Goal: Transaction & Acquisition: Purchase product/service

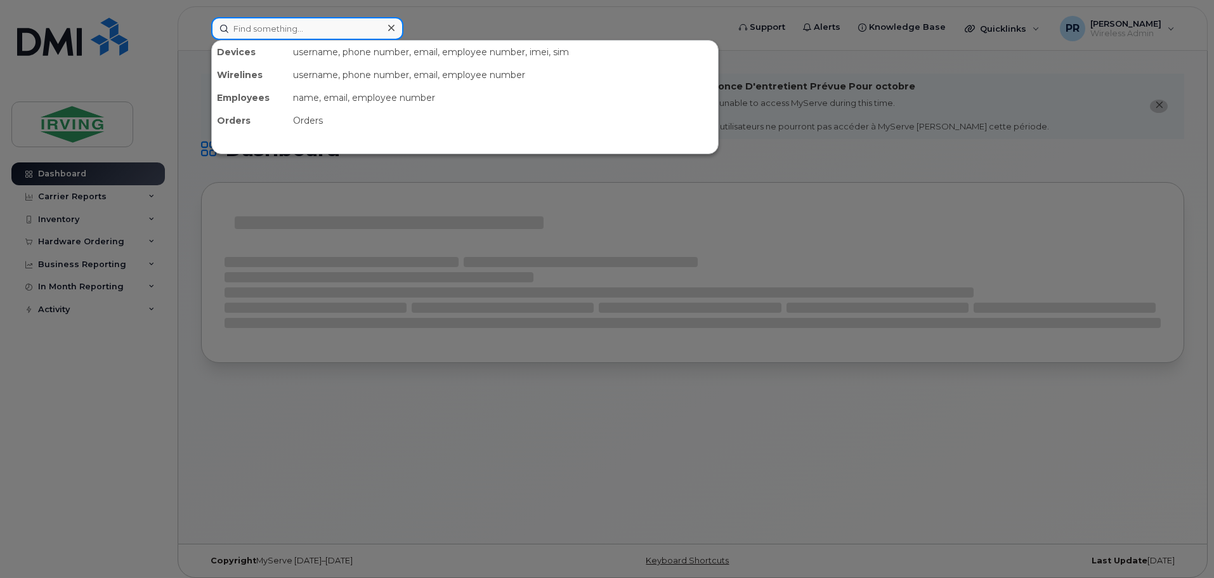
click at [273, 30] on input at bounding box center [307, 28] width 192 height 23
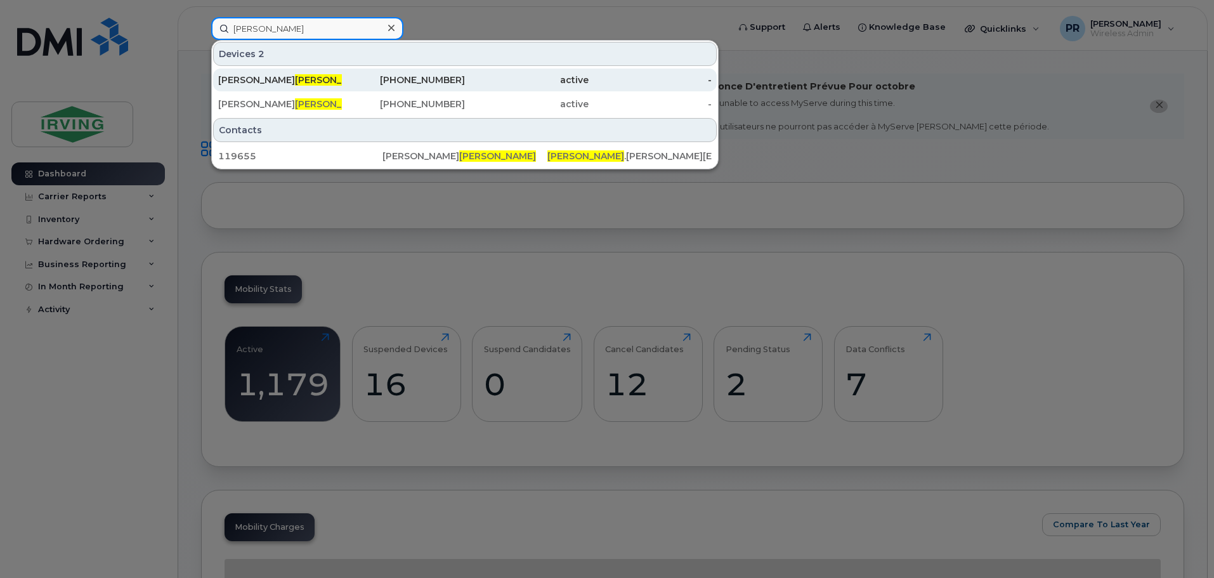
type input "kissel"
click at [295, 81] on span "Kissel" at bounding box center [333, 79] width 77 height 11
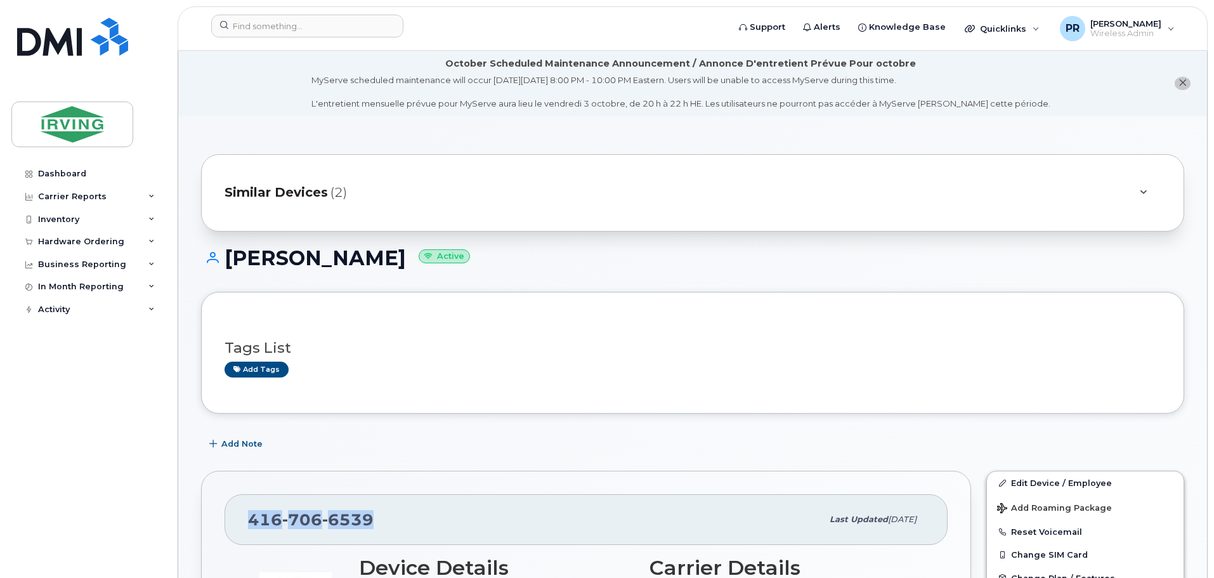
drag, startPoint x: 378, startPoint y: 525, endPoint x: 251, endPoint y: 530, distance: 127.6
click at [251, 530] on div "416 706 6539" at bounding box center [535, 519] width 574 height 27
copy span "416 706 6539"
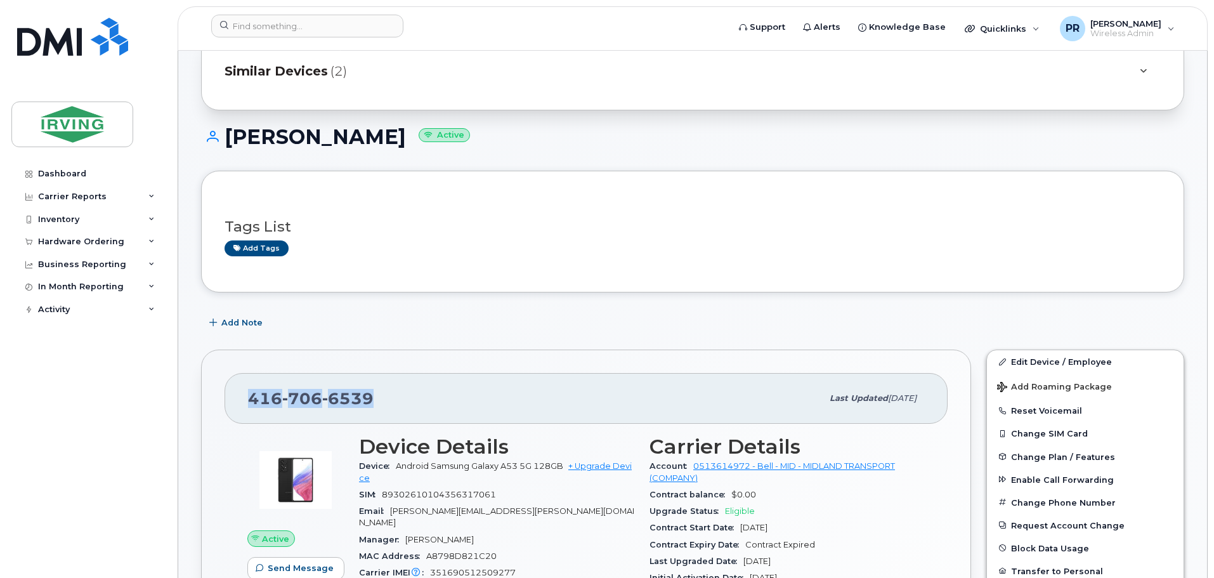
scroll to position [190, 0]
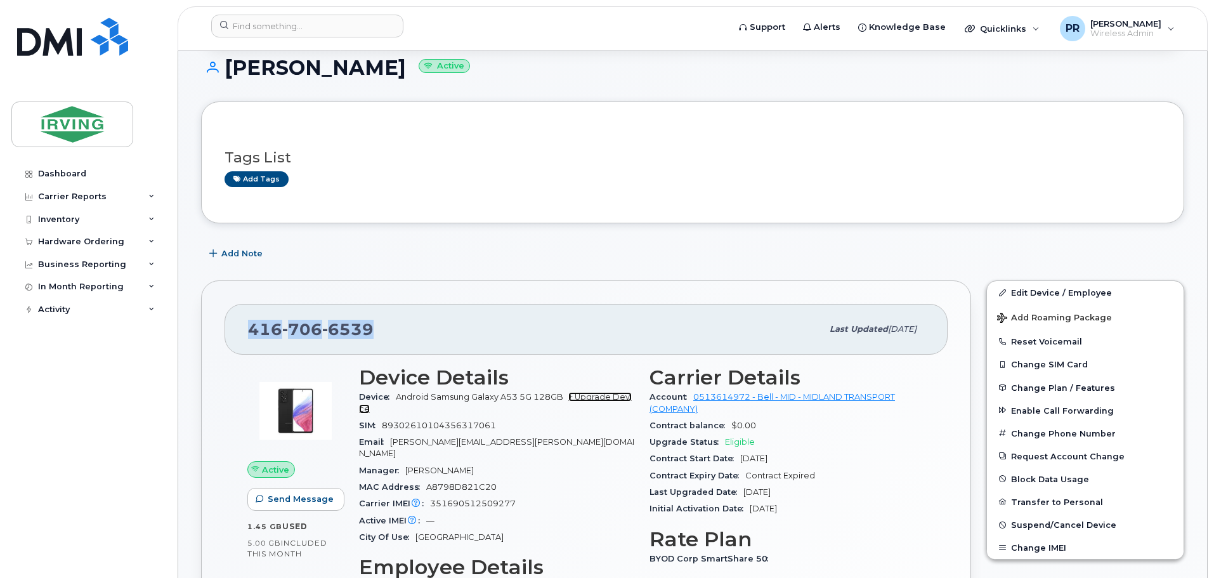
click at [609, 398] on link "+ Upgrade Device" at bounding box center [495, 402] width 273 height 21
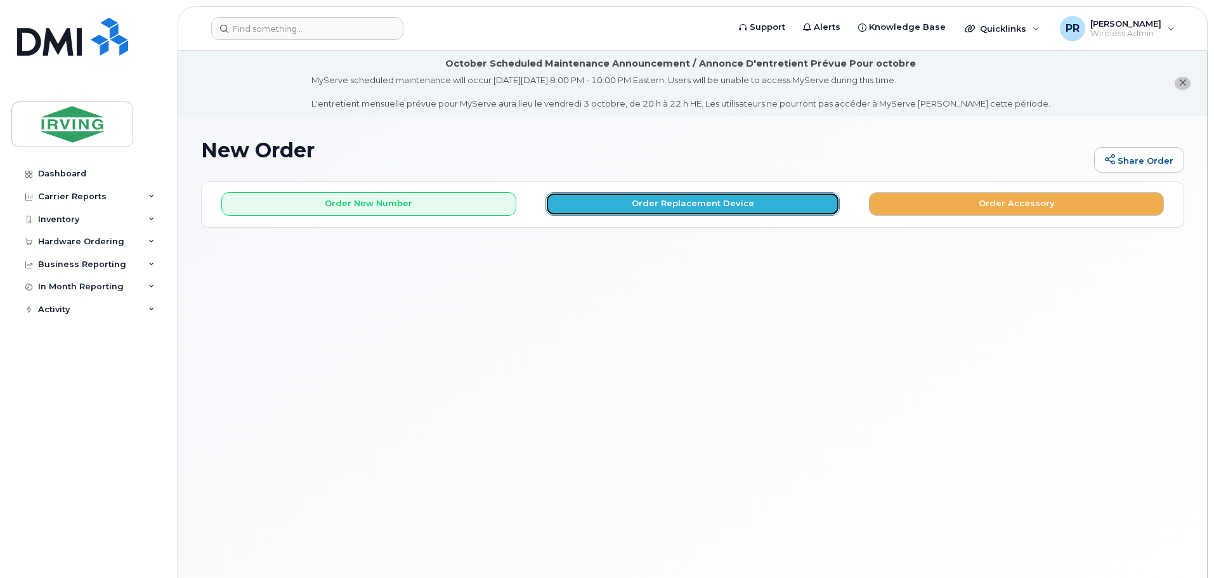
click at [649, 209] on button "Order Replacement Device" at bounding box center [693, 203] width 295 height 23
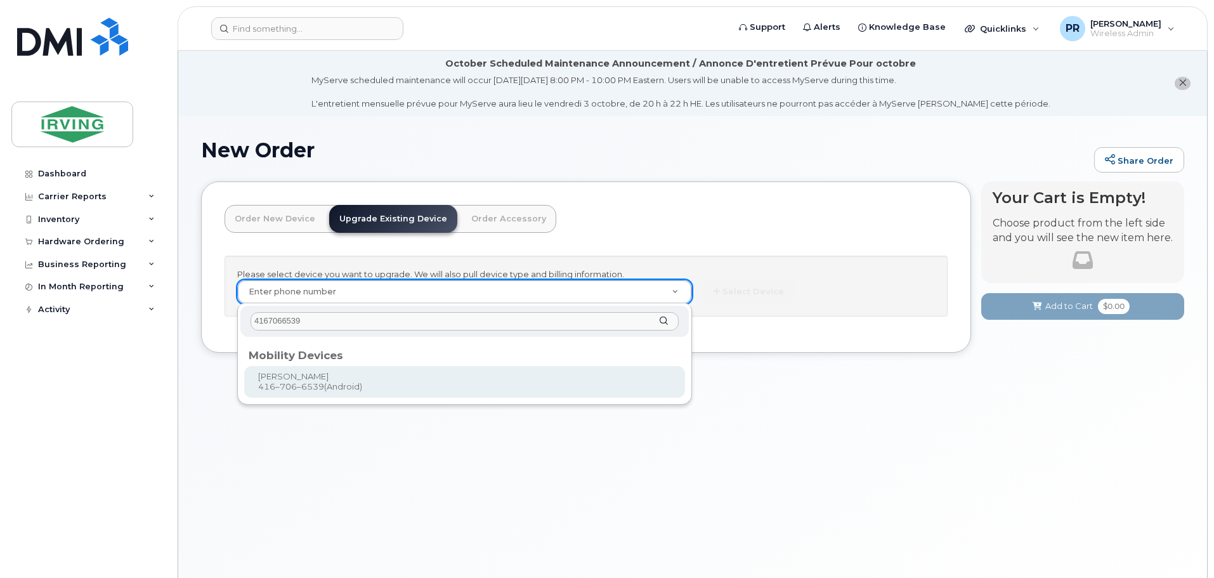
type input "4167066539"
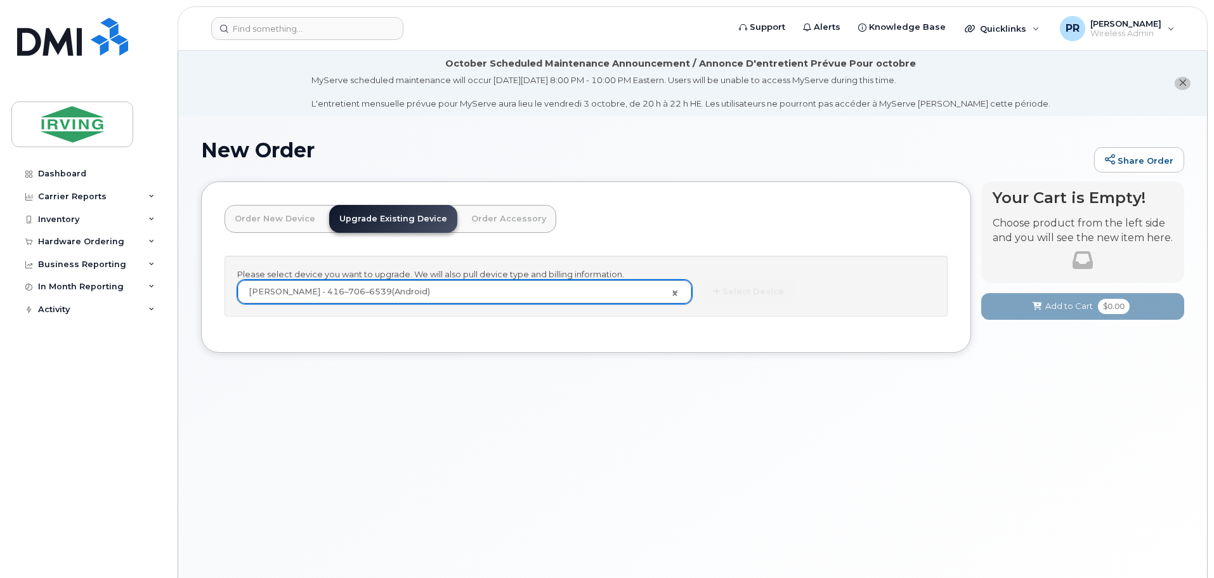
type input "704435"
click at [780, 297] on button "Select Device" at bounding box center [748, 291] width 93 height 23
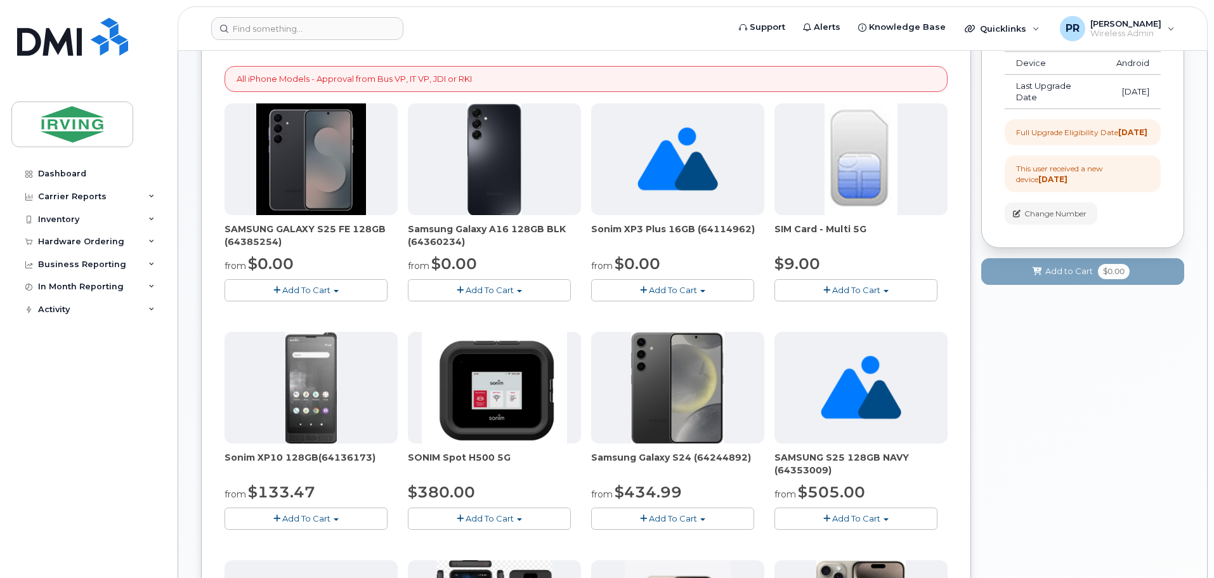
scroll to position [254, 0]
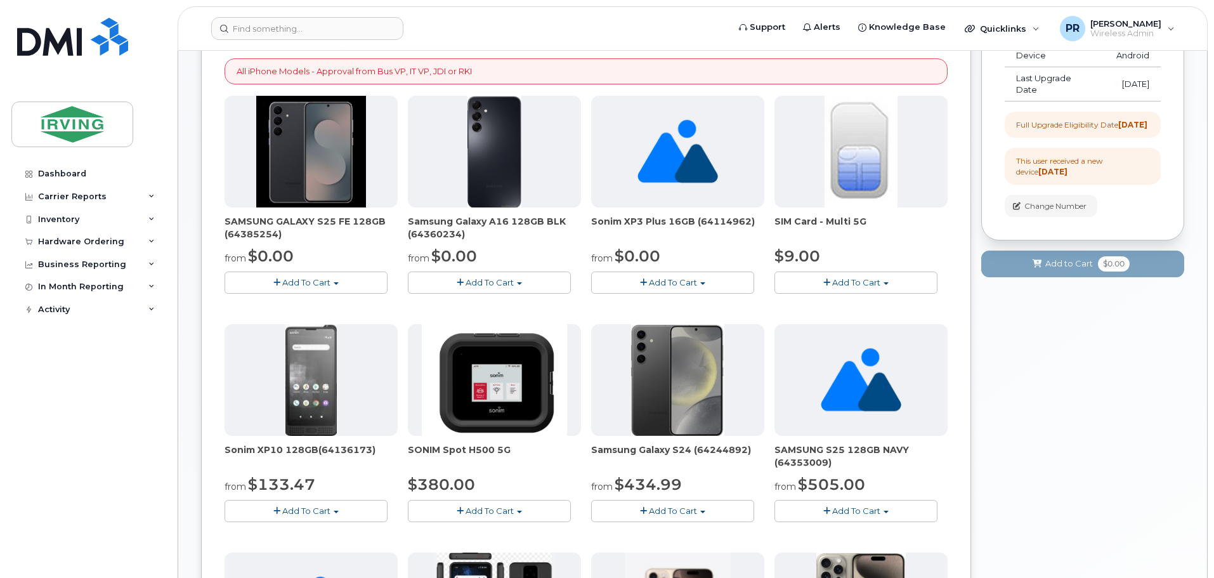
click at [301, 280] on span "Add To Cart" at bounding box center [306, 282] width 48 height 10
click at [302, 306] on link "$0.00 - 3 year term – Voice & Data(128gb)" at bounding box center [328, 306] width 201 height 16
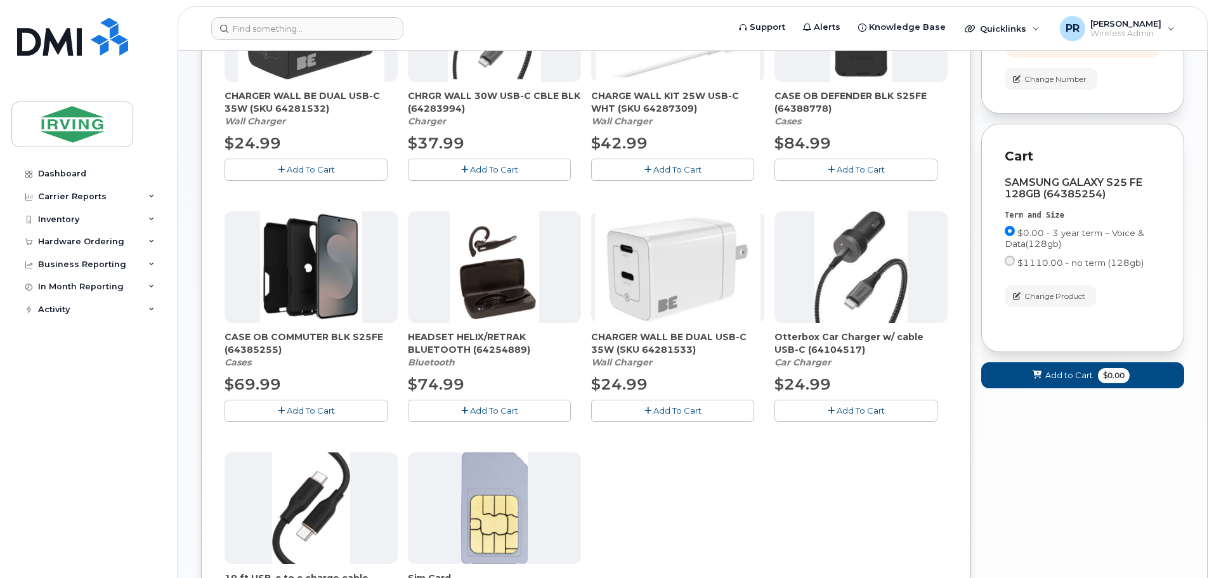
scroll to position [444, 0]
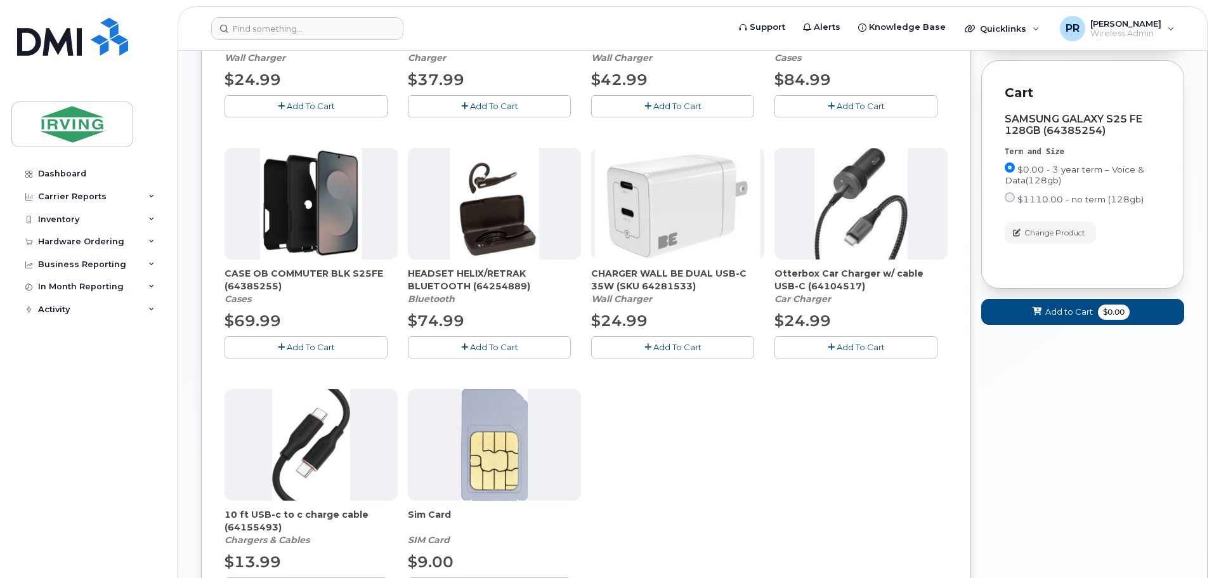
click at [306, 346] on span "Add To Cart" at bounding box center [311, 347] width 48 height 10
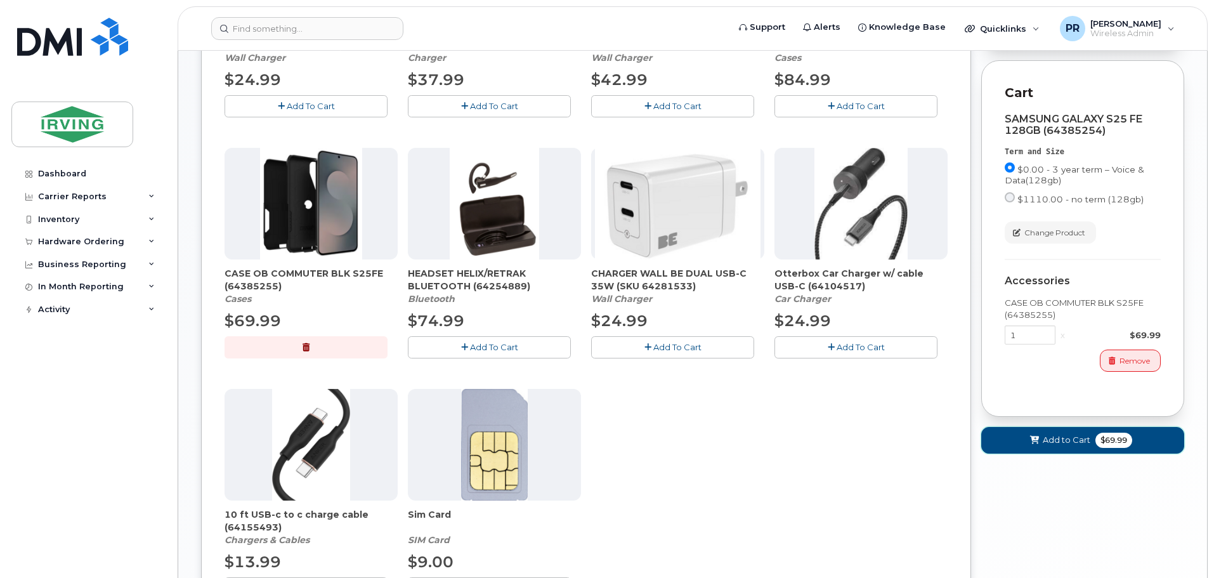
click at [1106, 448] on span "$69.99" at bounding box center [1114, 440] width 37 height 15
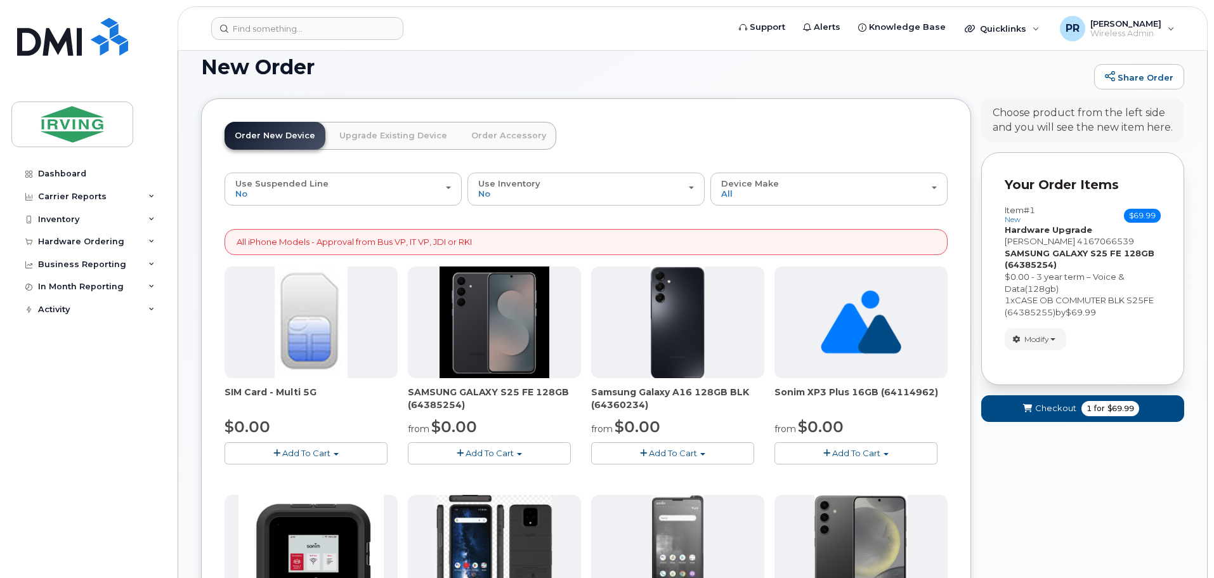
scroll to position [127, 0]
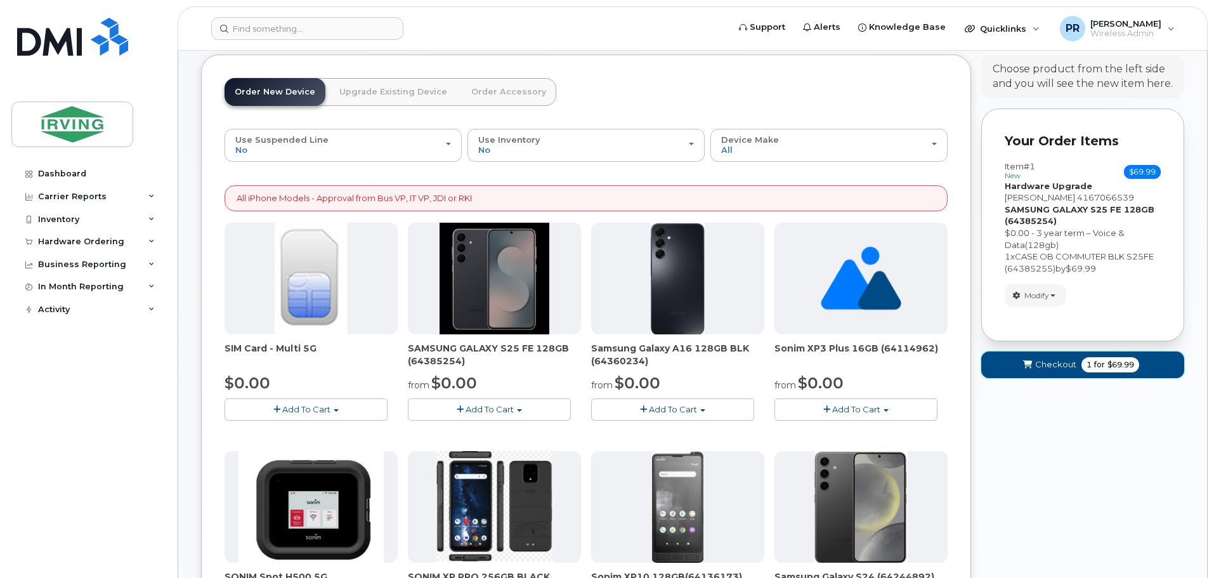
click at [1089, 365] on span "1" at bounding box center [1089, 364] width 5 height 11
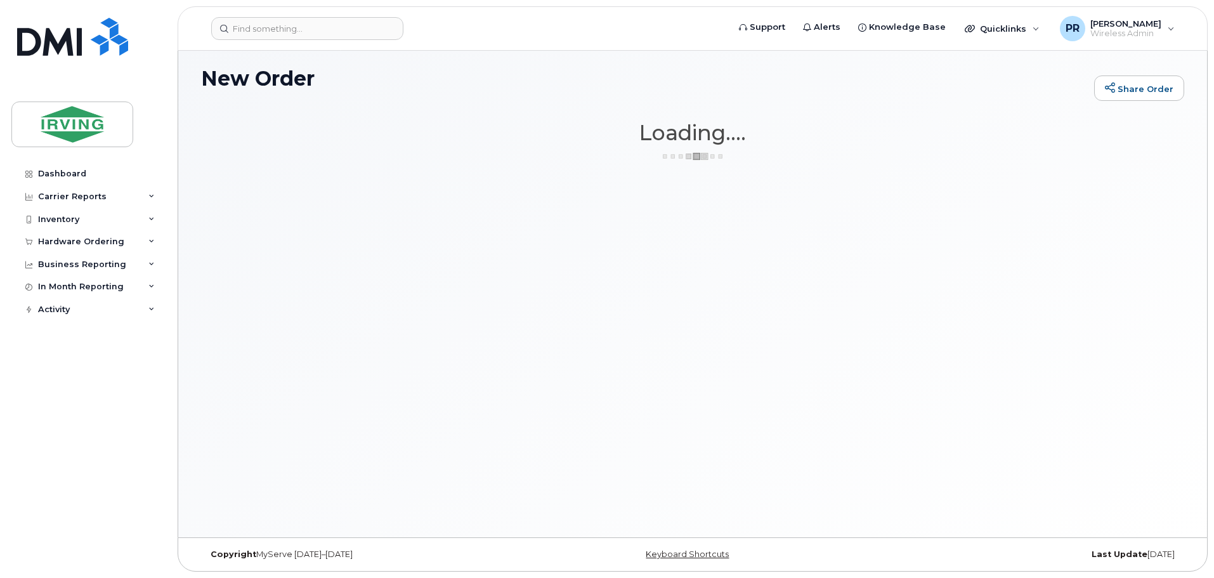
scroll to position [72, 0]
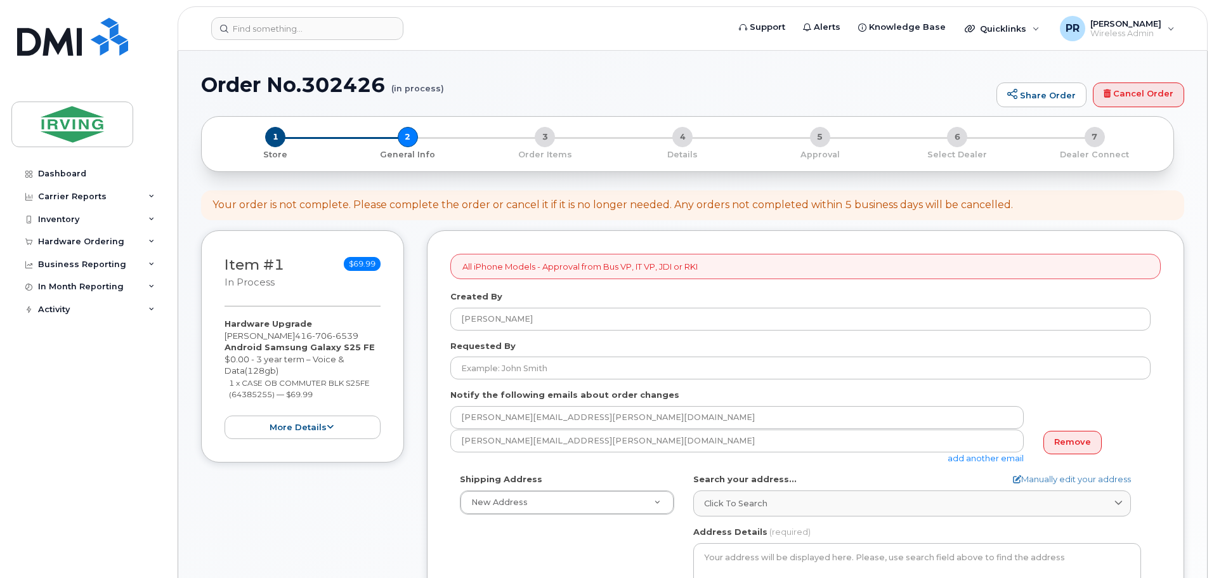
select select
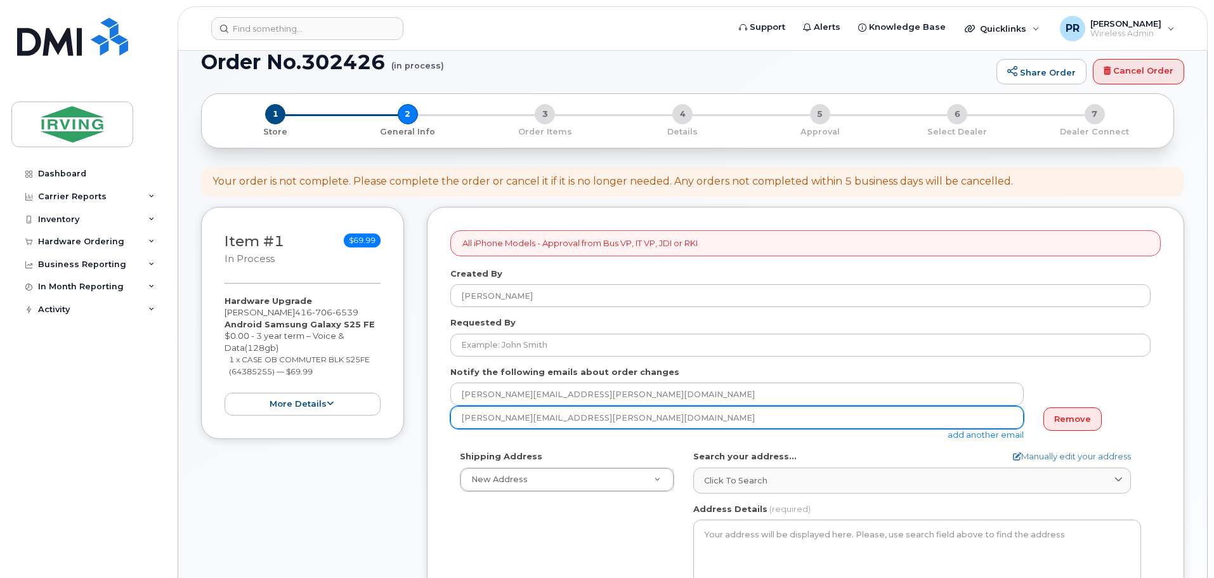
scroll to position [127, 0]
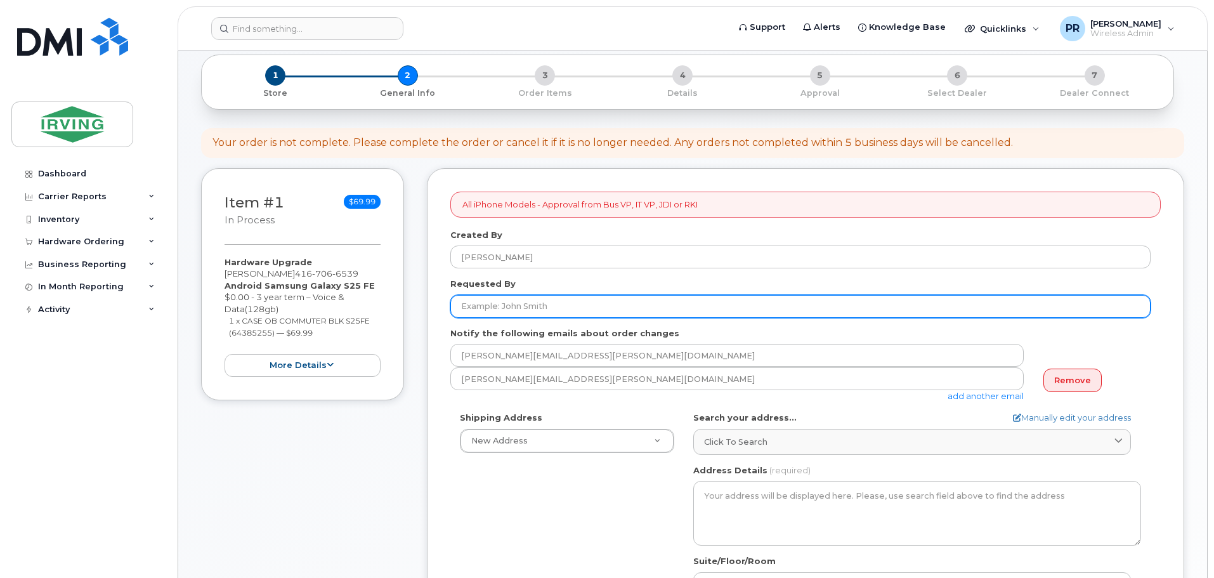
click at [504, 308] on input "Requested By" at bounding box center [800, 306] width 700 height 23
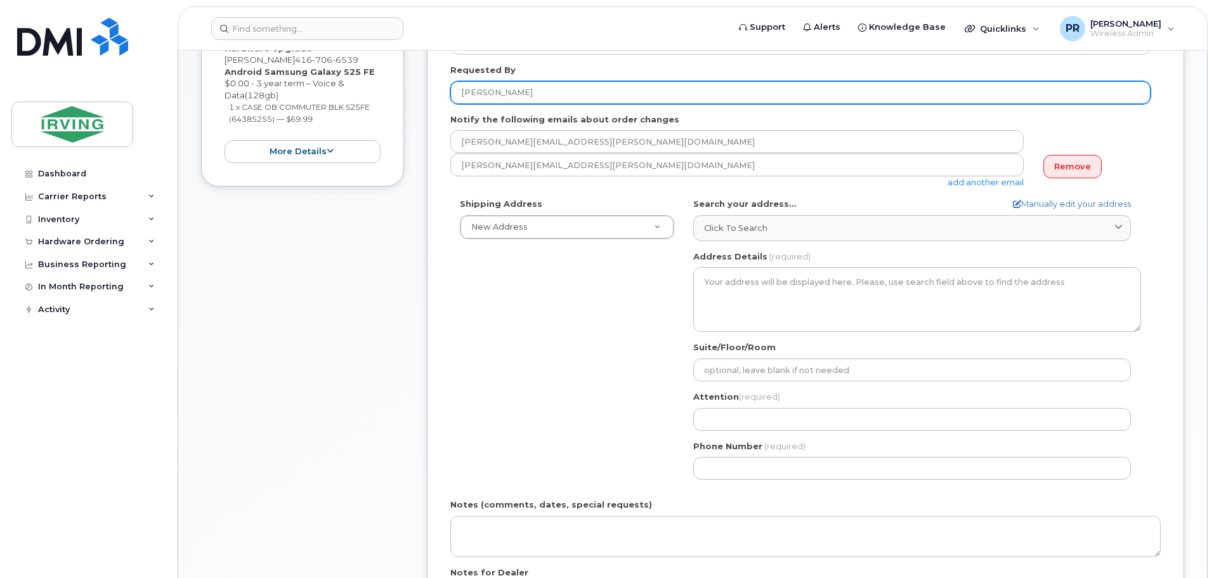
scroll to position [381, 0]
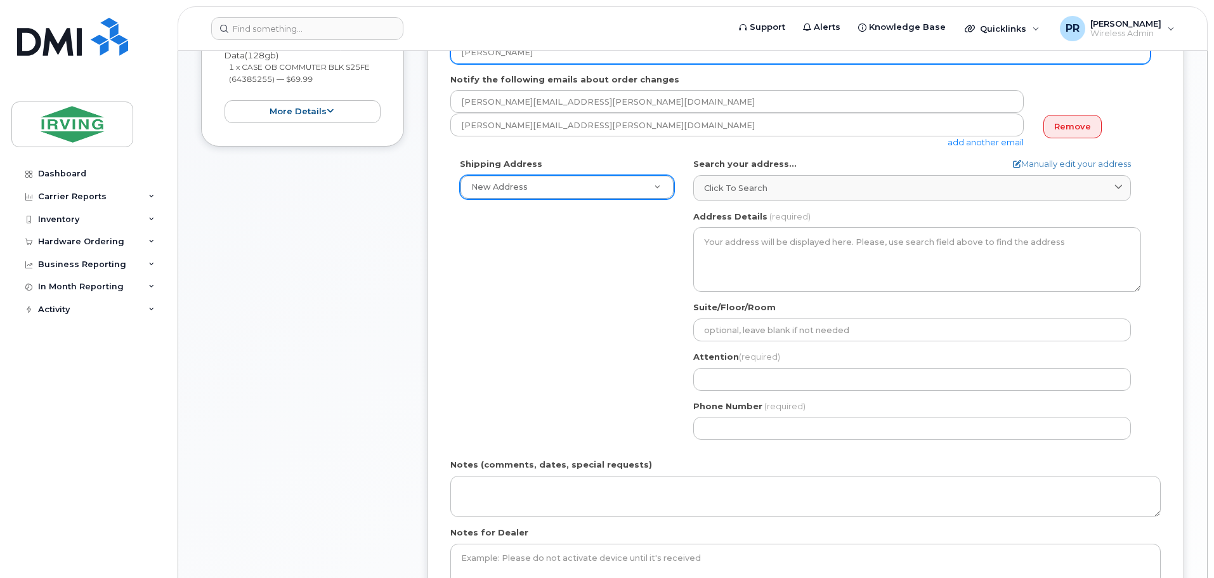
type input "[PERSON_NAME]"
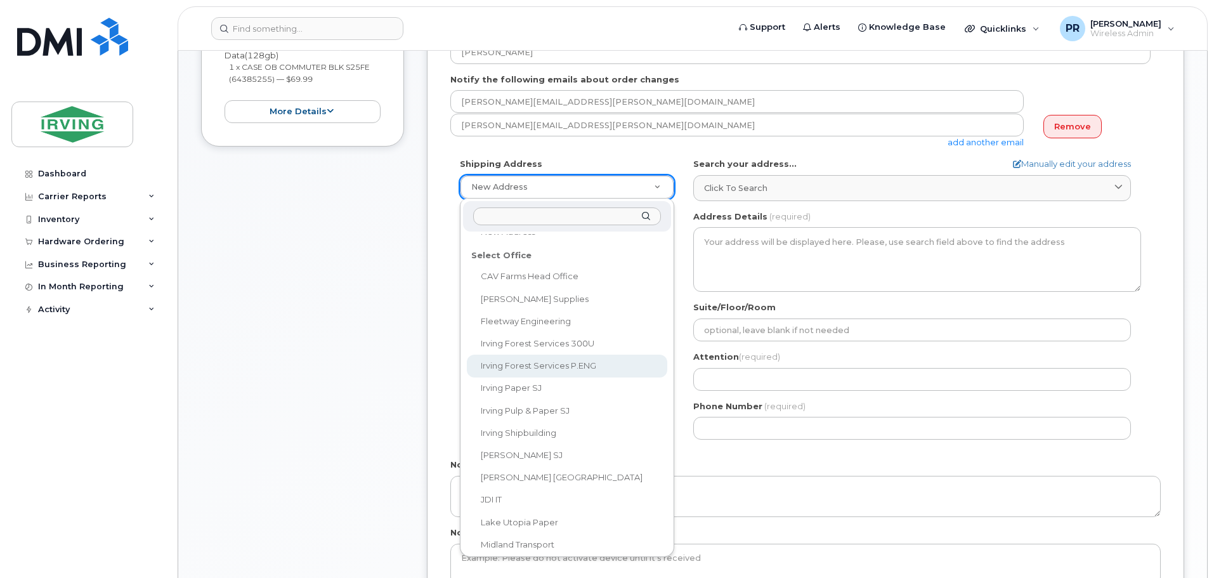
scroll to position [62, 0]
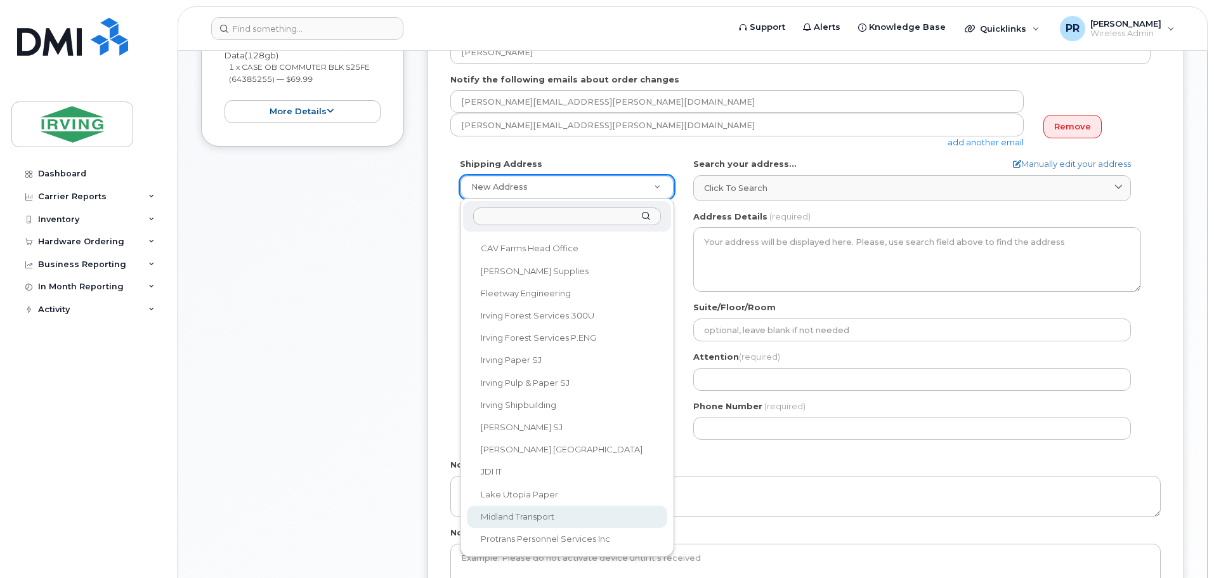
select select
type textarea "100 Prom Midland DIEPPE NB E1A 6X4 CANADA Dieppe New Brunswick E1A 6X4"
type input "[PERSON_NAME]"
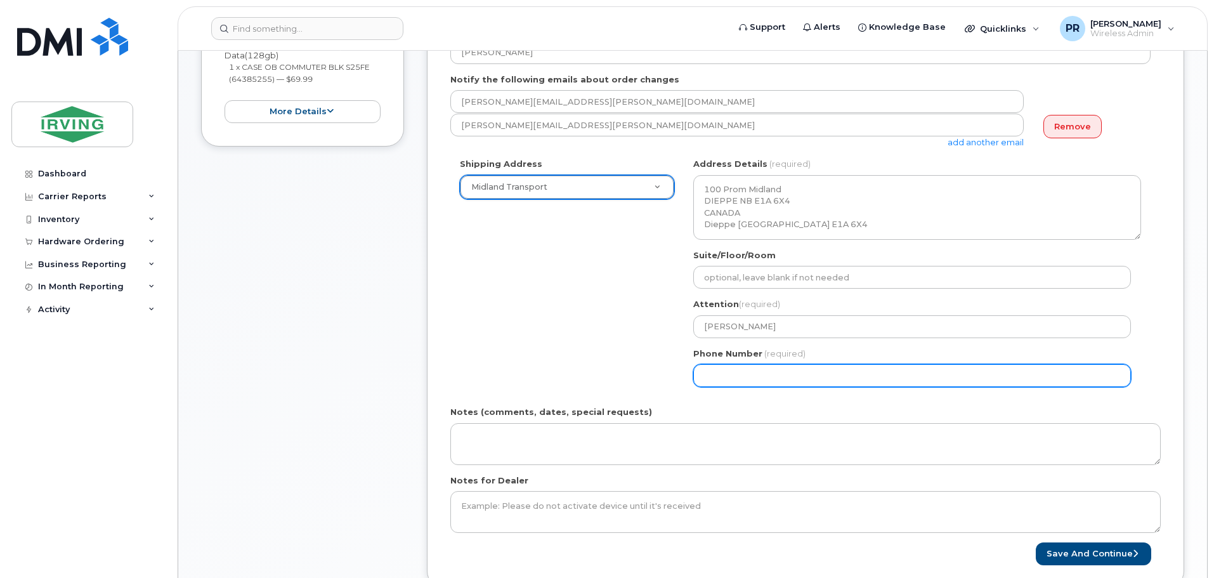
click at [723, 376] on input "Phone Number" at bounding box center [913, 375] width 438 height 23
select select
type input "506859562"
select select
type input "5068595622"
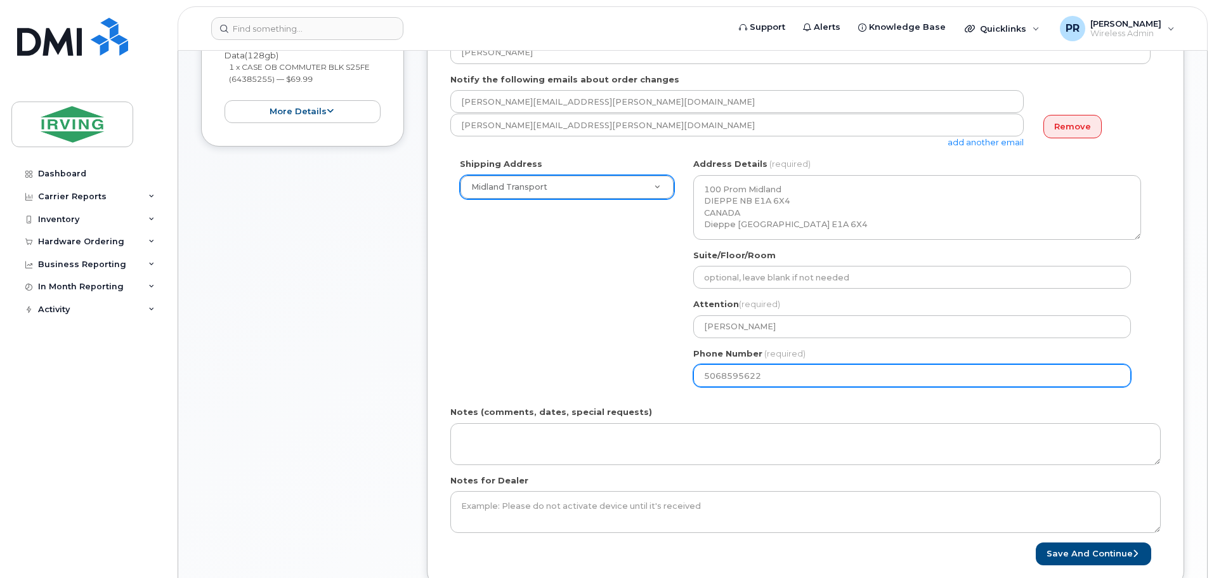
select select
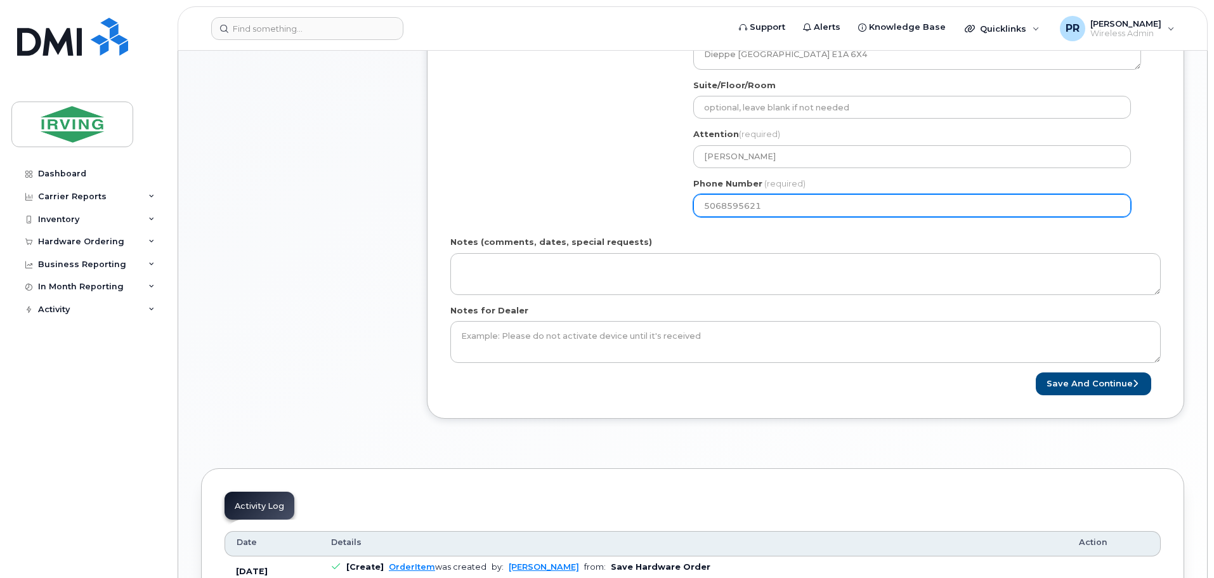
scroll to position [571, 0]
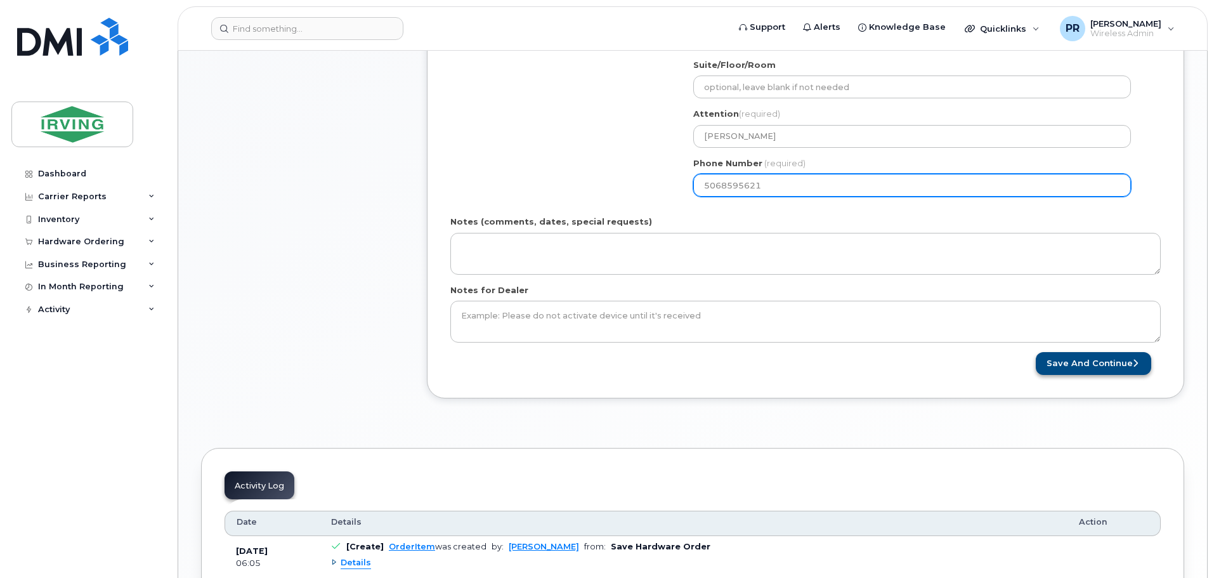
type input "5068595621"
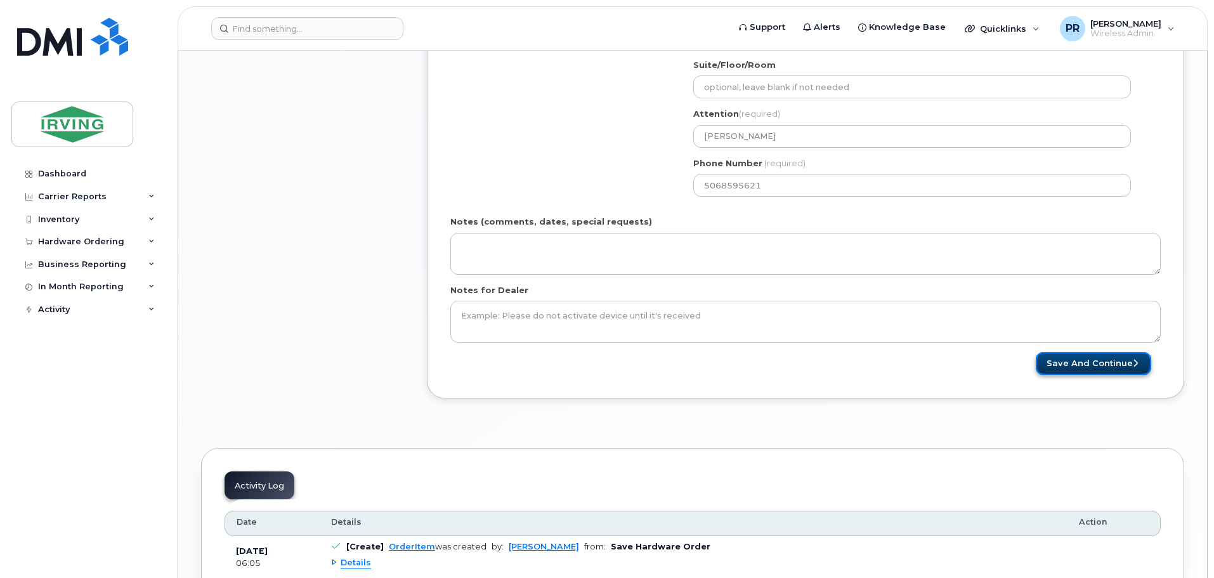
click at [1081, 360] on button "Save and Continue" at bounding box center [1093, 363] width 115 height 23
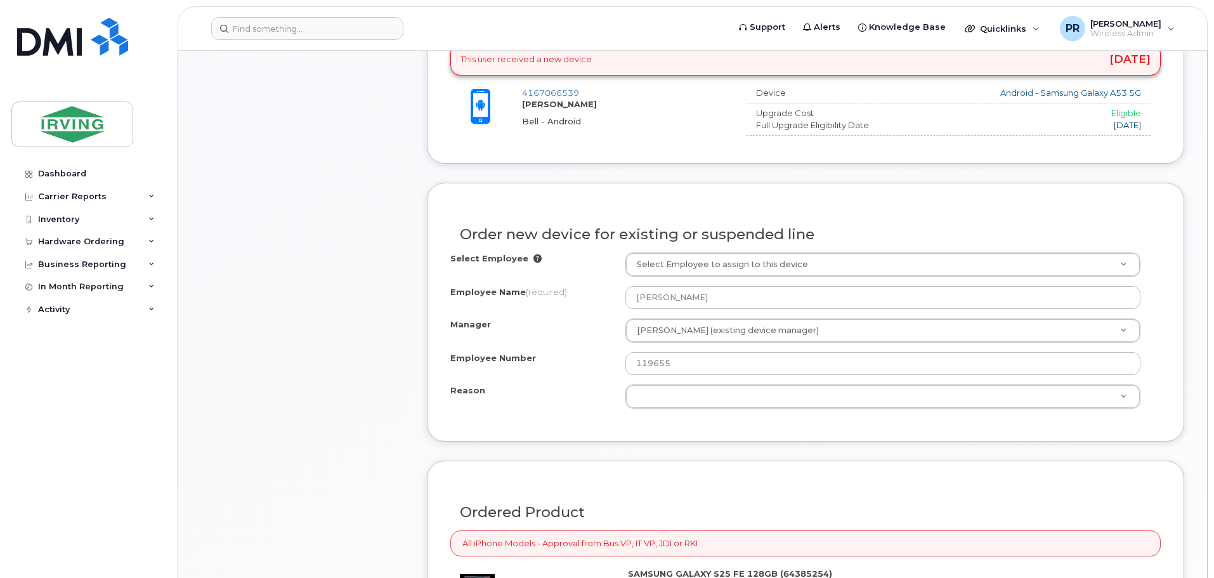
scroll to position [634, 0]
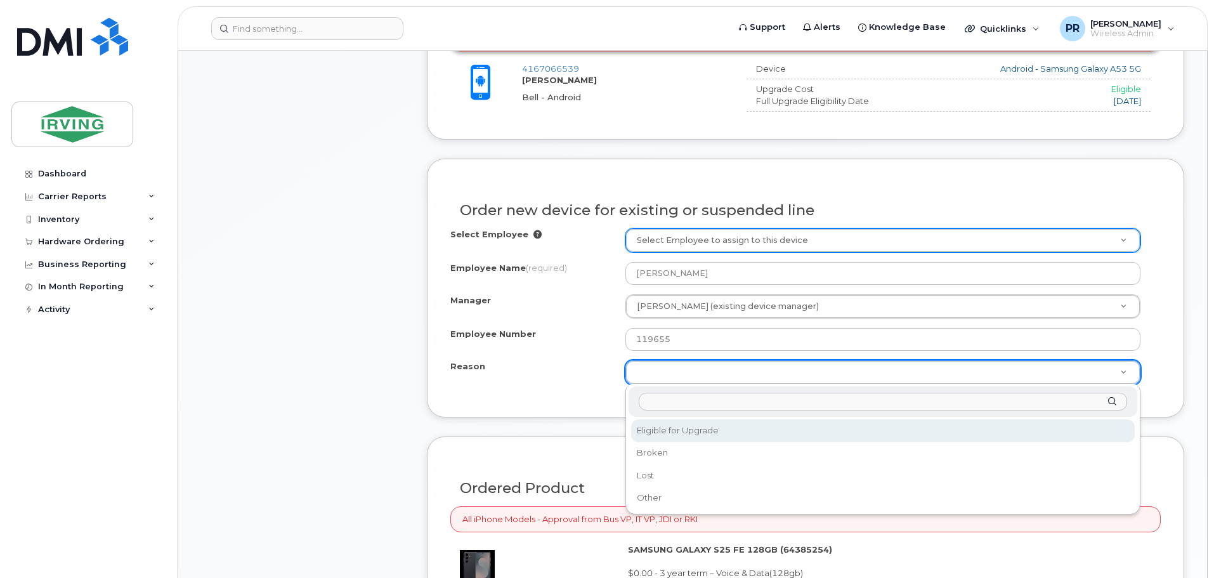
select select "eligible_for_upgrade"
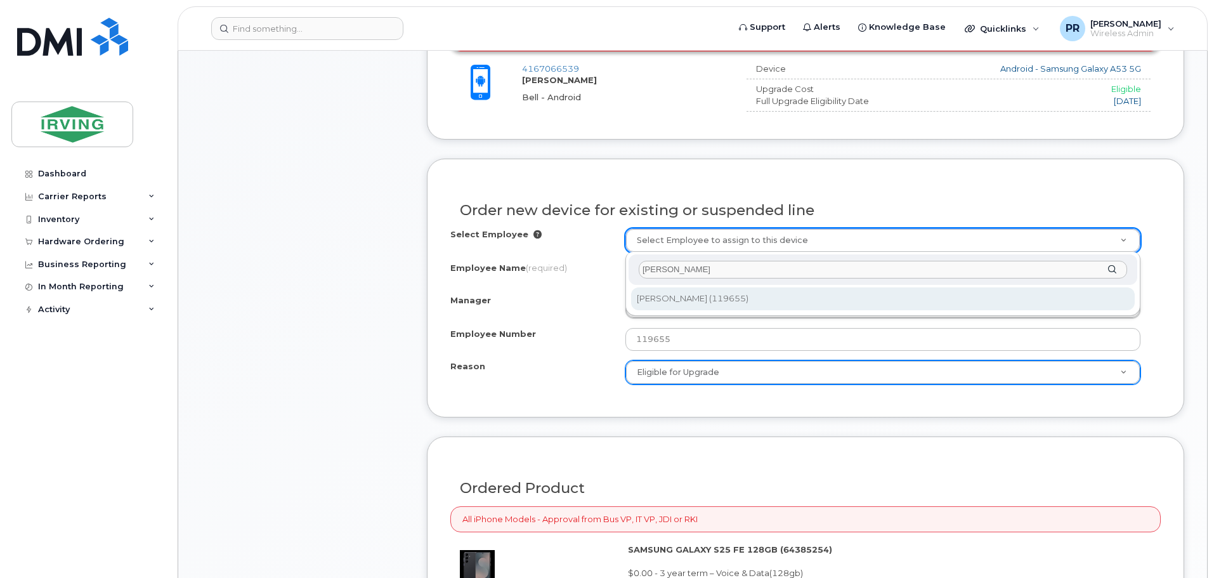
type input "laura kissel"
type input "1459801"
type input "45006300"
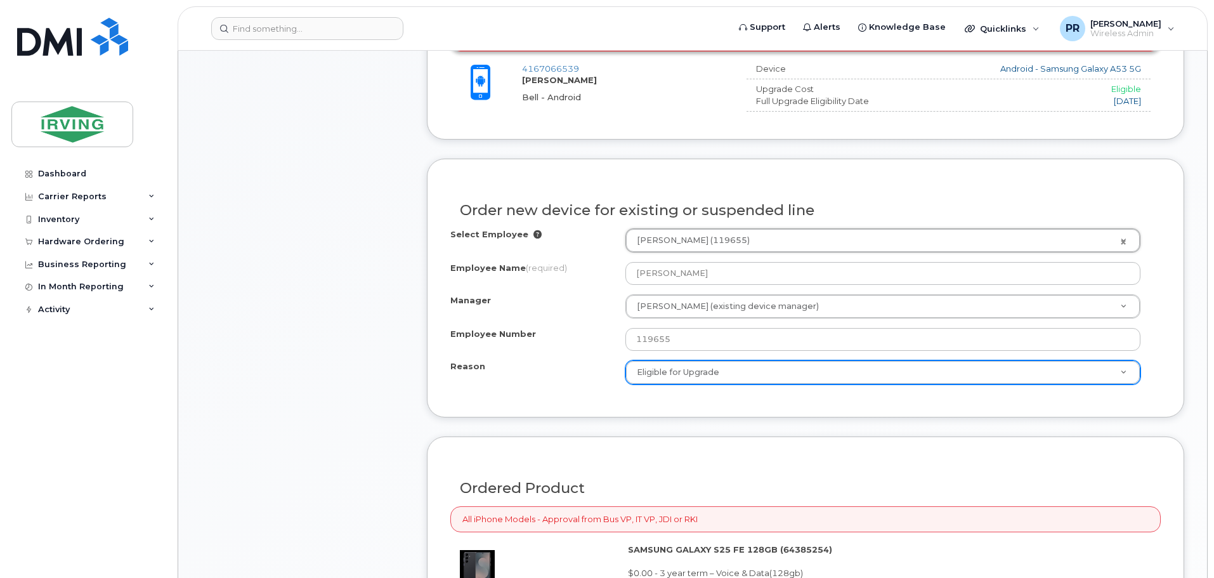
select select "1455796"
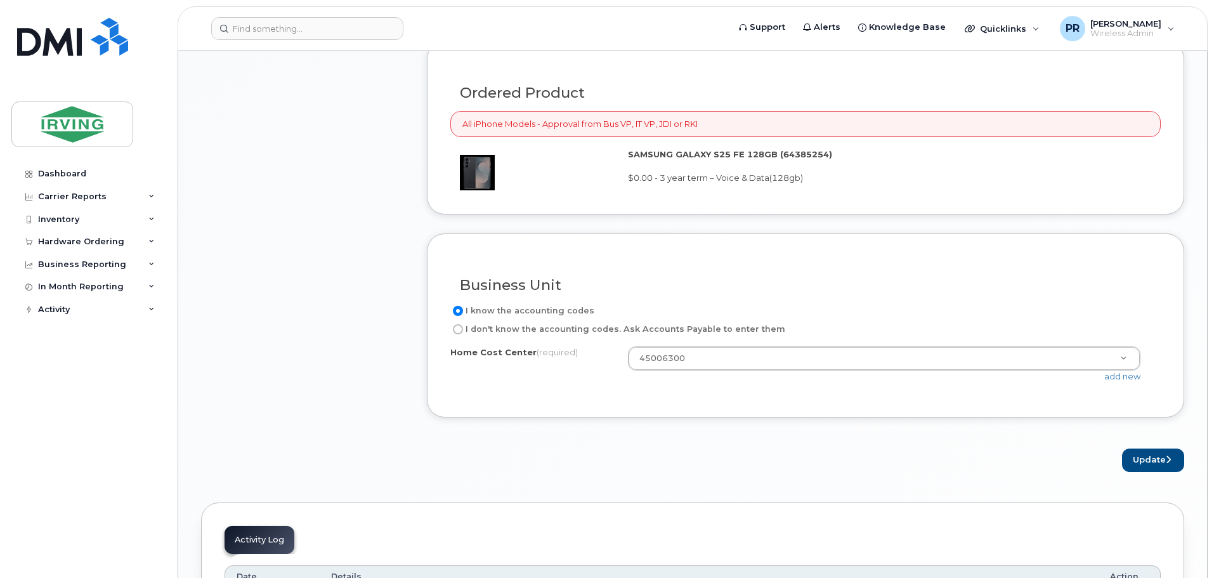
scroll to position [1079, 0]
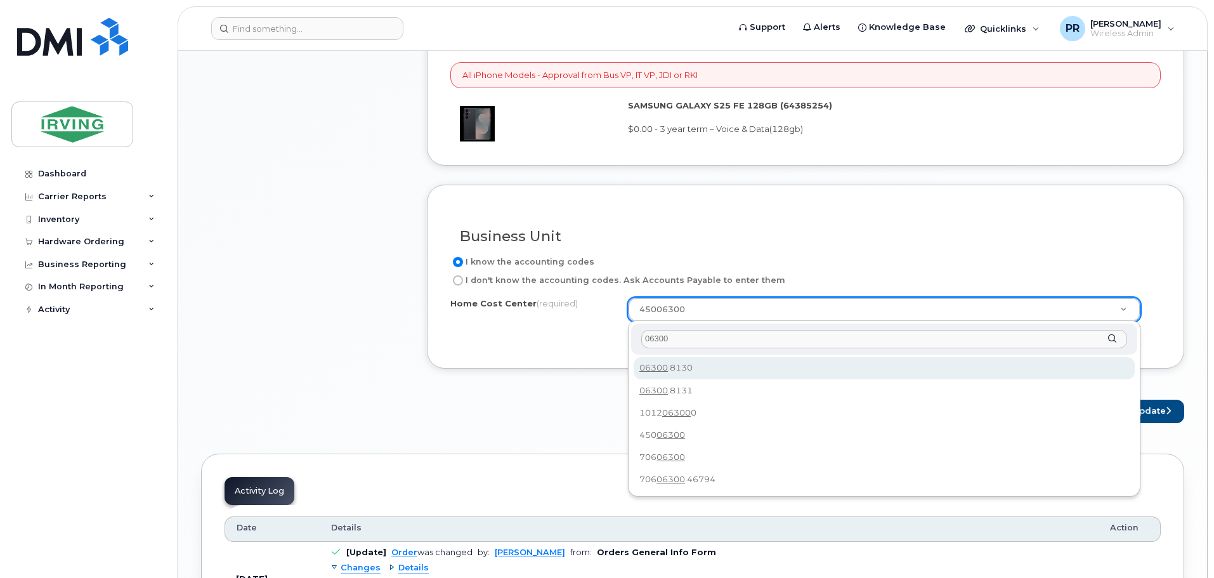
type input "06300"
type input "06300.8130"
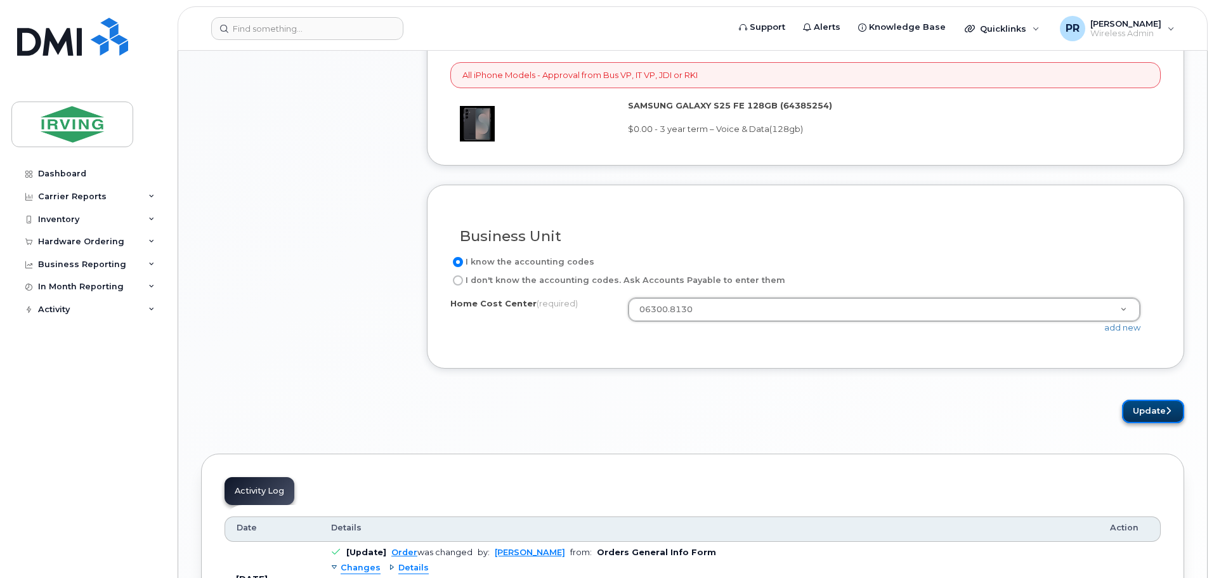
click at [1159, 407] on button "Update" at bounding box center [1153, 411] width 62 height 23
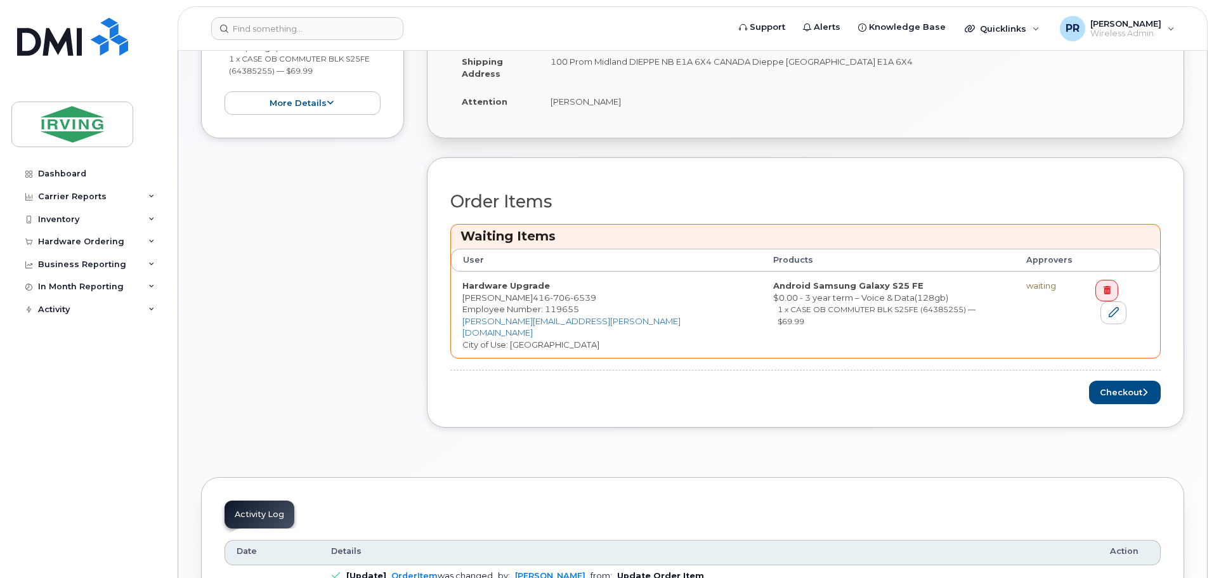
scroll to position [444, 0]
click at [1125, 381] on button "Checkout" at bounding box center [1125, 391] width 72 height 23
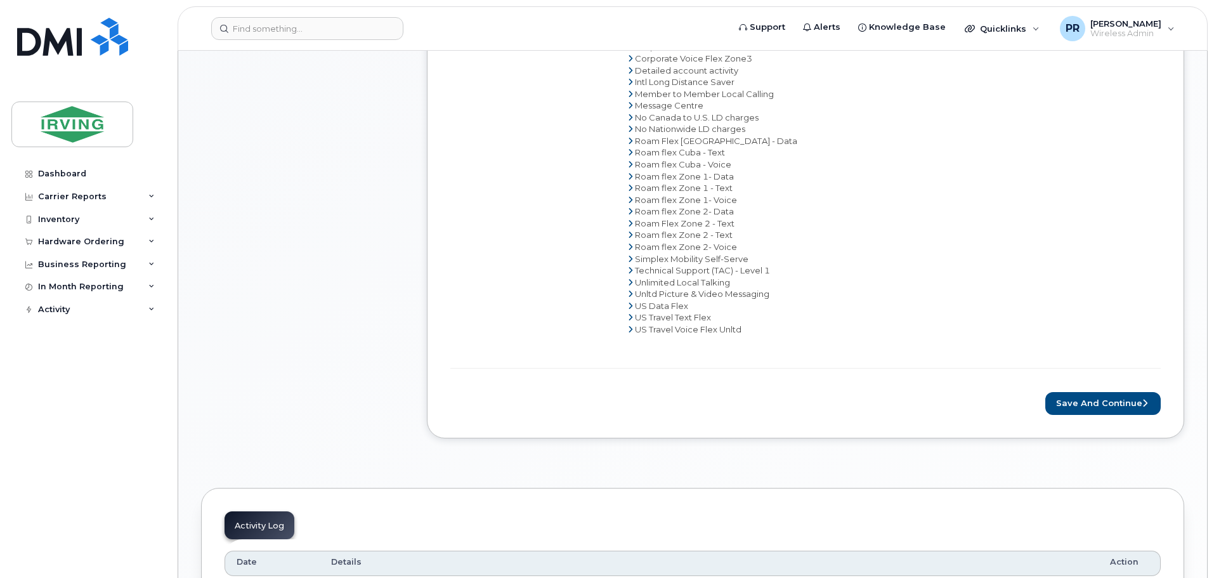
scroll to position [761, 0]
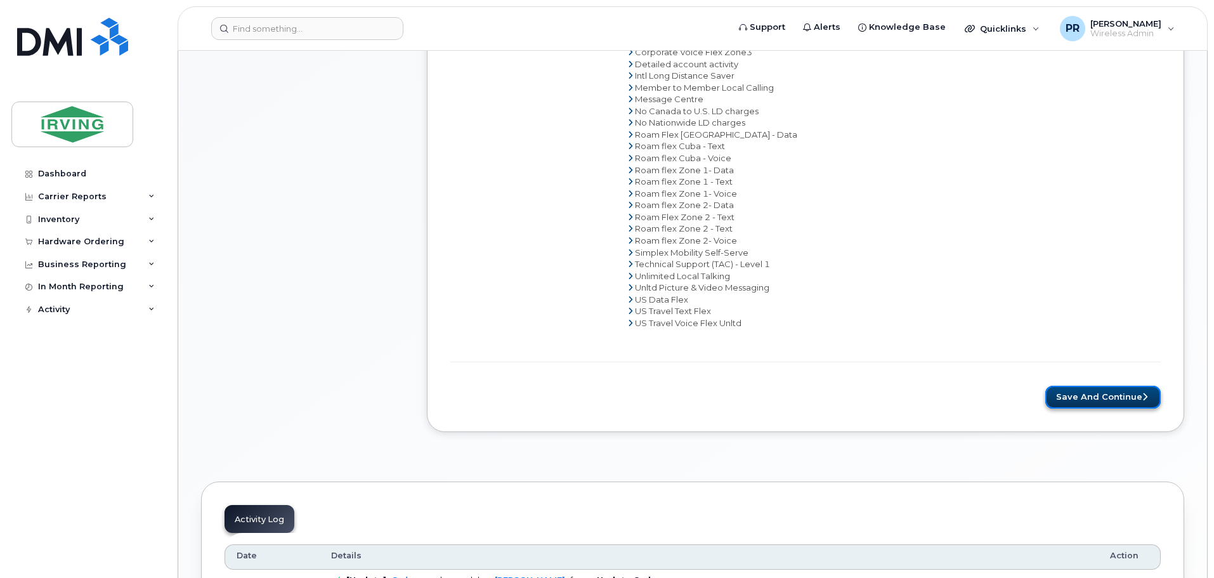
click at [1061, 396] on button "Save and Continue" at bounding box center [1103, 397] width 115 height 23
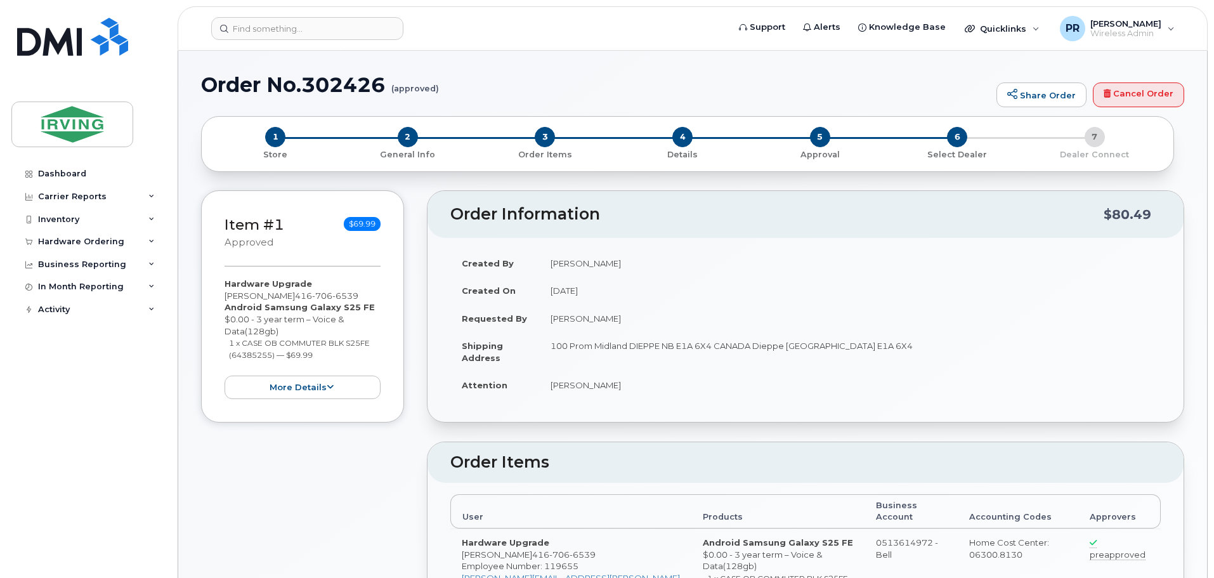
radio input "true"
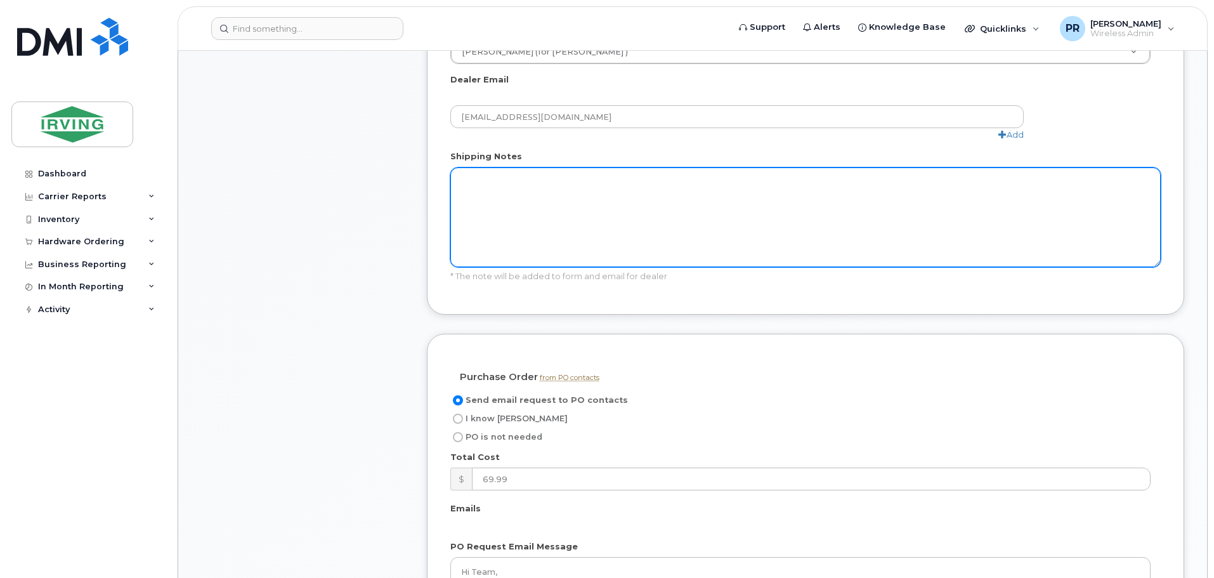
scroll to position [825, 0]
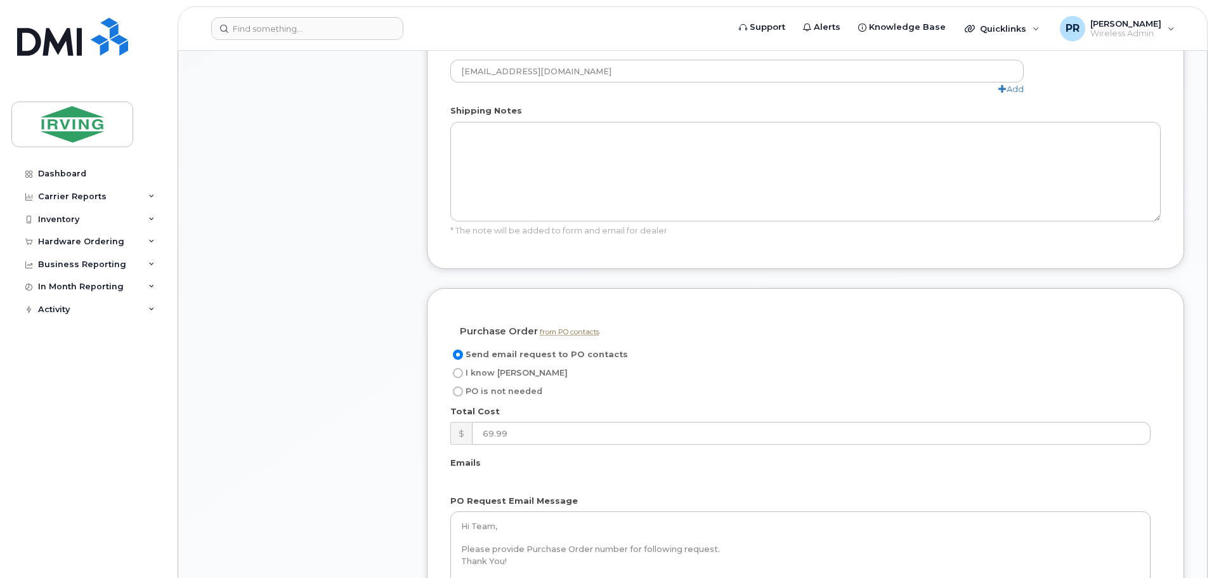
click at [491, 368] on span "I know [PERSON_NAME]" at bounding box center [517, 373] width 102 height 10
click at [463, 368] on input "I know [PERSON_NAME]" at bounding box center [458, 373] width 10 height 10
radio input "true"
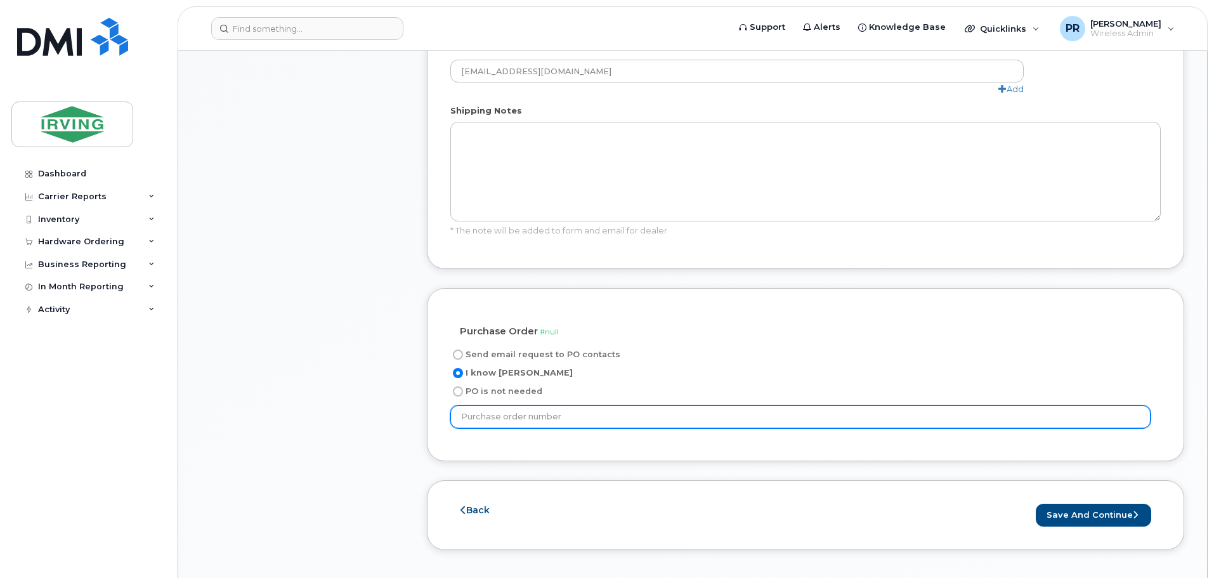
click at [672, 405] on input "text" at bounding box center [800, 416] width 700 height 23
type input "65421"
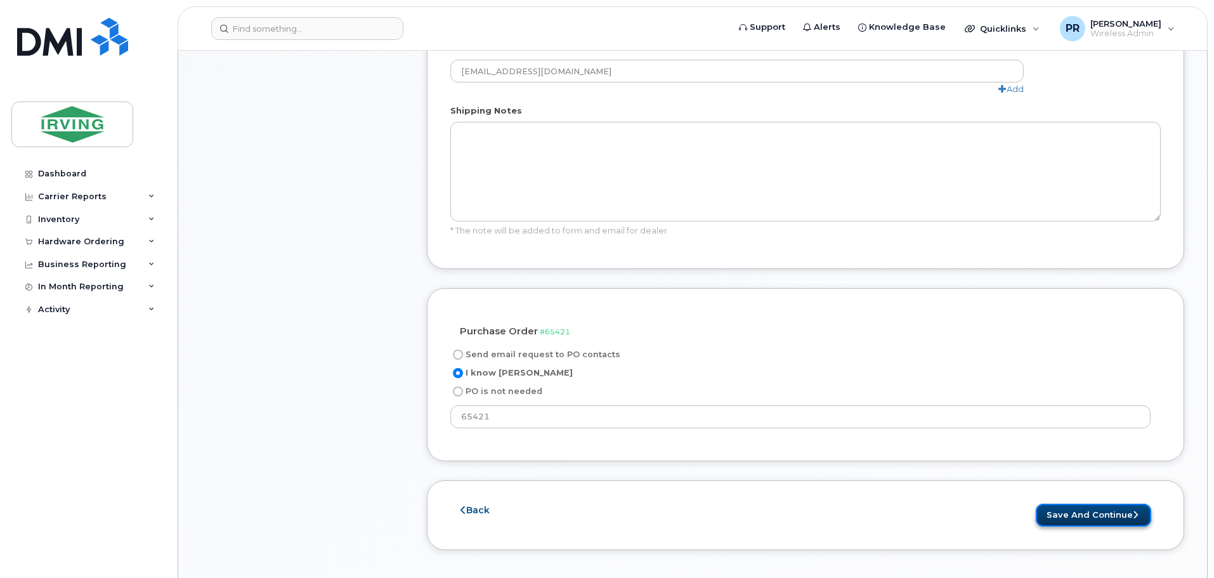
click at [1064, 504] on button "Save and Continue" at bounding box center [1093, 515] width 115 height 23
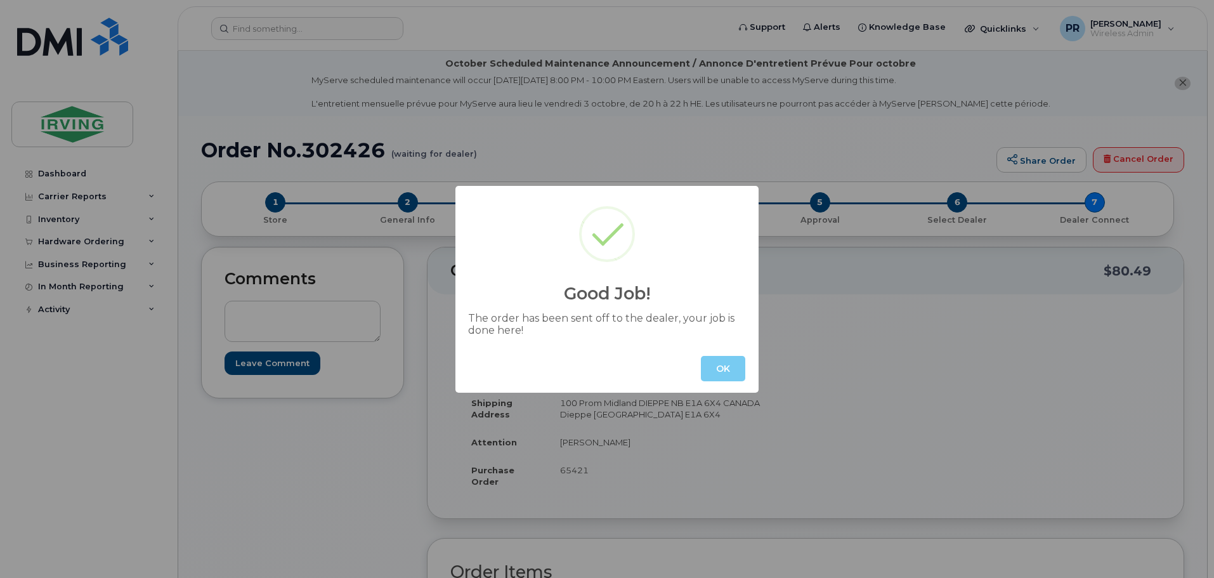
click at [722, 371] on button "OK" at bounding box center [723, 368] width 44 height 25
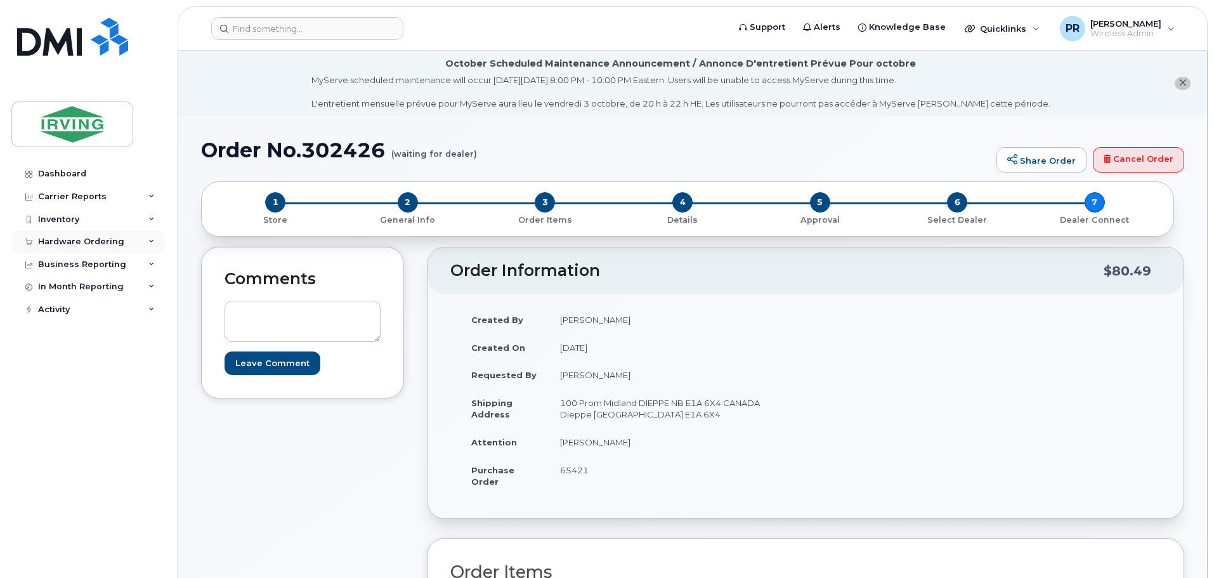
click at [89, 242] on div "Hardware Ordering" at bounding box center [81, 242] width 86 height 10
click at [63, 290] on div "Orders" at bounding box center [59, 289] width 31 height 11
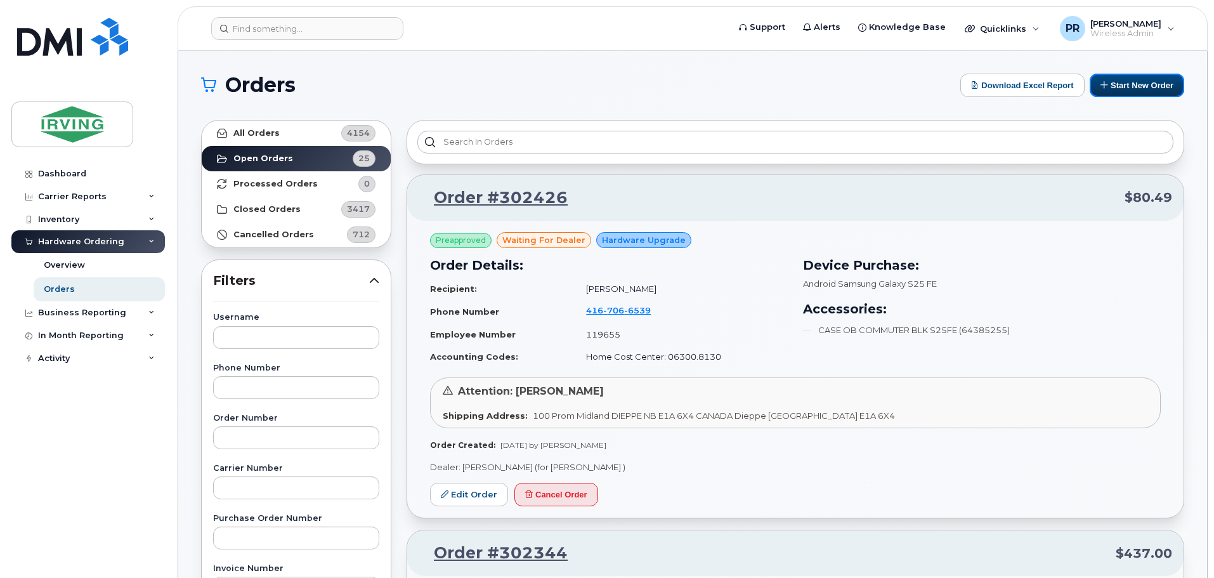
drag, startPoint x: 1114, startPoint y: 88, endPoint x: 1044, endPoint y: 116, distance: 74.8
click at [1114, 87] on button "Start New Order" at bounding box center [1137, 85] width 95 height 23
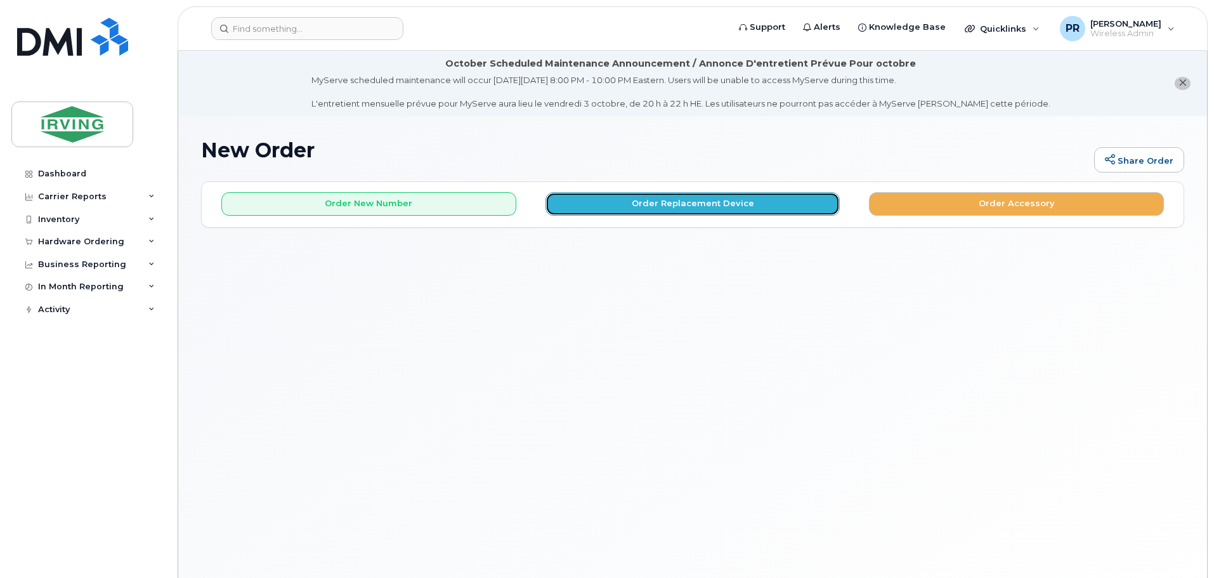
click at [650, 202] on button "Order Replacement Device" at bounding box center [693, 203] width 295 height 23
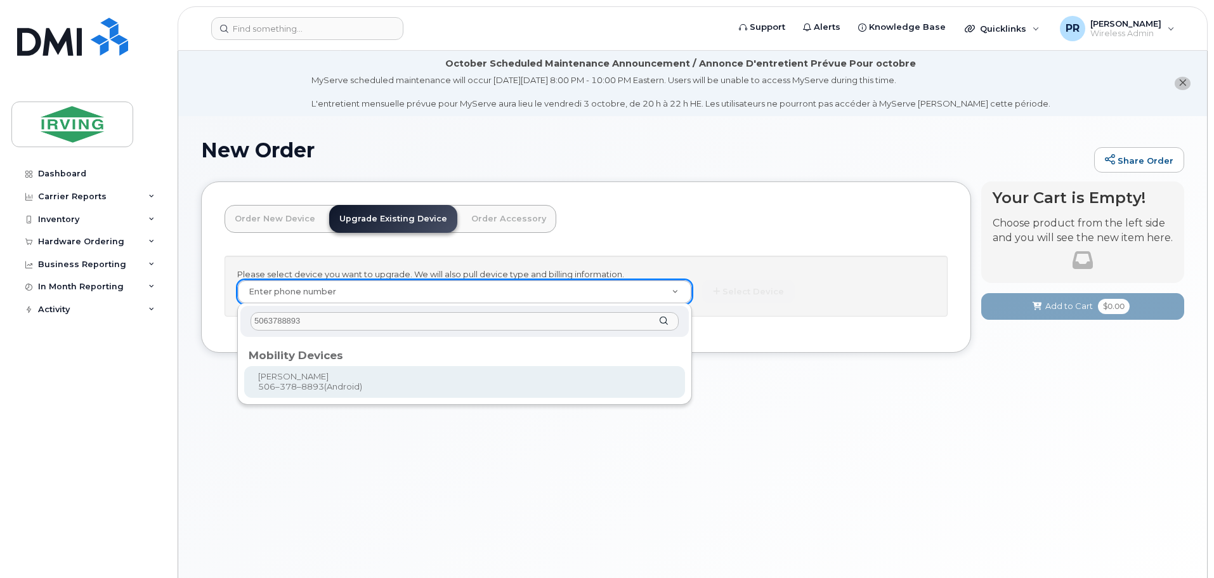
type input "5063788893"
type input "703960"
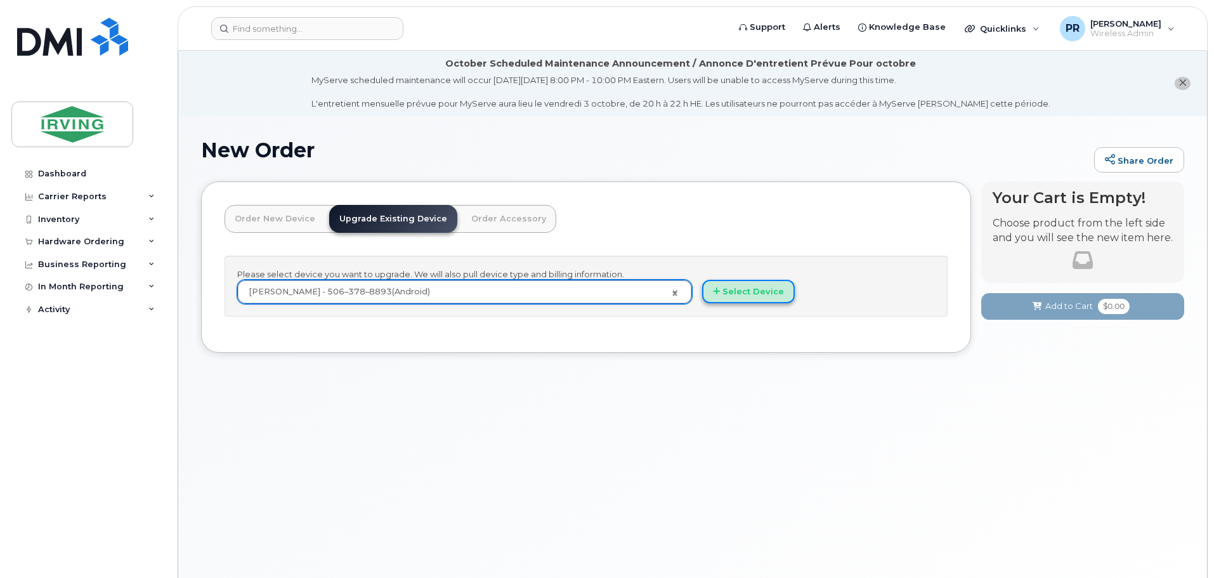
click at [747, 289] on button "Select Device" at bounding box center [748, 291] width 93 height 23
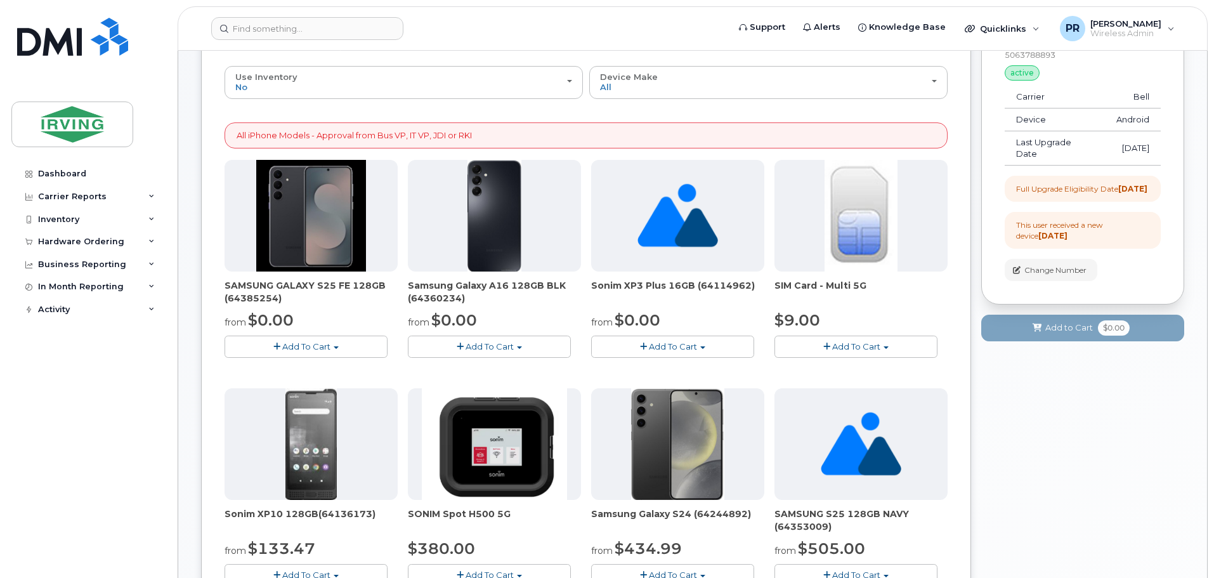
scroll to position [190, 0]
click at [312, 346] on span "Add To Cart" at bounding box center [306, 346] width 48 height 10
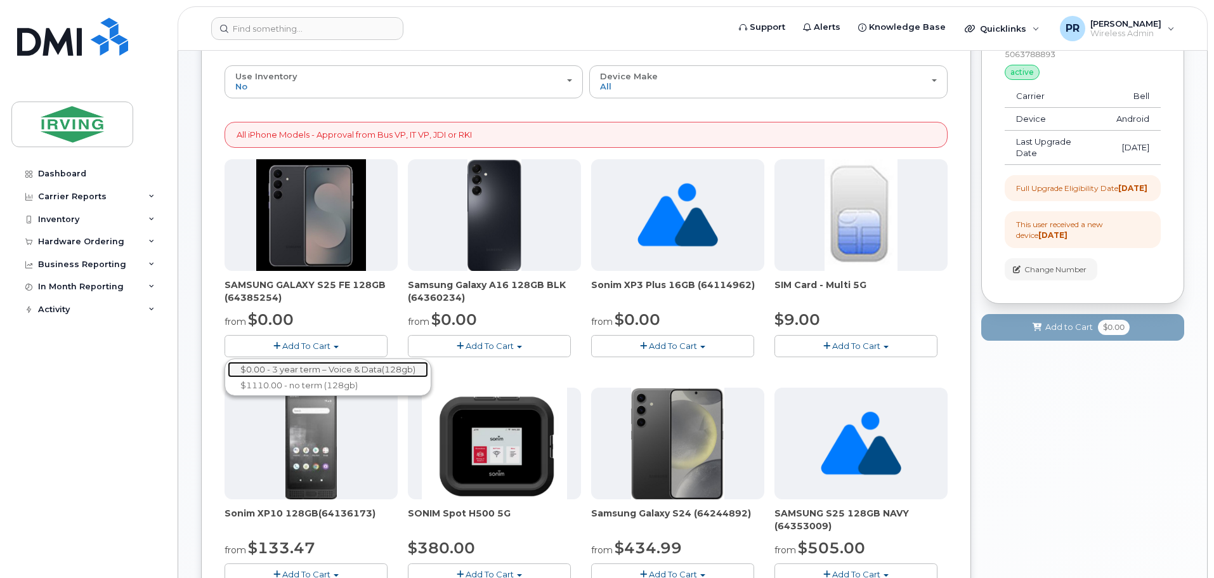
click at [303, 366] on link "$0.00 - 3 year term – Voice & Data(128gb)" at bounding box center [328, 370] width 201 height 16
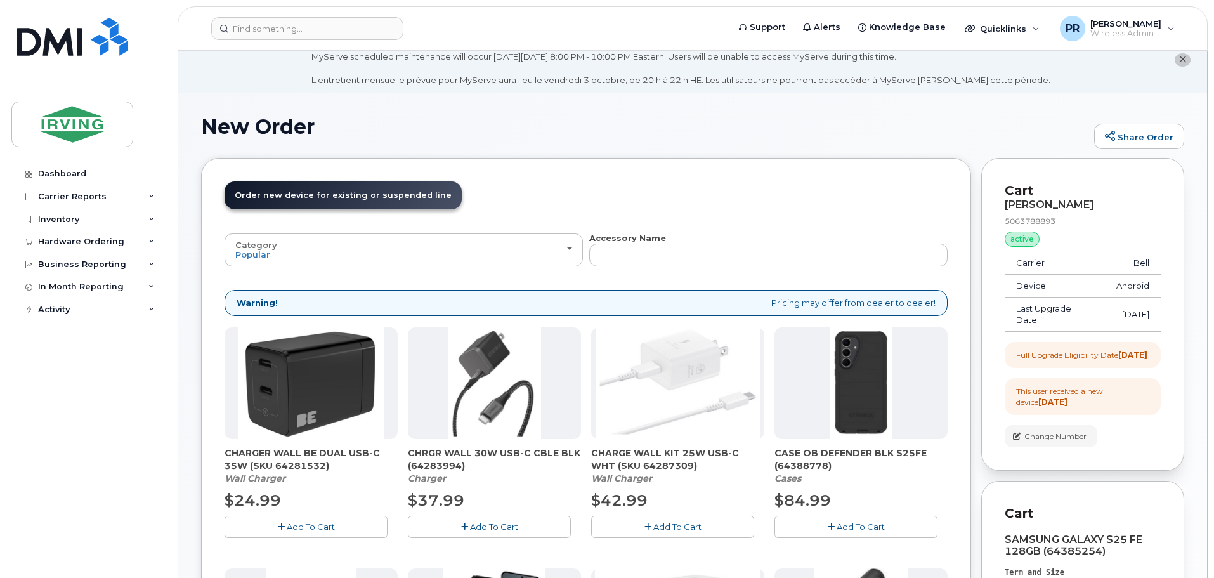
scroll to position [19, 0]
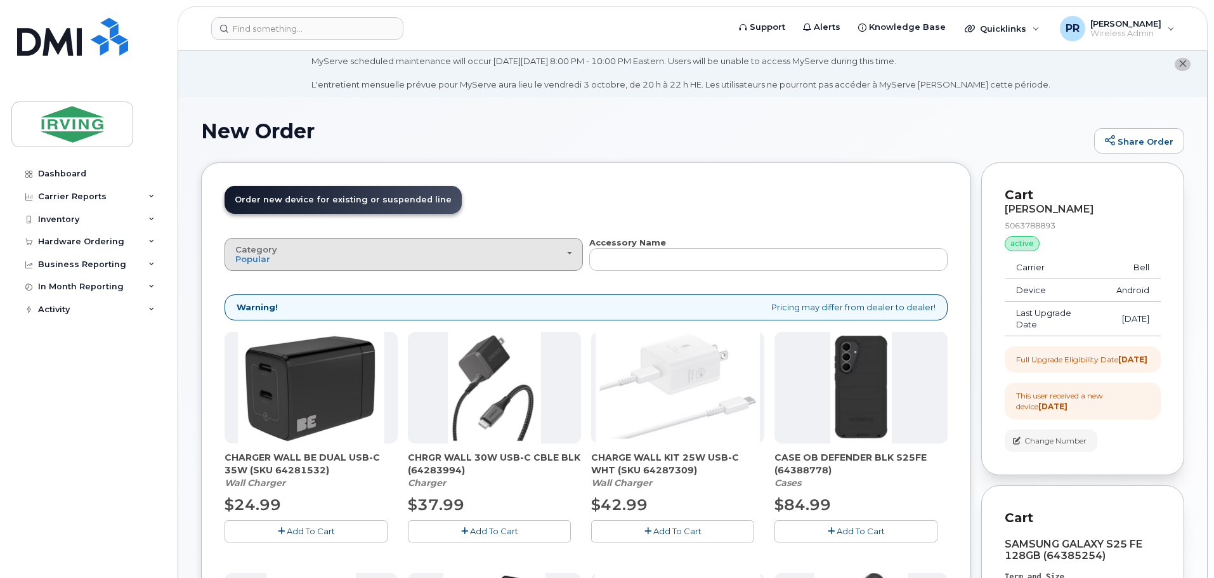
click at [347, 257] on div "Category Popular" at bounding box center [403, 255] width 337 height 20
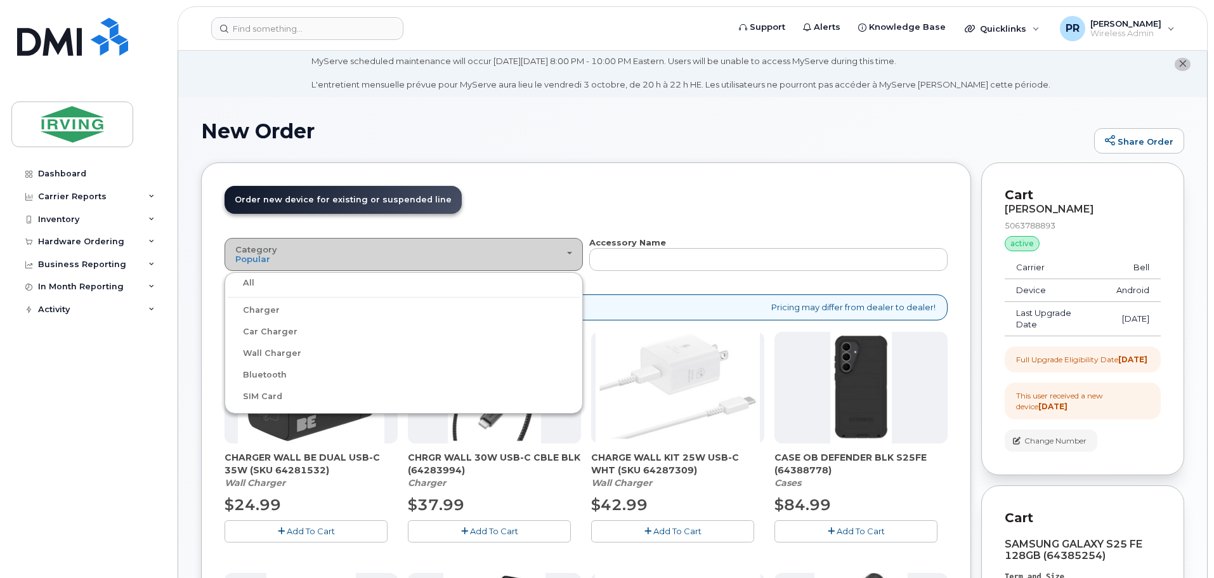
click at [347, 257] on div "Category Popular" at bounding box center [403, 255] width 337 height 20
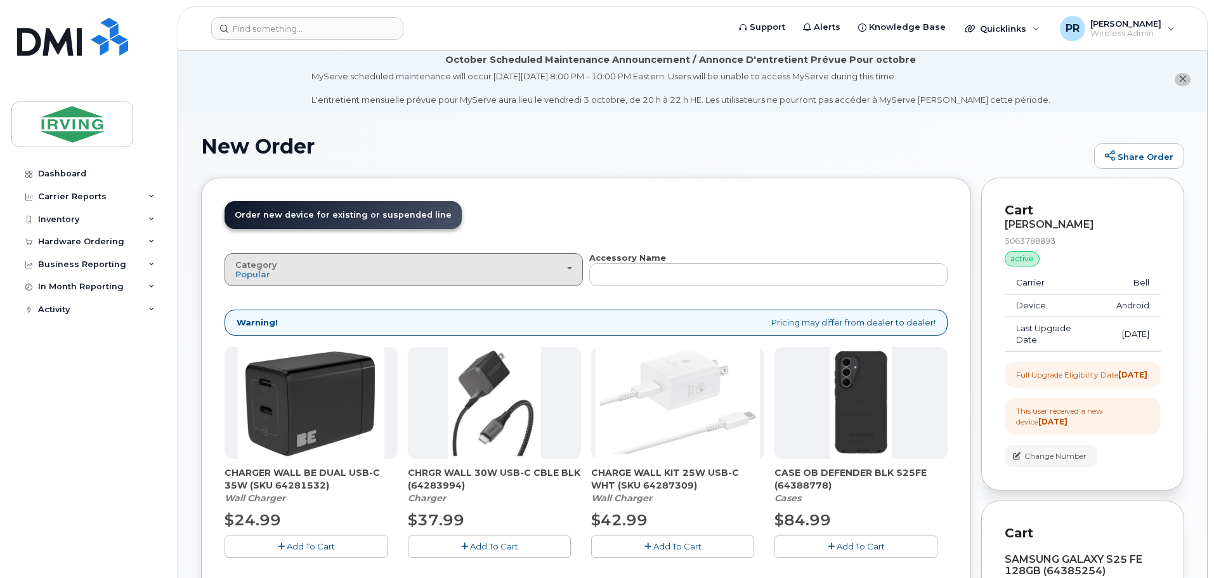
scroll to position [0, 0]
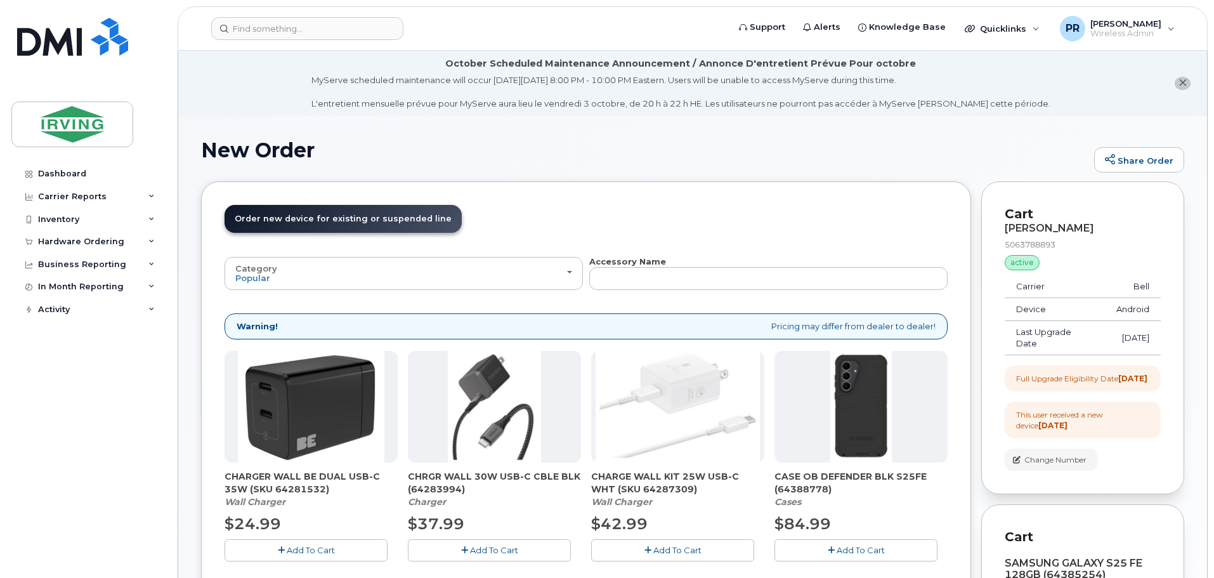
click at [1184, 83] on icon "close notification" at bounding box center [1183, 83] width 8 height 8
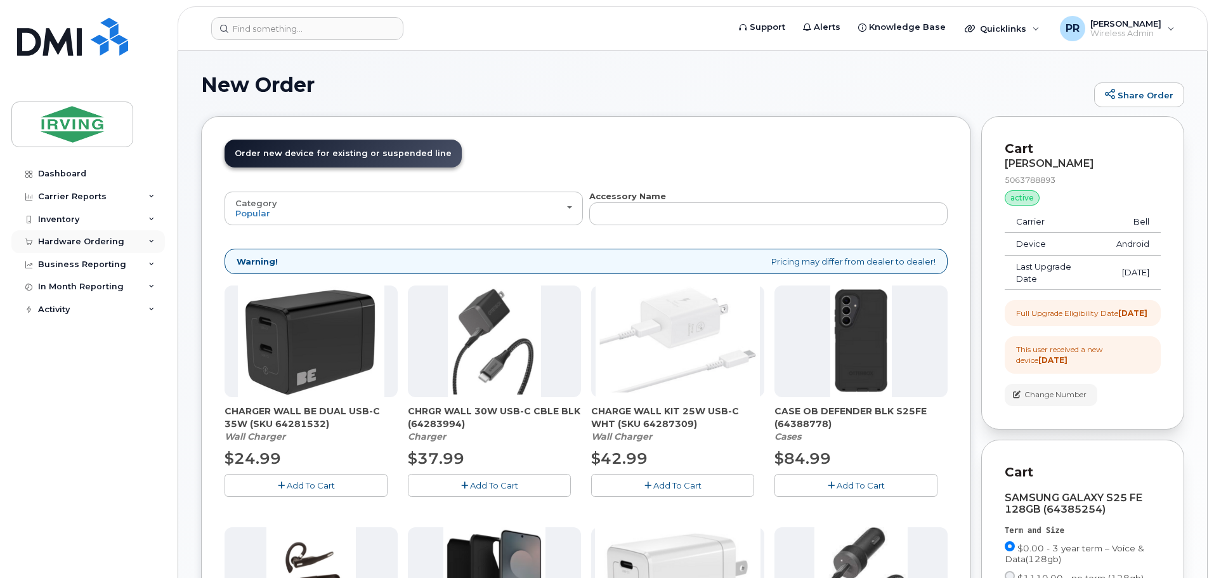
click at [62, 240] on div "Hardware Ordering" at bounding box center [81, 242] width 86 height 10
click at [65, 286] on div "Orders" at bounding box center [59, 289] width 31 height 11
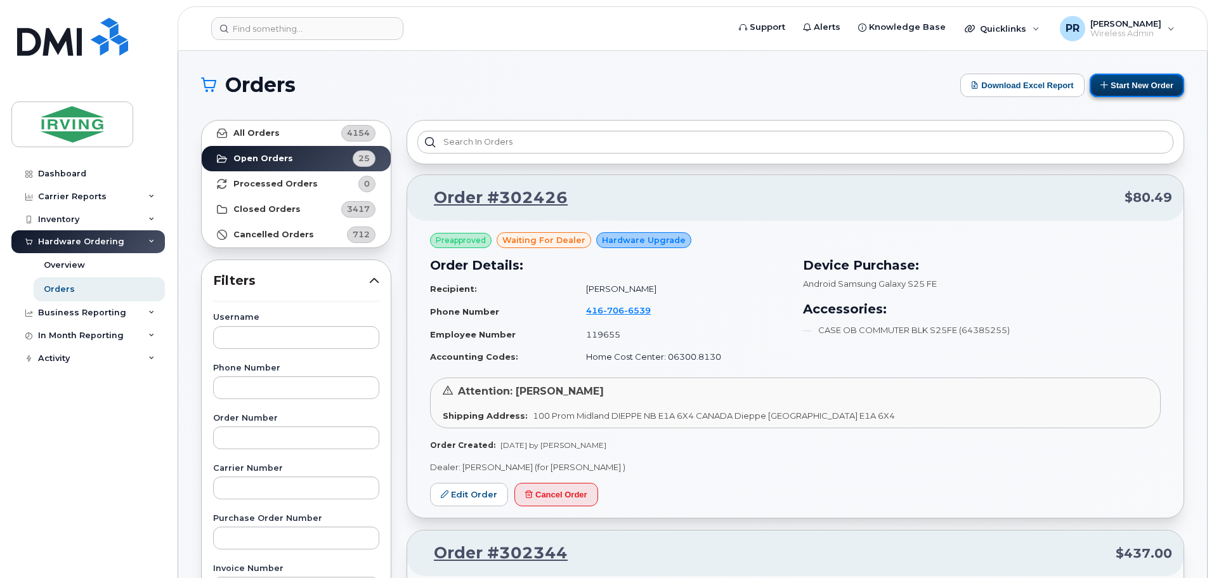
click at [1118, 86] on button "Start New Order" at bounding box center [1137, 85] width 95 height 23
drag, startPoint x: 1141, startPoint y: 83, endPoint x: 1065, endPoint y: 105, distance: 79.9
click at [1141, 83] on button "Start New Order" at bounding box center [1137, 85] width 95 height 23
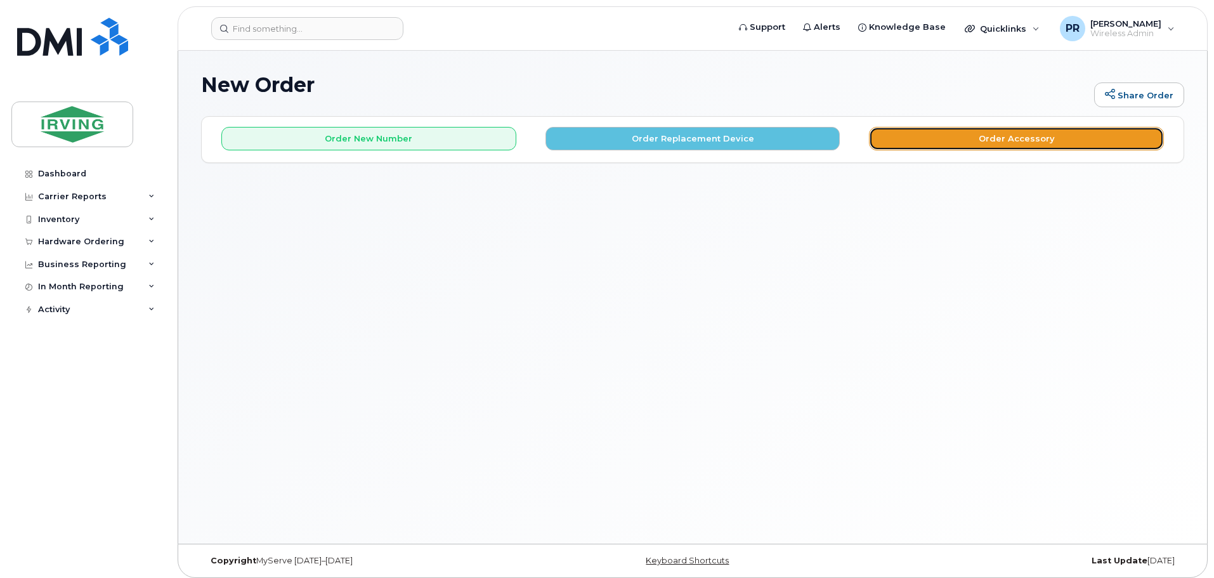
click at [959, 136] on button "Order Accessory" at bounding box center [1016, 138] width 295 height 23
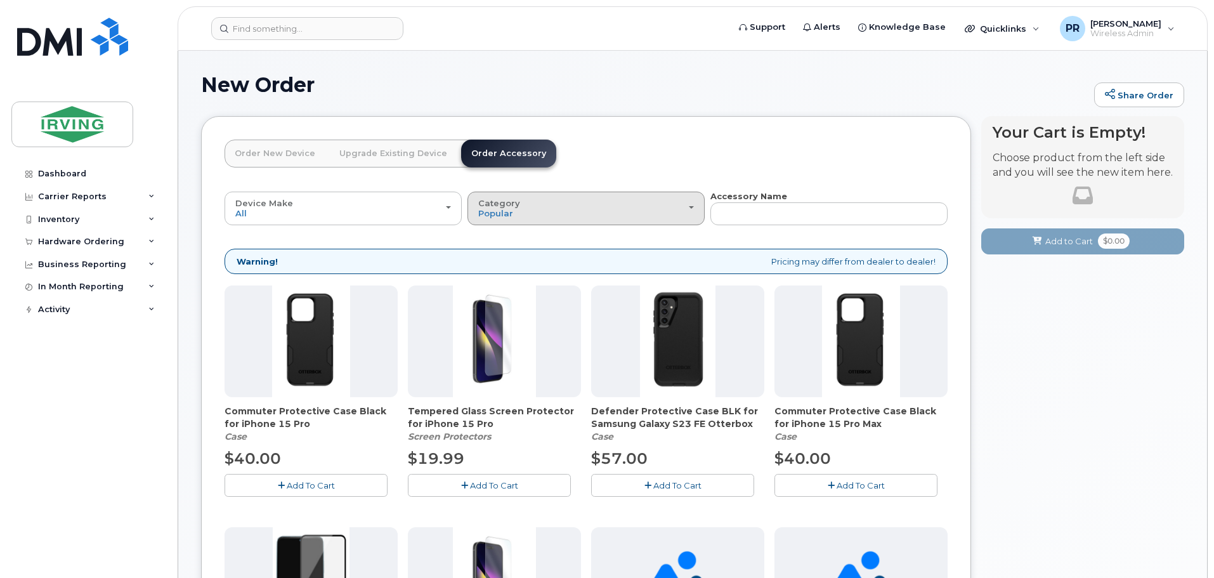
click at [526, 206] on div "Category Popular" at bounding box center [586, 209] width 216 height 20
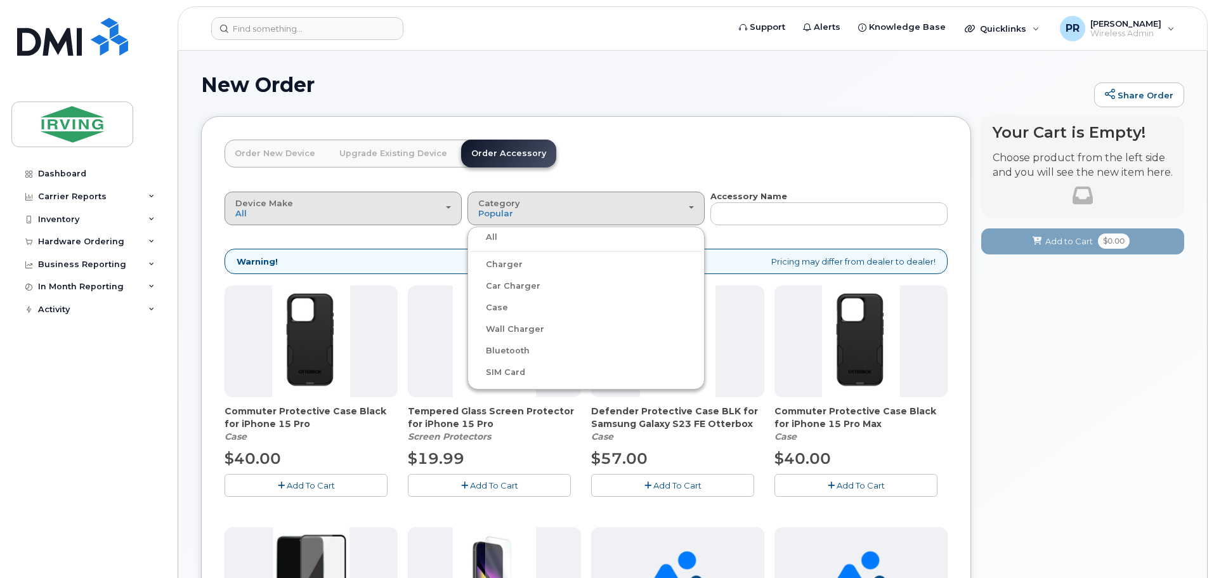
click at [372, 209] on div "Device Make All Android Cell Phone iPhone" at bounding box center [343, 209] width 216 height 20
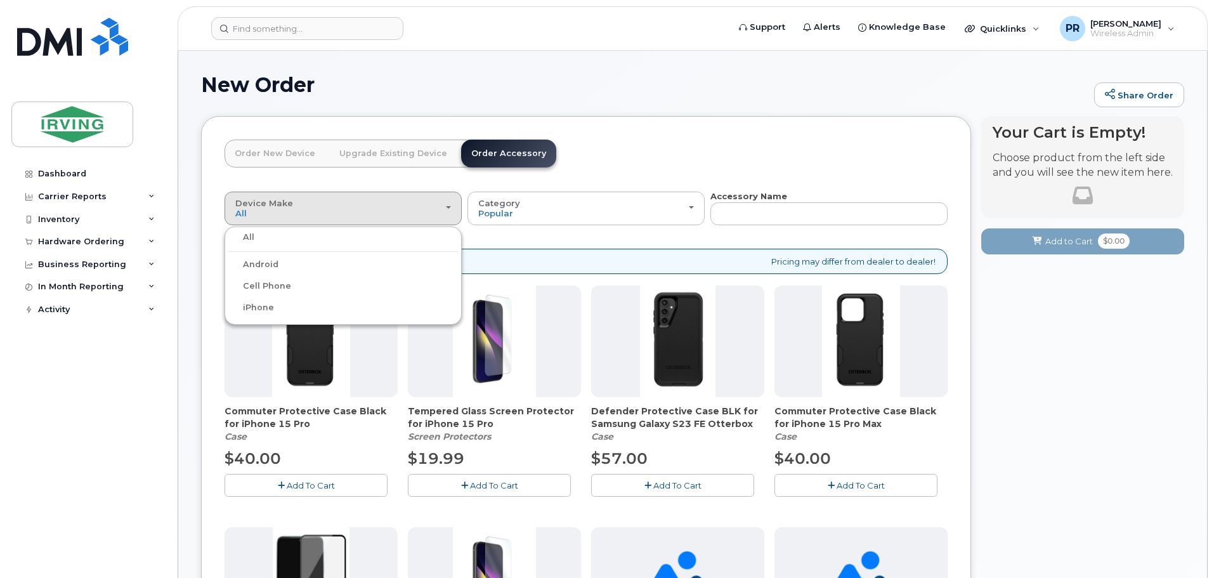
click at [334, 261] on div "Android" at bounding box center [343, 264] width 231 height 15
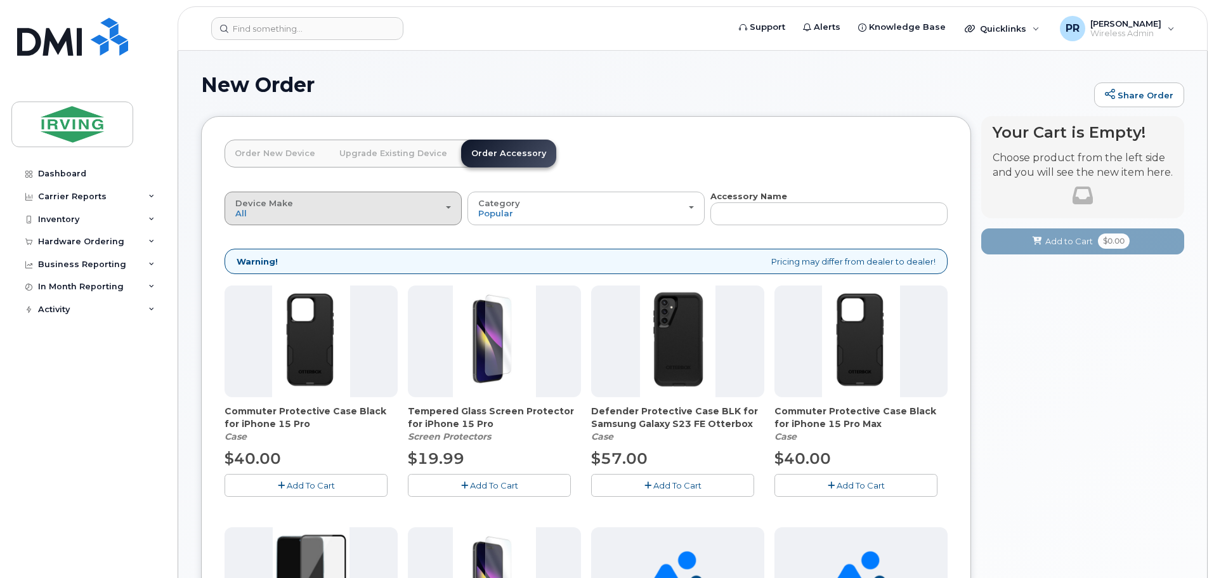
click at [287, 214] on div "Device Make All Android Cell Phone iPhone" at bounding box center [343, 209] width 216 height 20
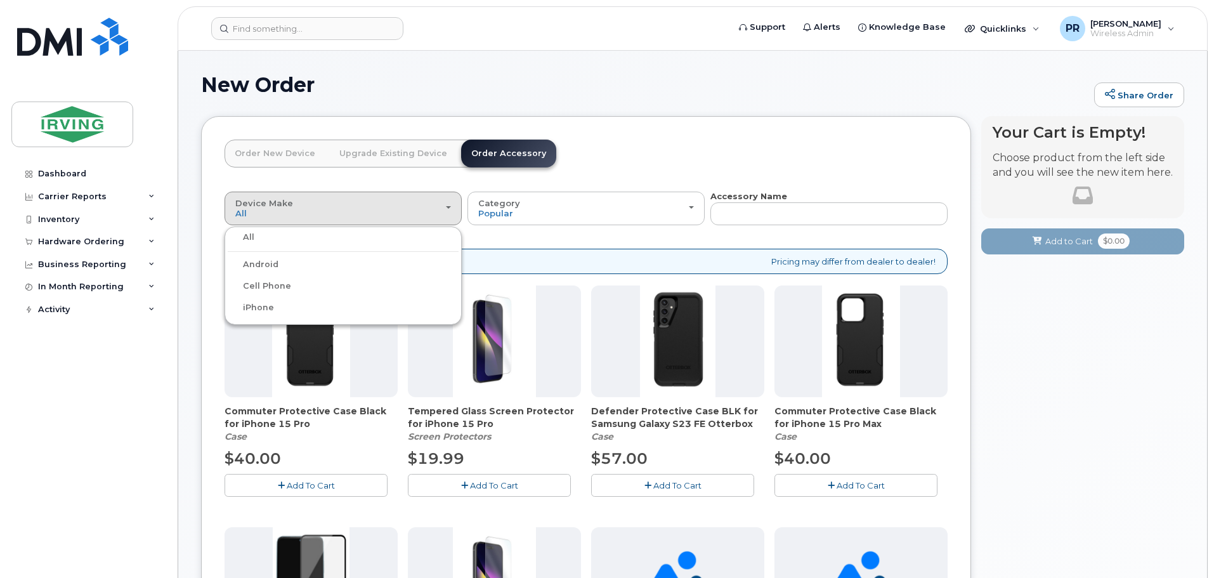
click at [277, 269] on label "Android" at bounding box center [253, 264] width 51 height 15
click at [0, 0] on input "Android" at bounding box center [0, 0] width 0 height 0
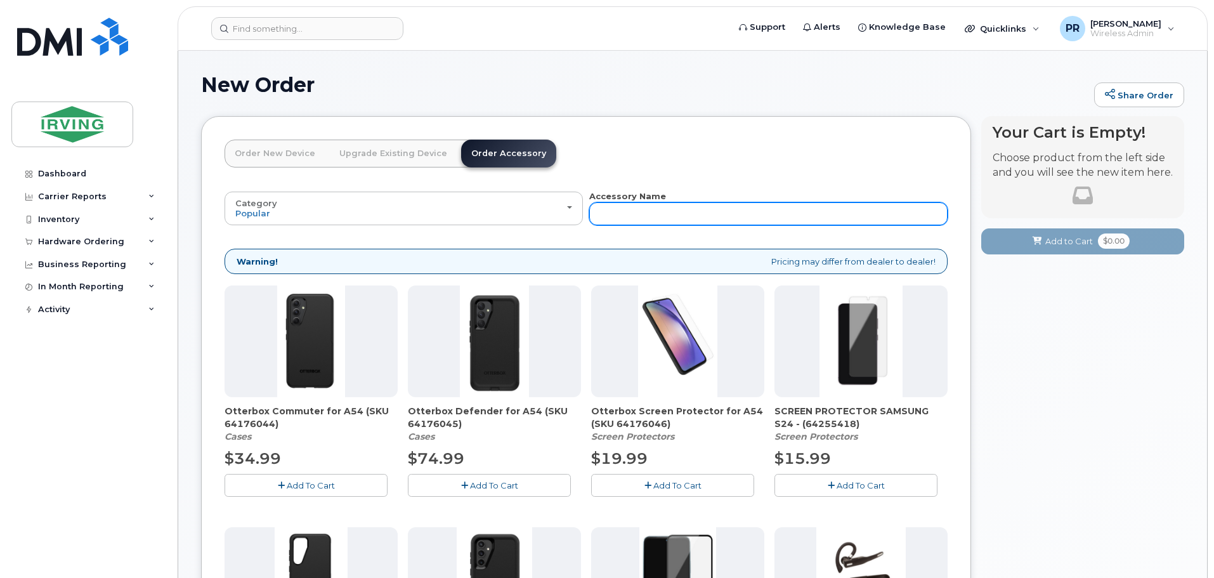
click at [631, 213] on input "text" at bounding box center [768, 213] width 358 height 23
type input "screen"
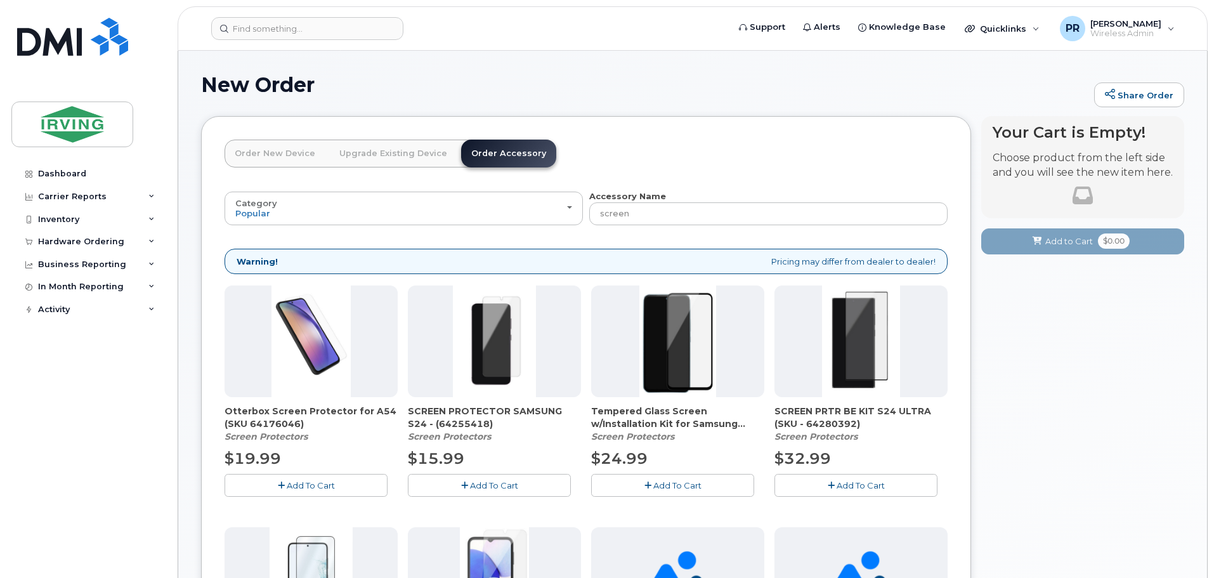
click at [368, 150] on link "Upgrade Existing Device" at bounding box center [393, 154] width 128 height 28
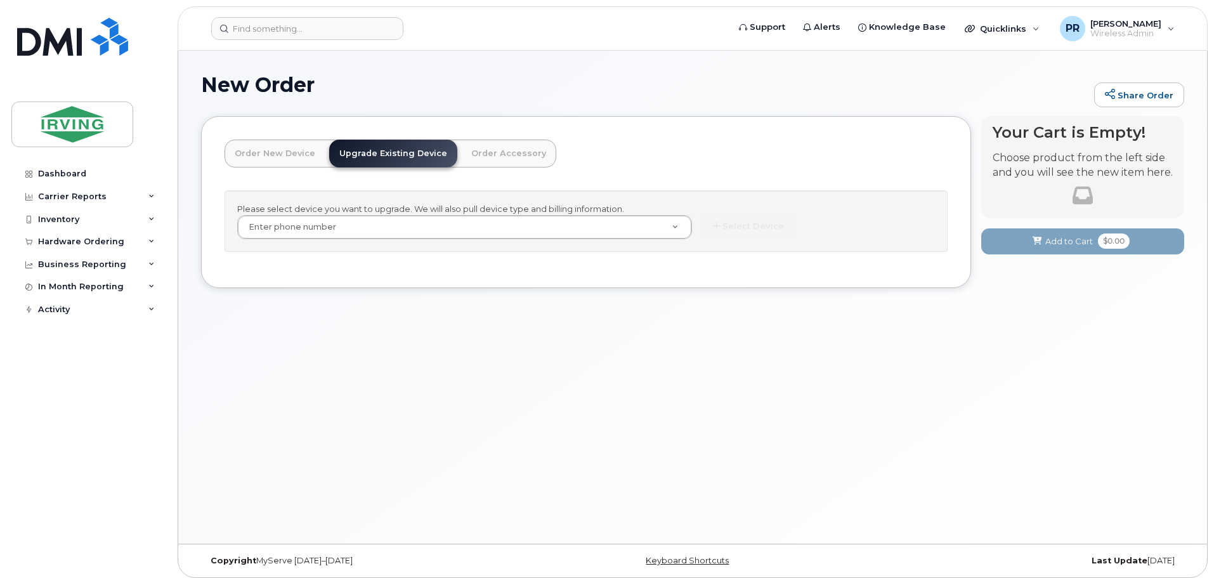
click at [260, 156] on link "Order New Device" at bounding box center [275, 154] width 101 height 28
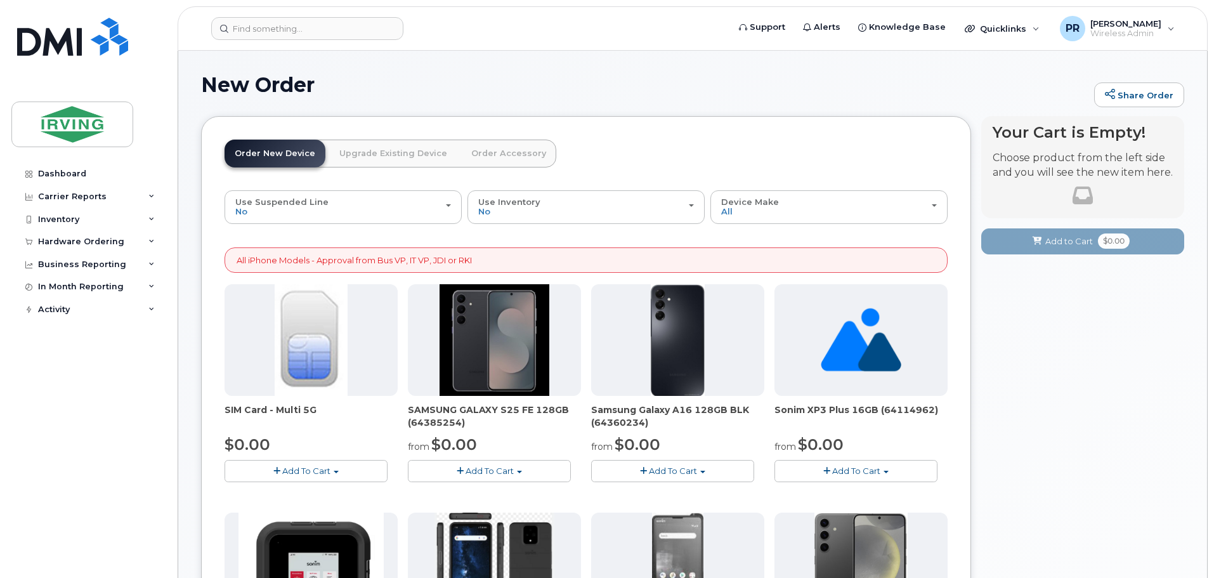
click at [489, 155] on link "Order Accessory" at bounding box center [508, 154] width 95 height 28
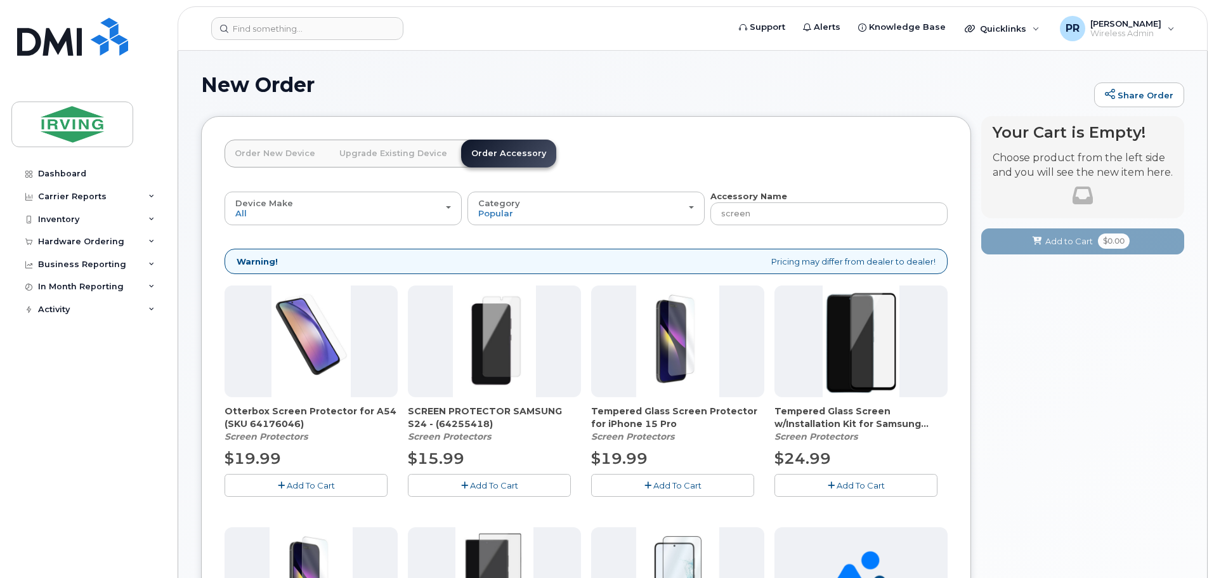
click at [372, 154] on link "Upgrade Existing Device" at bounding box center [393, 154] width 128 height 28
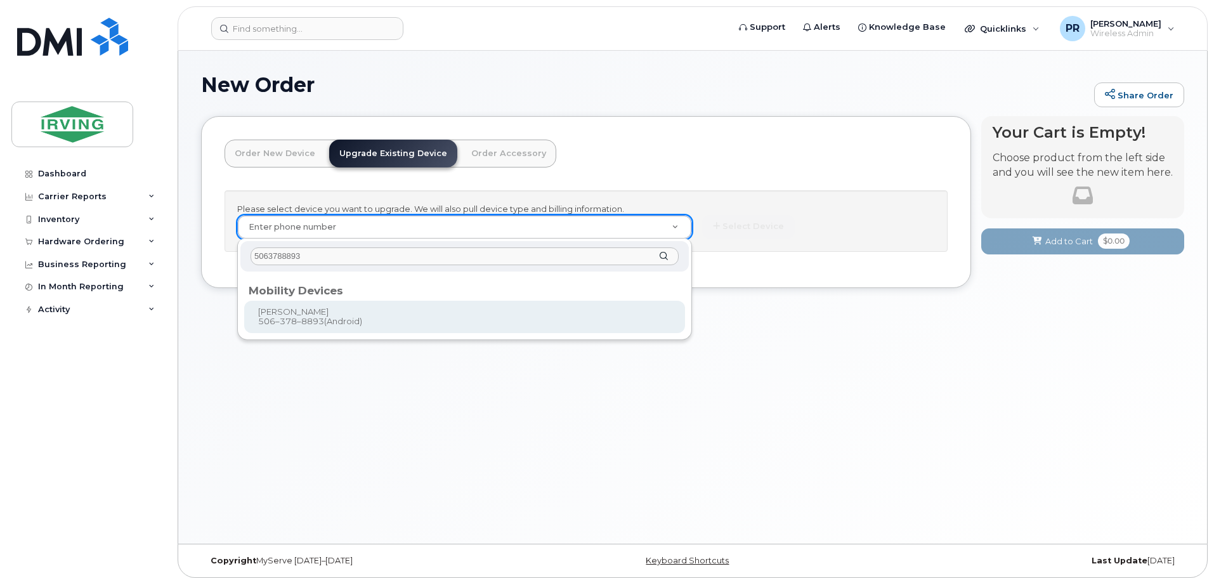
type input "5063788893"
type input "703960"
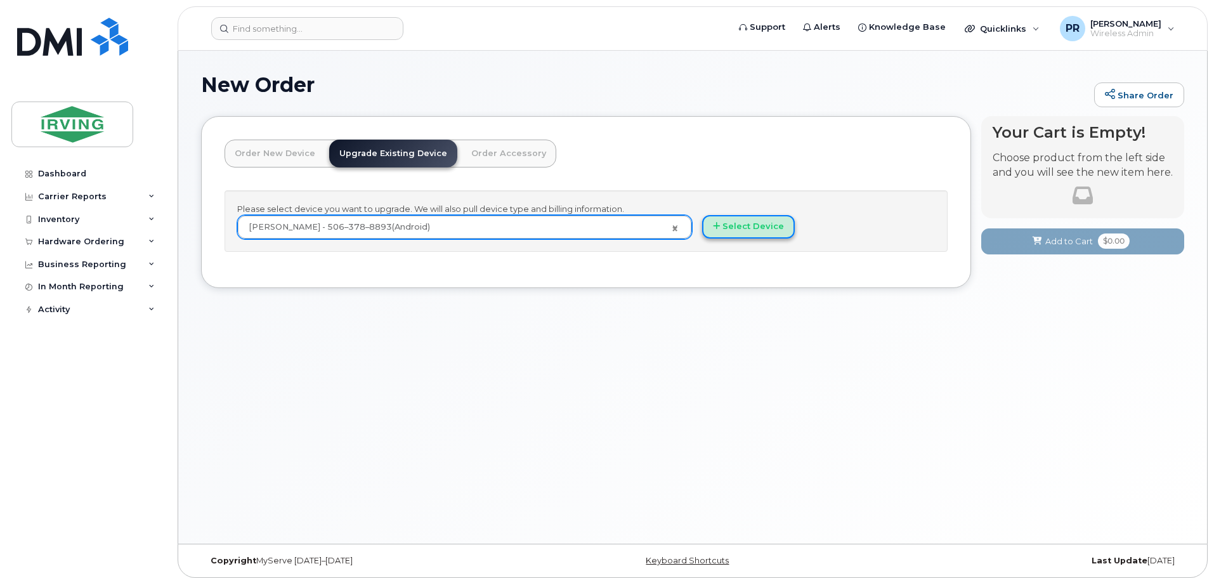
click at [725, 225] on button "Select Device" at bounding box center [748, 226] width 93 height 23
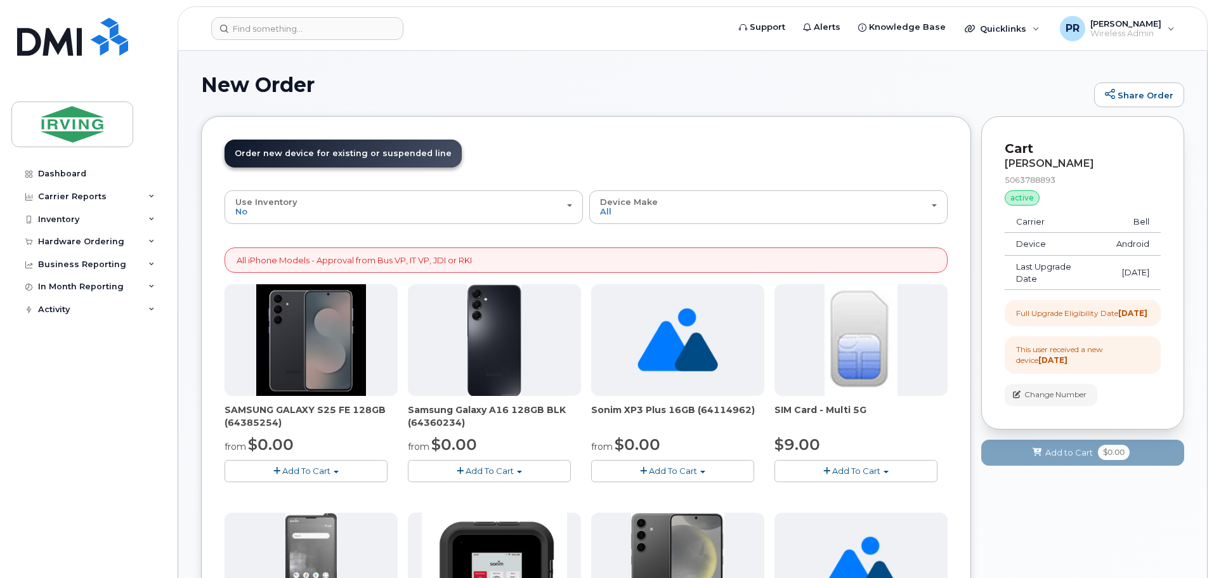
click at [290, 471] on span "Add To Cart" at bounding box center [306, 471] width 48 height 10
click at [299, 496] on link "$0.00 - 3 year term – Voice & Data(128gb)" at bounding box center [328, 495] width 201 height 16
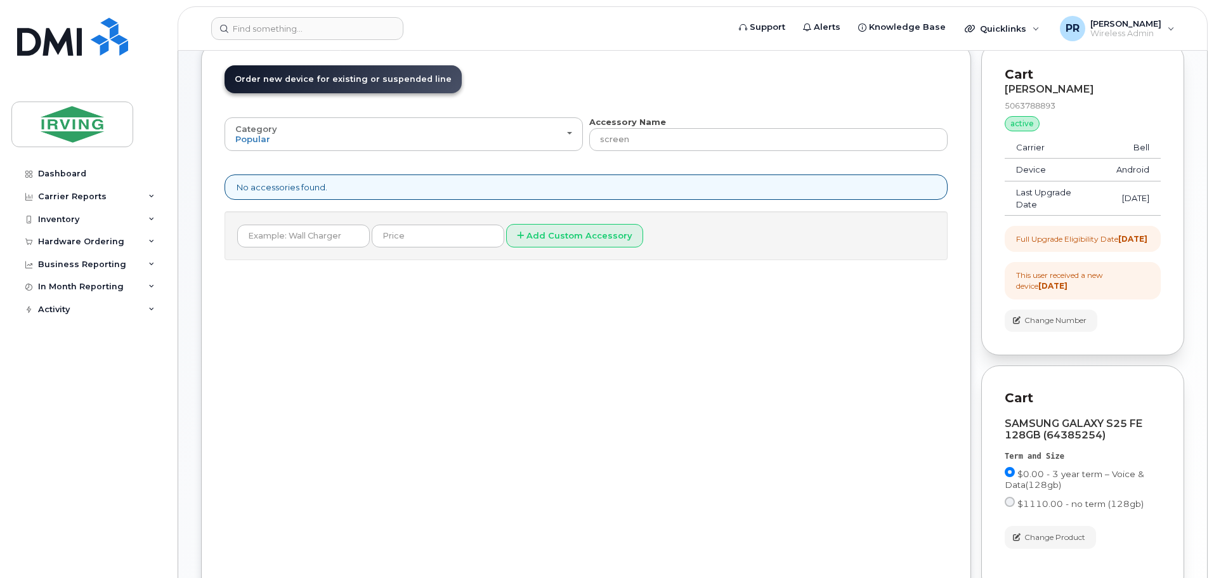
scroll to position [222, 0]
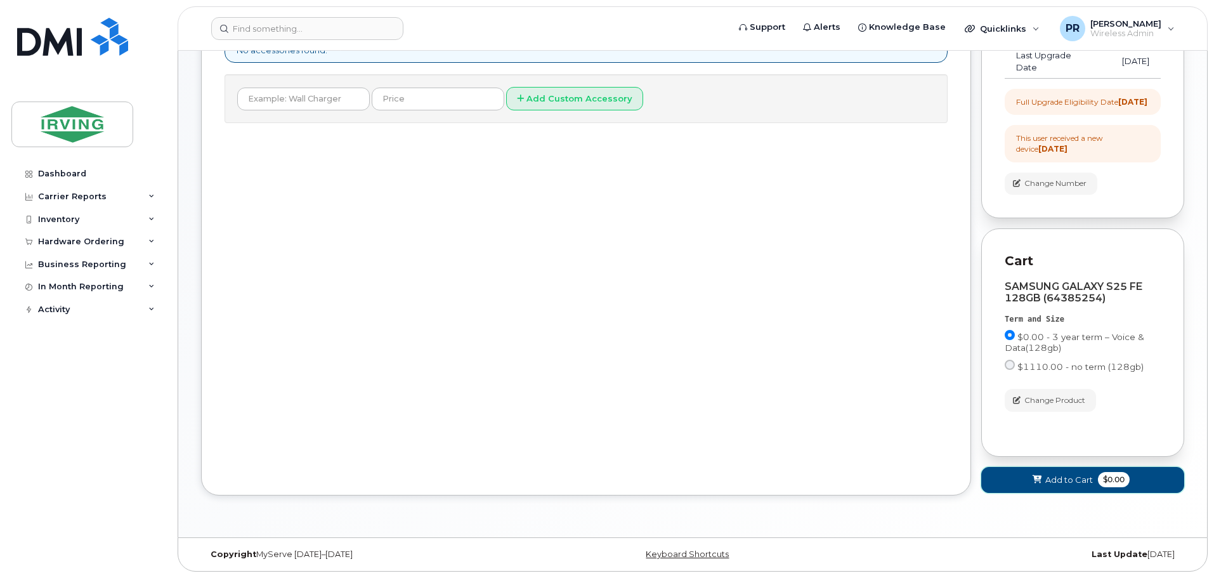
click at [1057, 481] on span "Add to Cart" at bounding box center [1070, 480] width 48 height 12
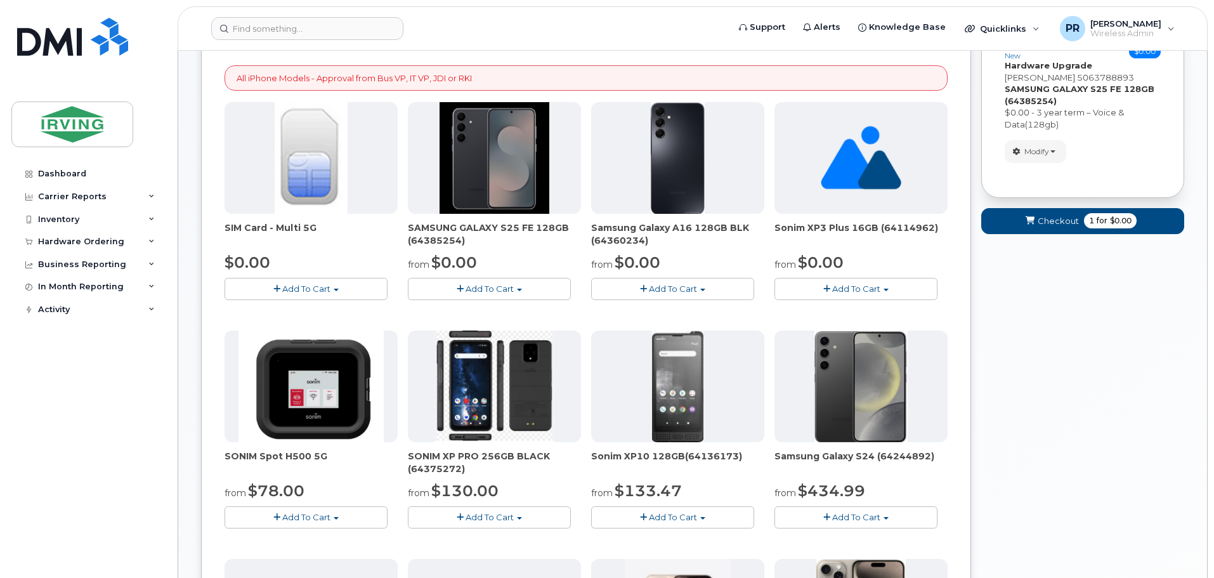
scroll to position [0, 0]
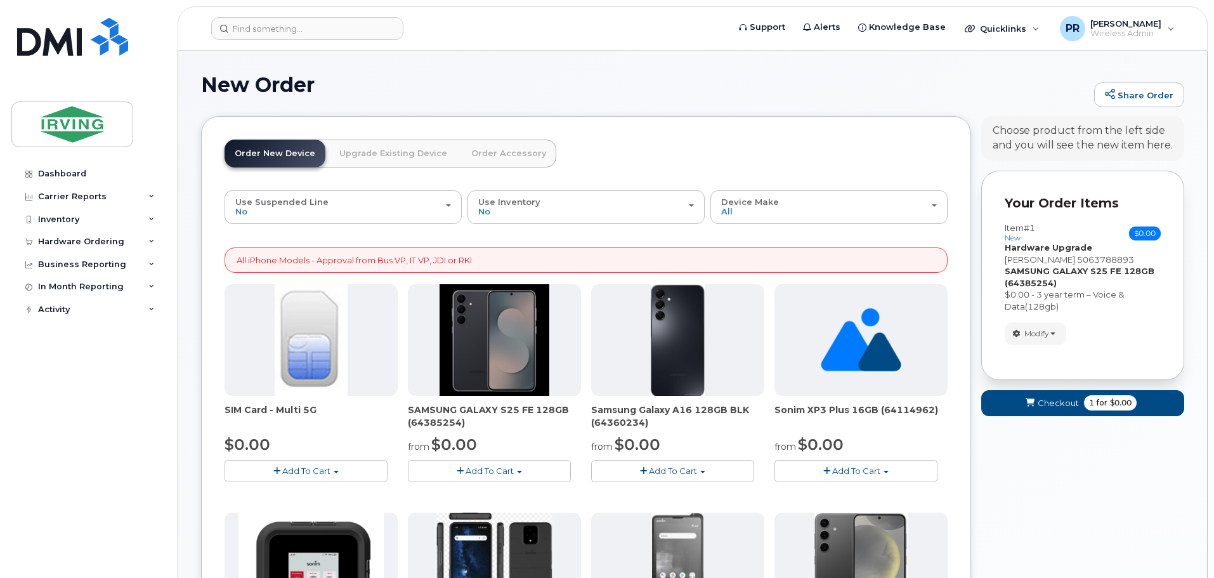
click at [405, 155] on link "Upgrade Existing Device" at bounding box center [393, 154] width 128 height 28
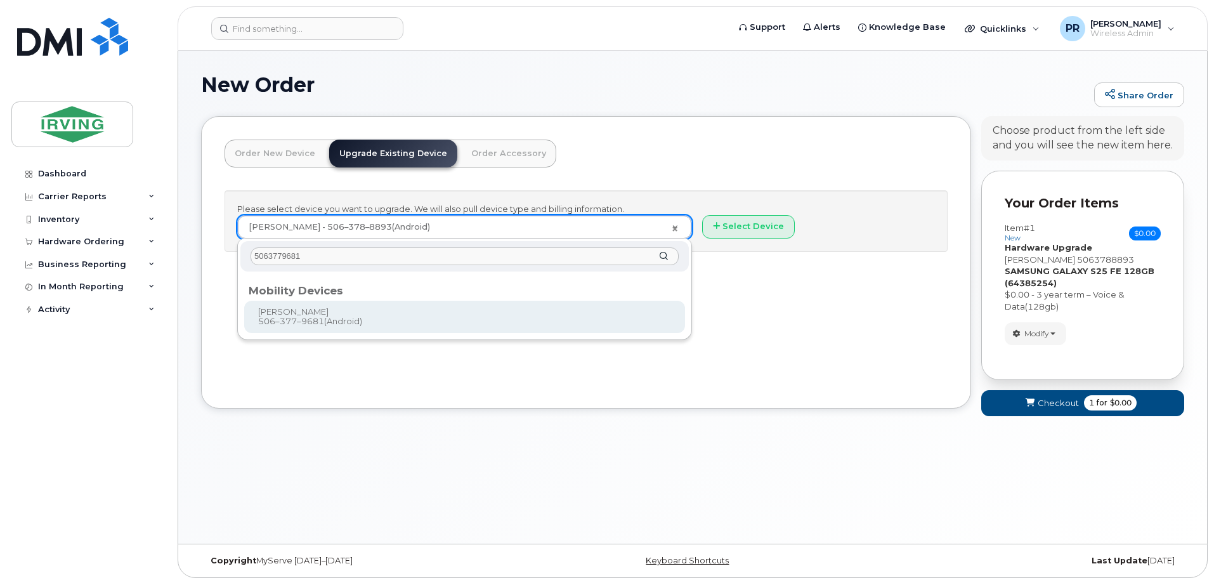
type input "5063779681"
type input "704810"
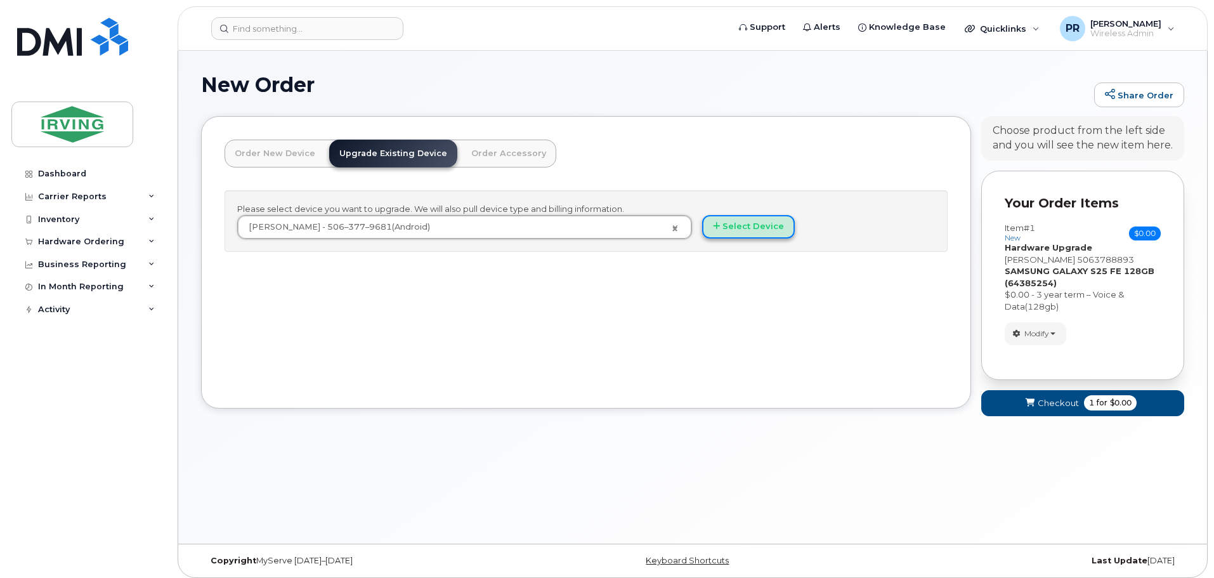
click at [752, 232] on button "Select Device" at bounding box center [748, 226] width 93 height 23
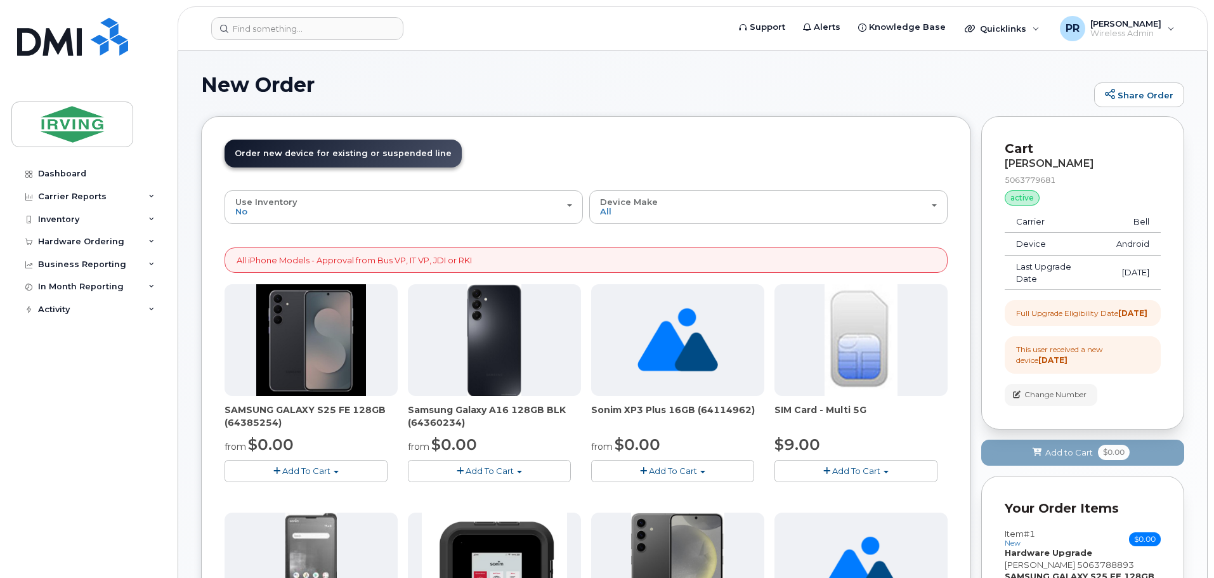
click at [308, 470] on span "Add To Cart" at bounding box center [306, 471] width 48 height 10
click at [315, 498] on link "$0.00 - 3 year term – Voice & Data(128gb)" at bounding box center [328, 495] width 201 height 16
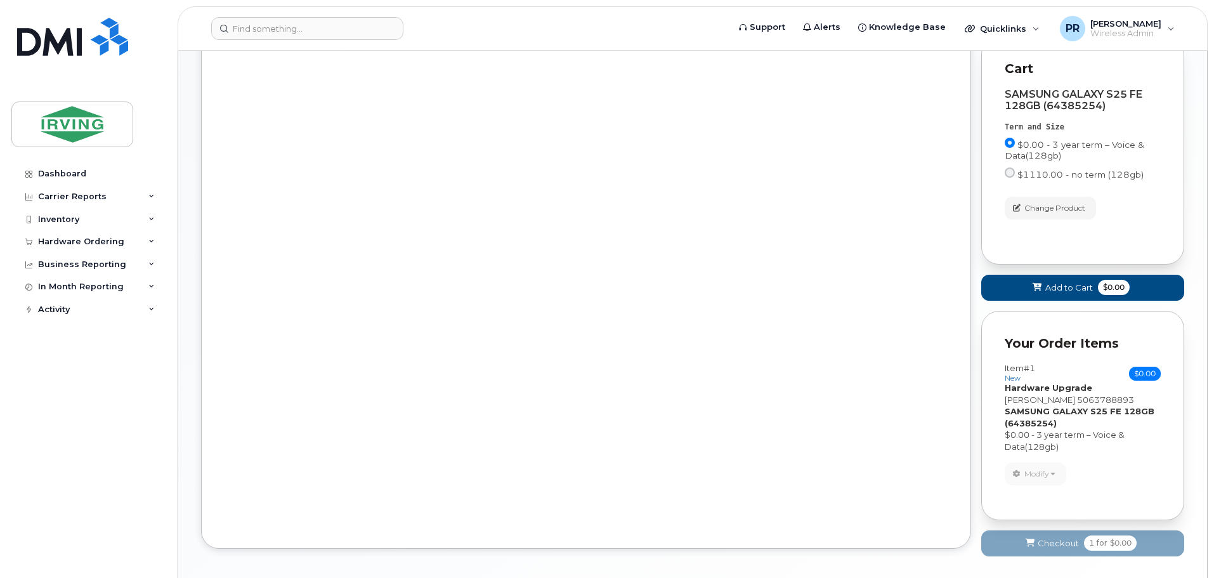
scroll to position [468, 0]
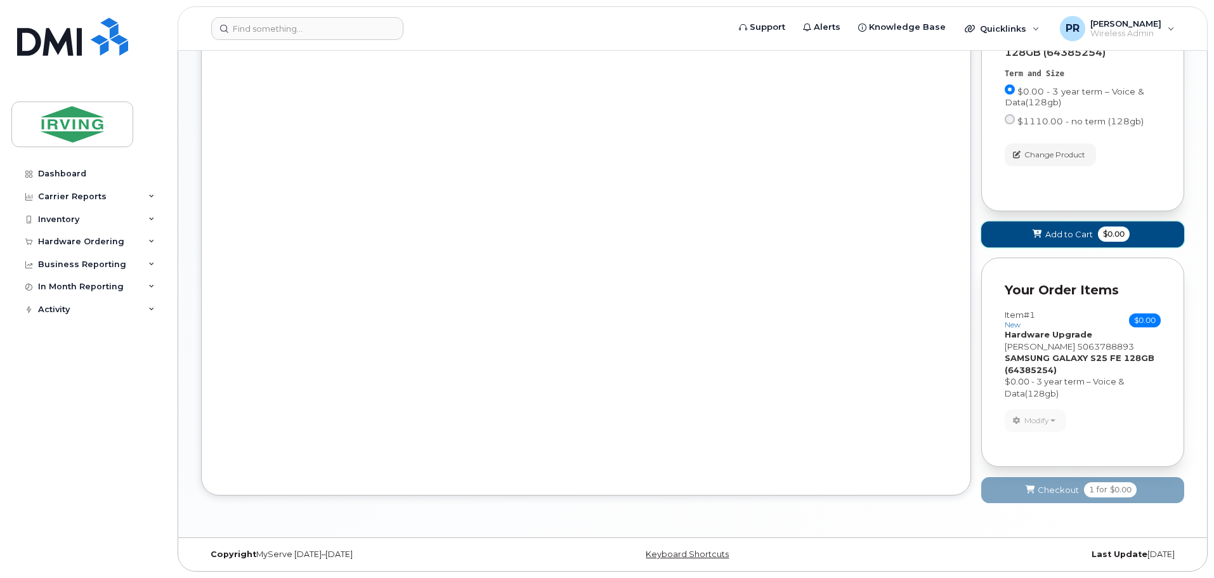
click at [1056, 233] on span "Add to Cart" at bounding box center [1070, 234] width 48 height 12
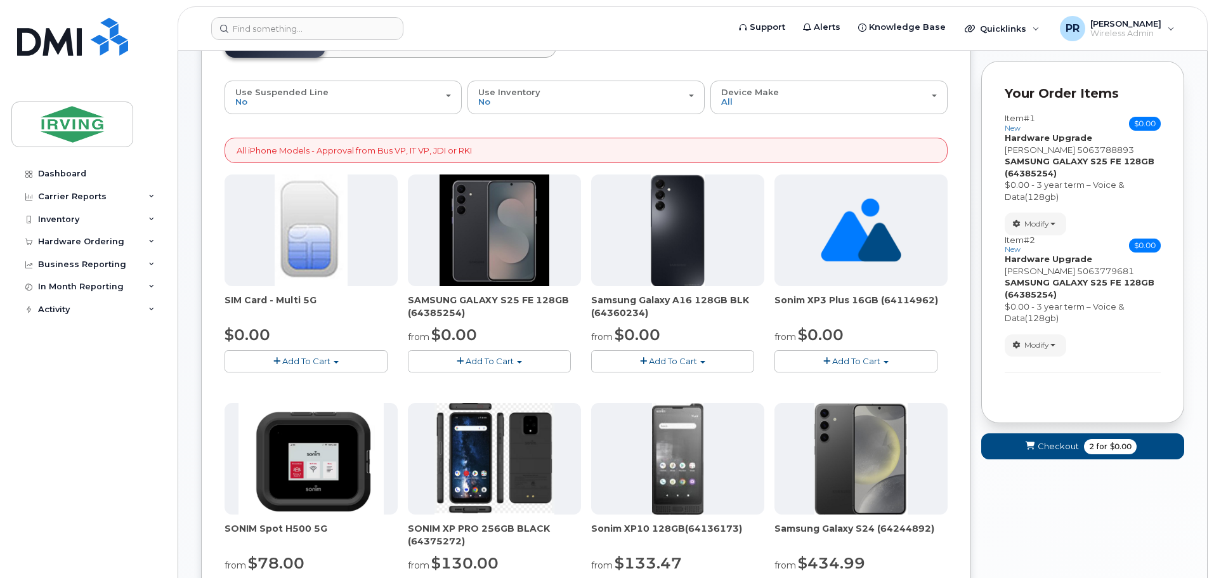
scroll to position [0, 0]
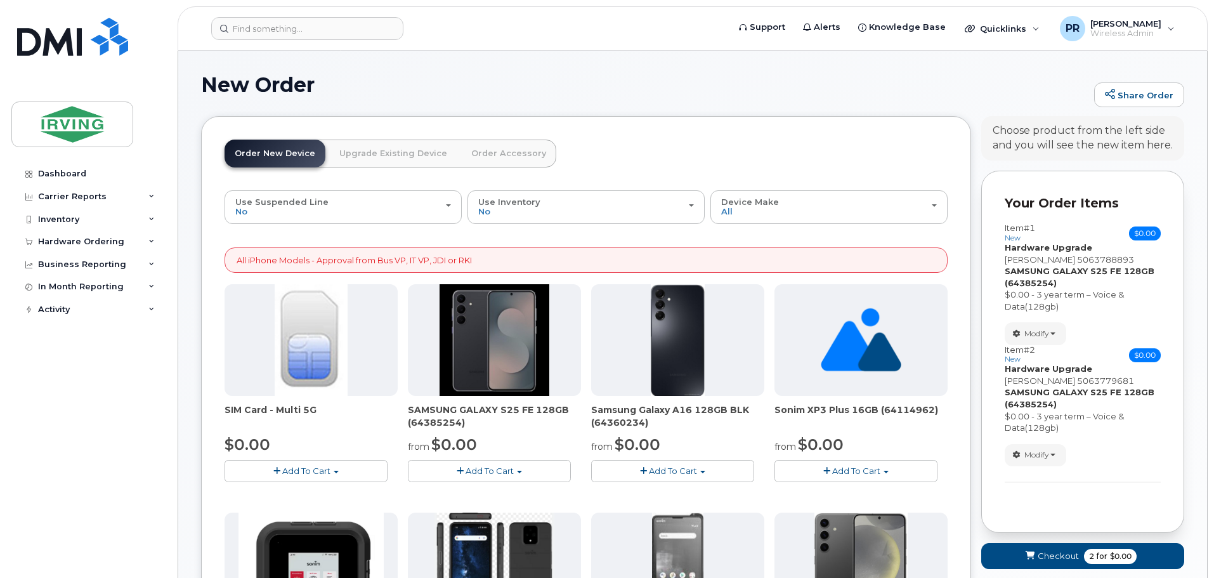
click at [495, 154] on link "Order Accessory" at bounding box center [508, 154] width 95 height 28
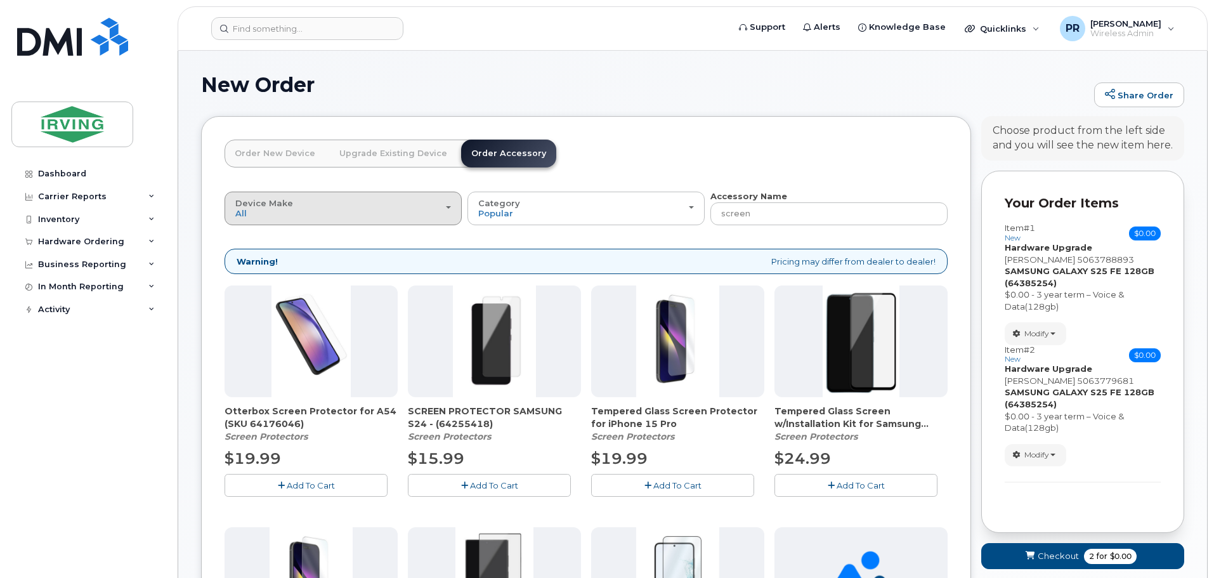
click at [329, 203] on div "Device Make All Android Cell Phone iPhone" at bounding box center [343, 209] width 216 height 20
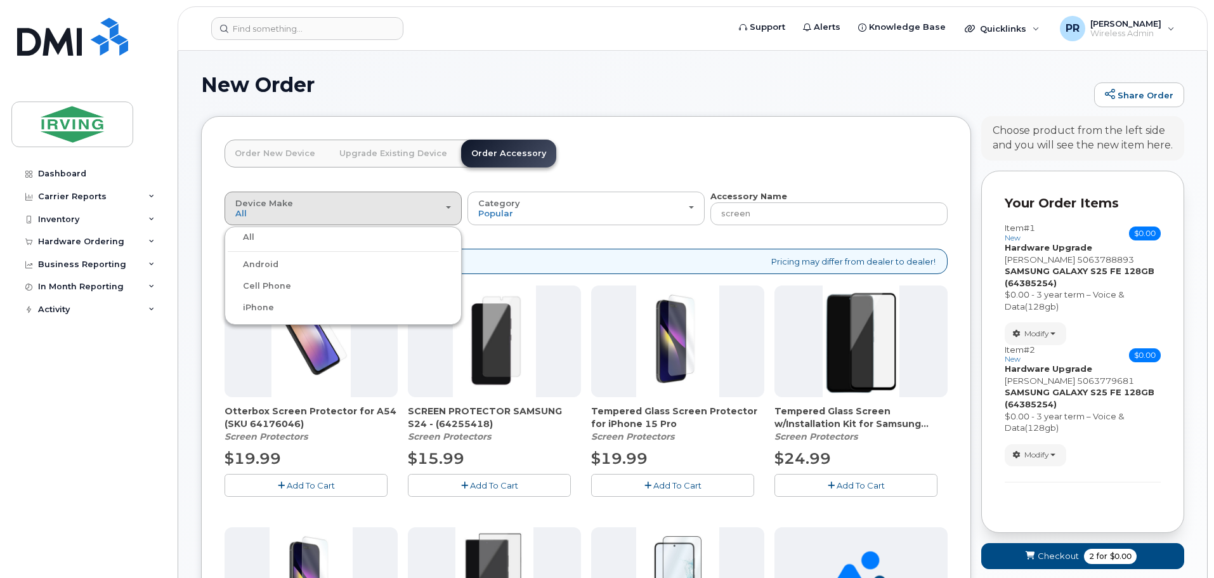
click at [269, 265] on label "Android" at bounding box center [253, 264] width 51 height 15
click at [0, 0] on input "Android" at bounding box center [0, 0] width 0 height 0
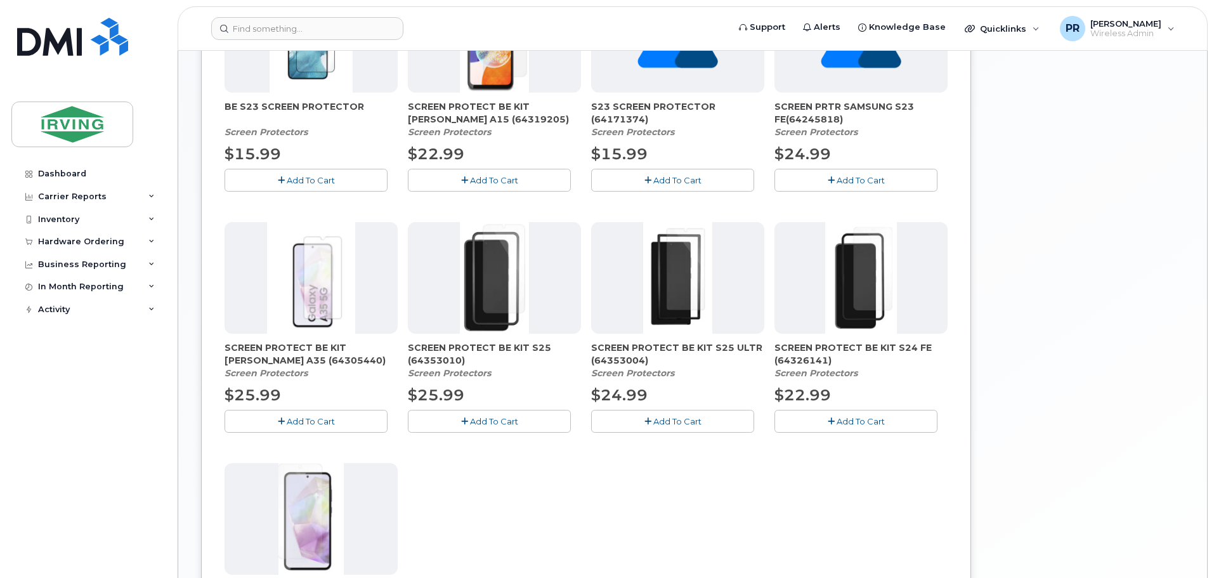
scroll to position [322, 0]
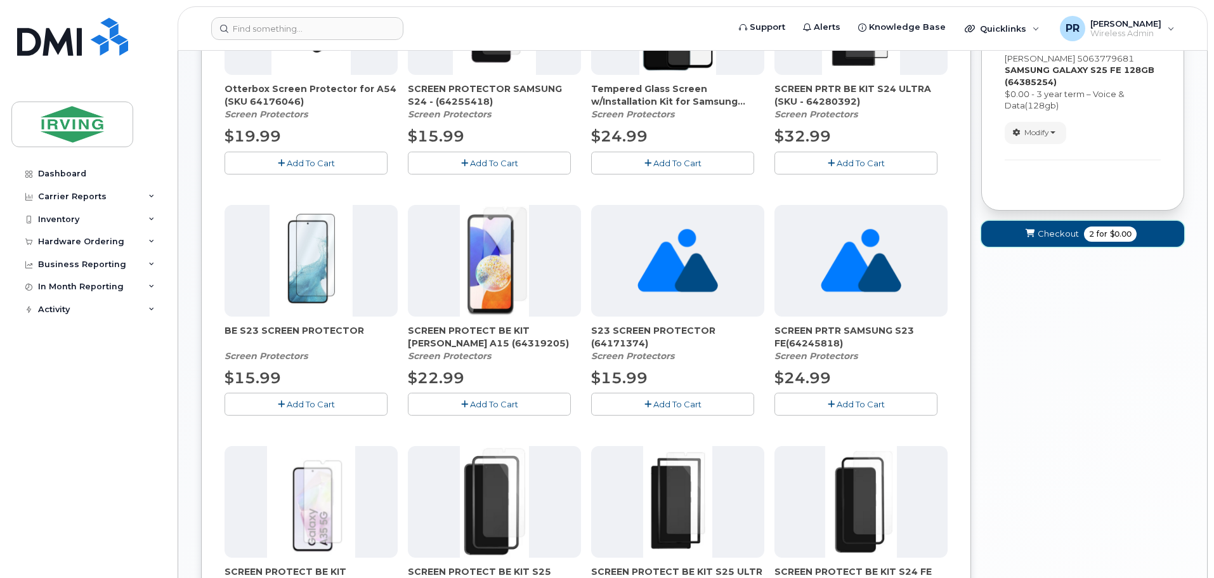
click at [1101, 234] on span "for" at bounding box center [1103, 233] width 16 height 11
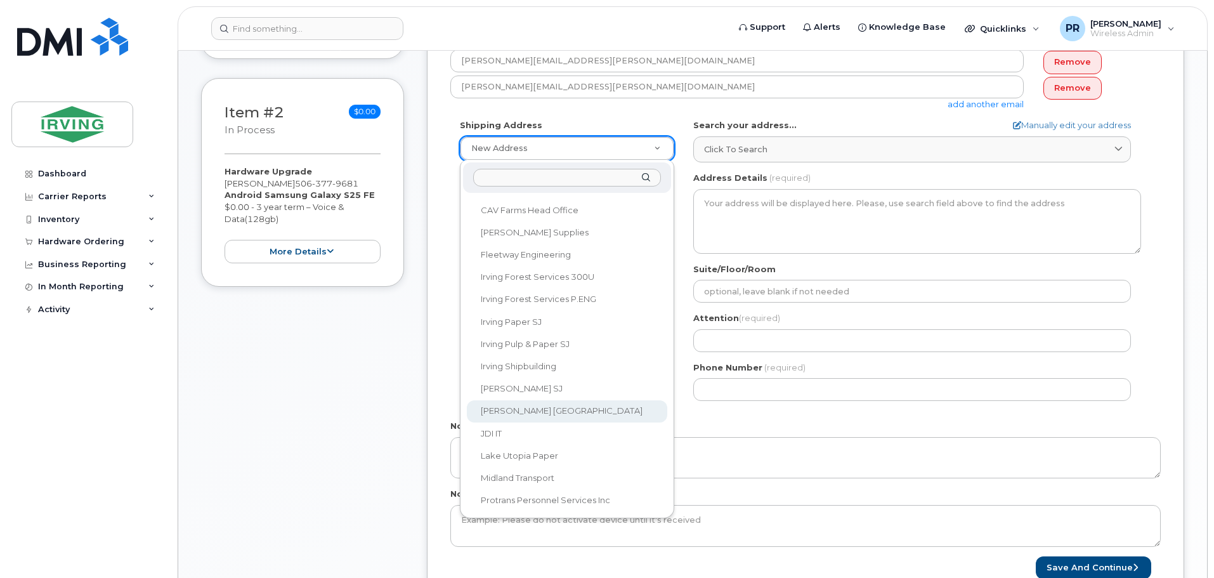
scroll to position [381, 0]
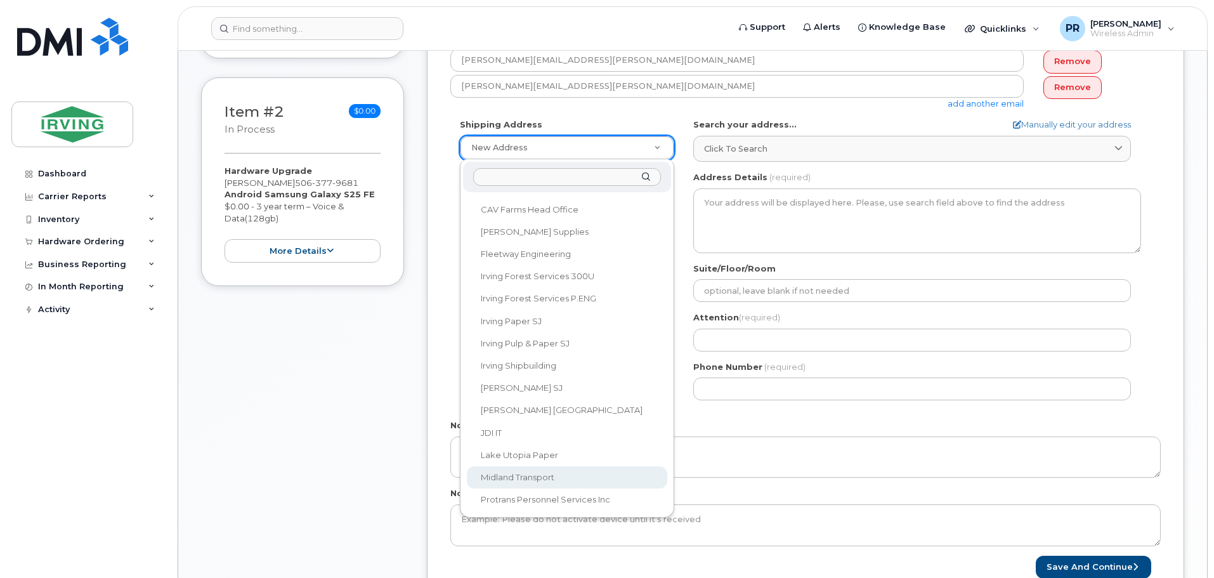
select select
type textarea "100 Prom Midland DIEPPE NB E1A 6X4 CANADA Dieppe New Brunswick E1A 6X4"
type input "[PERSON_NAME]"
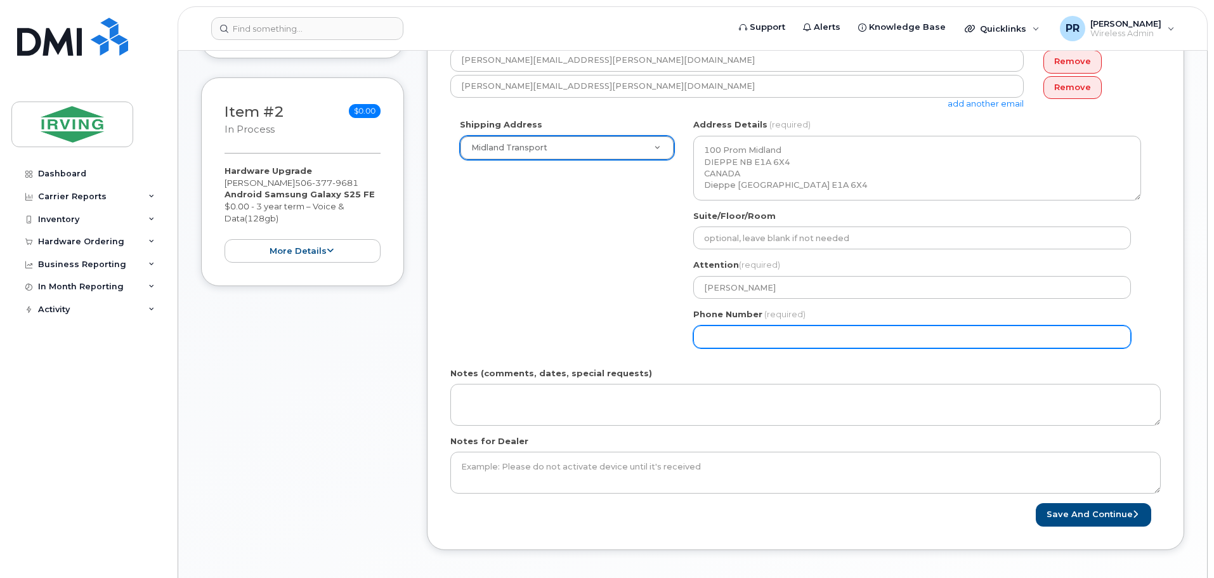
click at [739, 335] on input "Phone Number" at bounding box center [913, 336] width 438 height 23
select select
type input "506859562"
select select
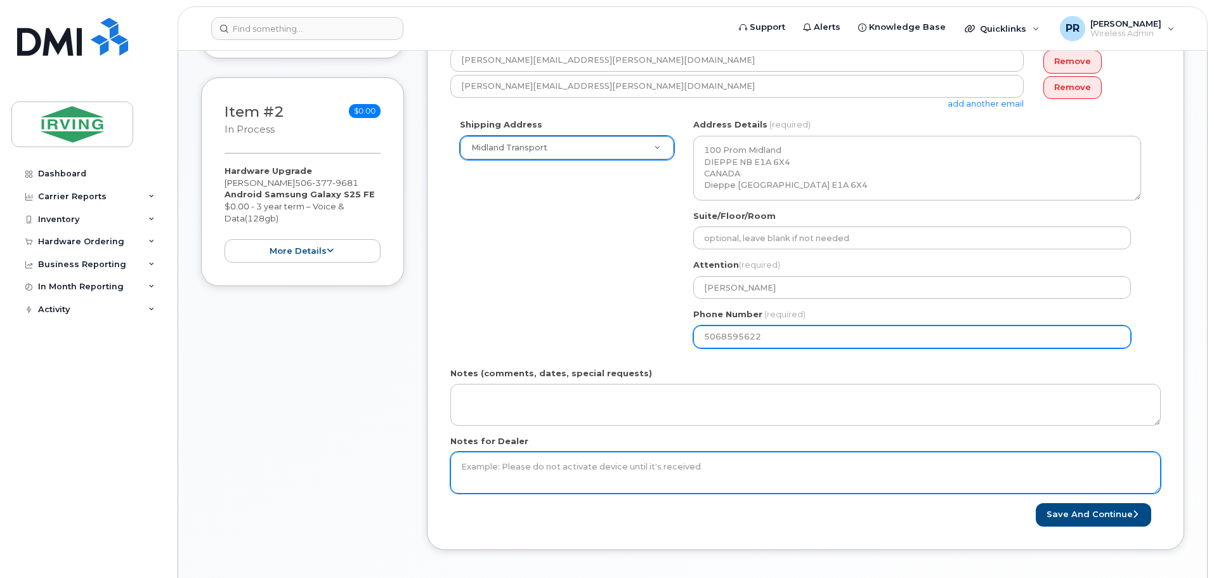
type input "5068595622"
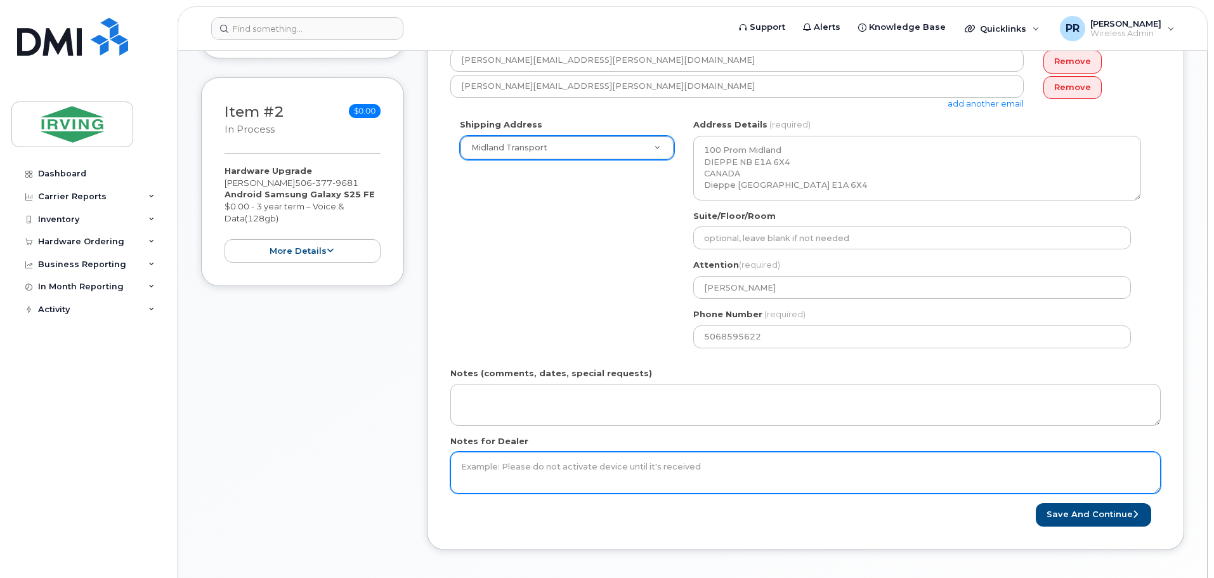
click at [563, 464] on textarea "Notes for Dealer" at bounding box center [805, 473] width 711 height 42
paste textarea "SCREEN PROTECT BE Kit S25FE 118-2968 - SKU # 64389841 $24.99"
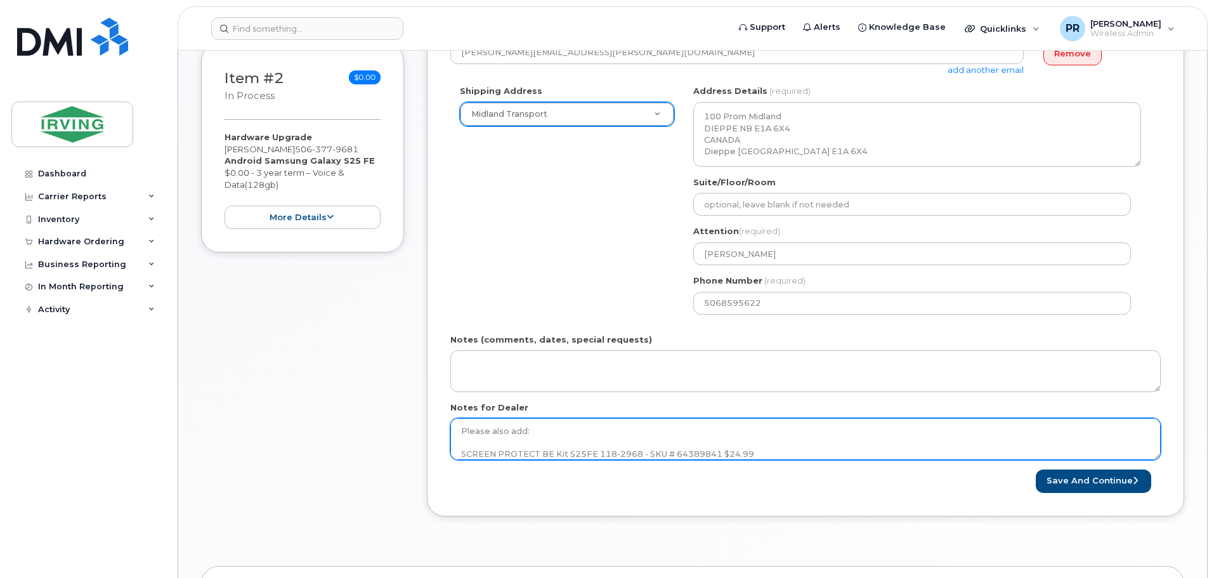
scroll to position [444, 0]
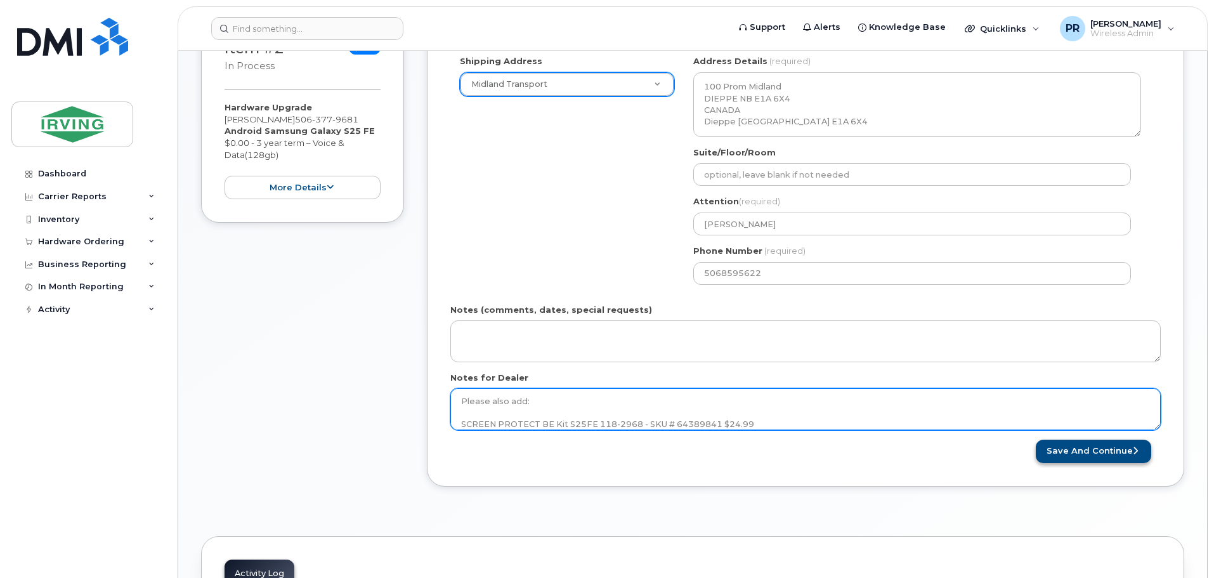
type textarea "Please also add: SCREEN PROTECT BE Kit S25FE 118-2968 - SKU # 64389841 $24.99"
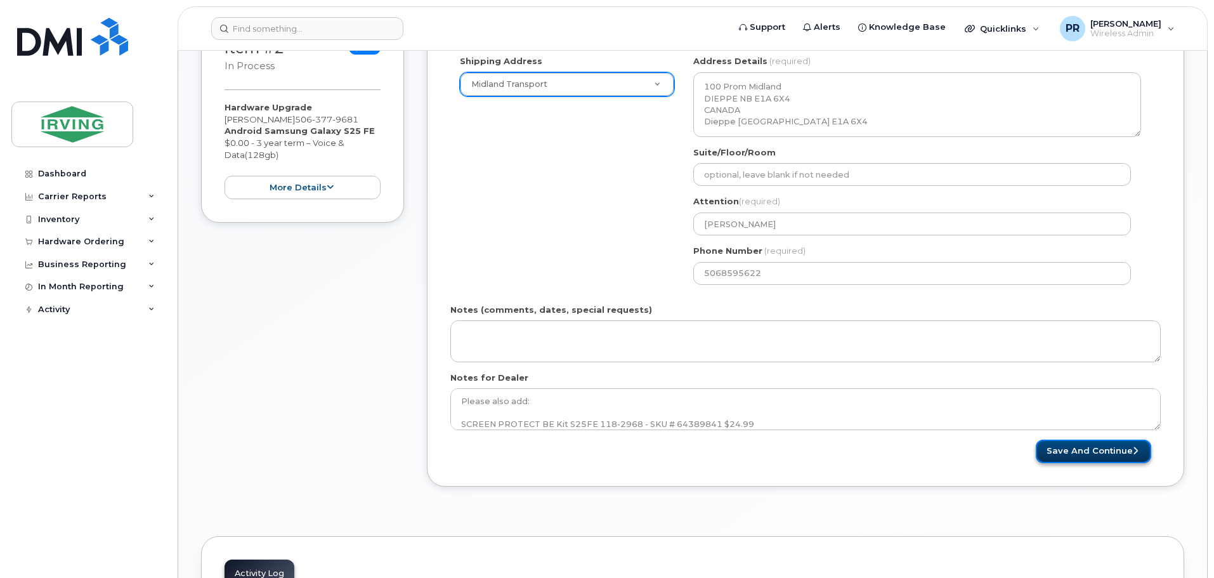
click at [1081, 454] on button "Save and Continue" at bounding box center [1093, 451] width 115 height 23
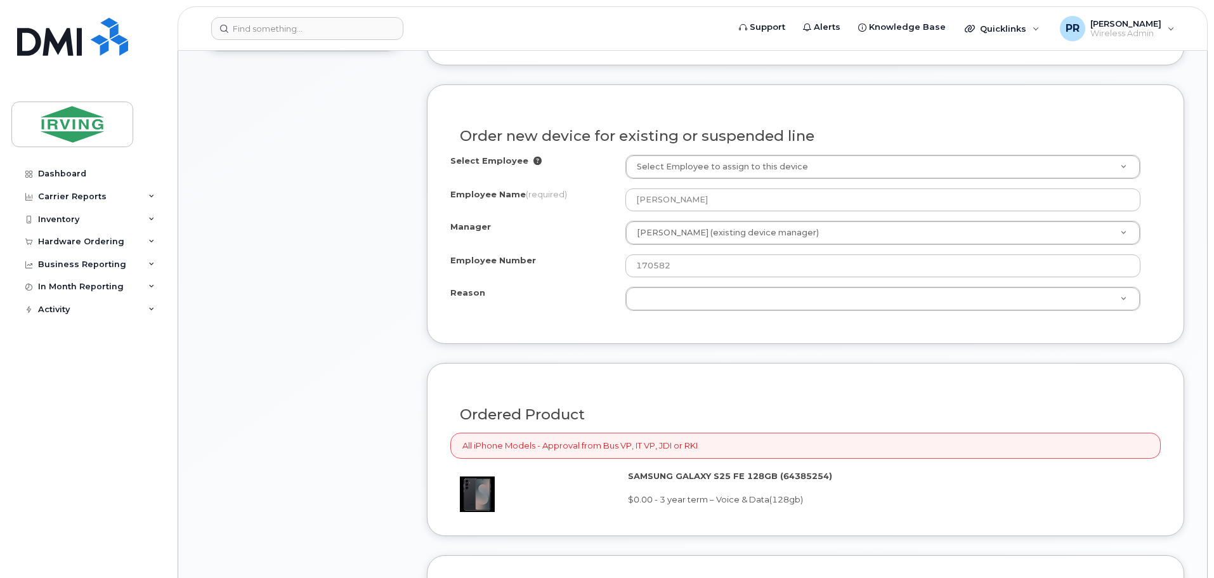
scroll to position [634, 0]
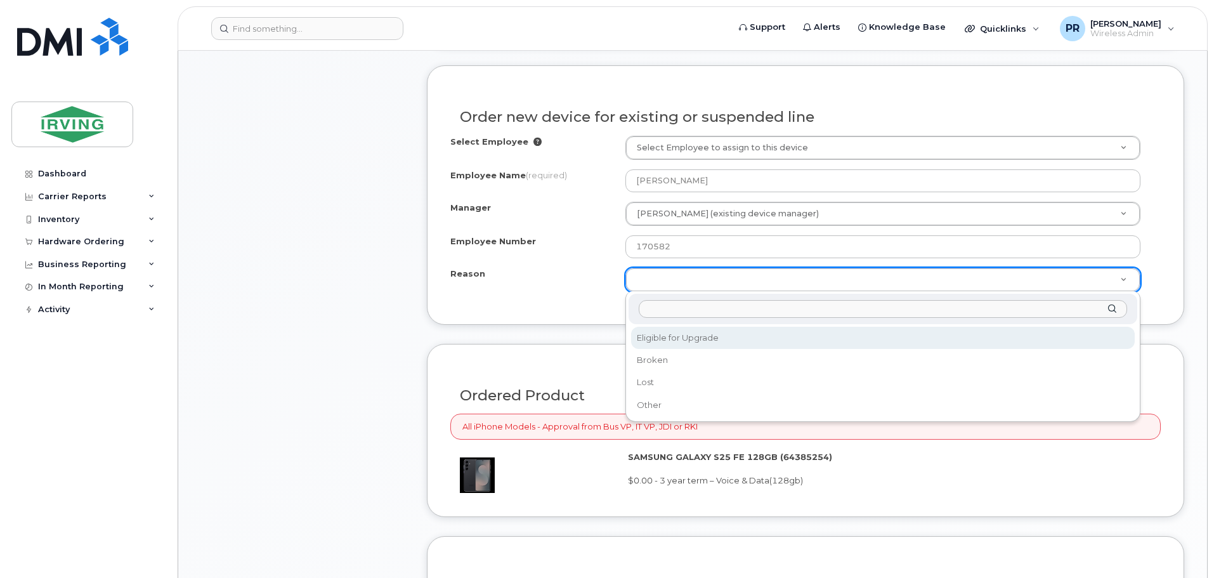
select select "eligible_for_upgrade"
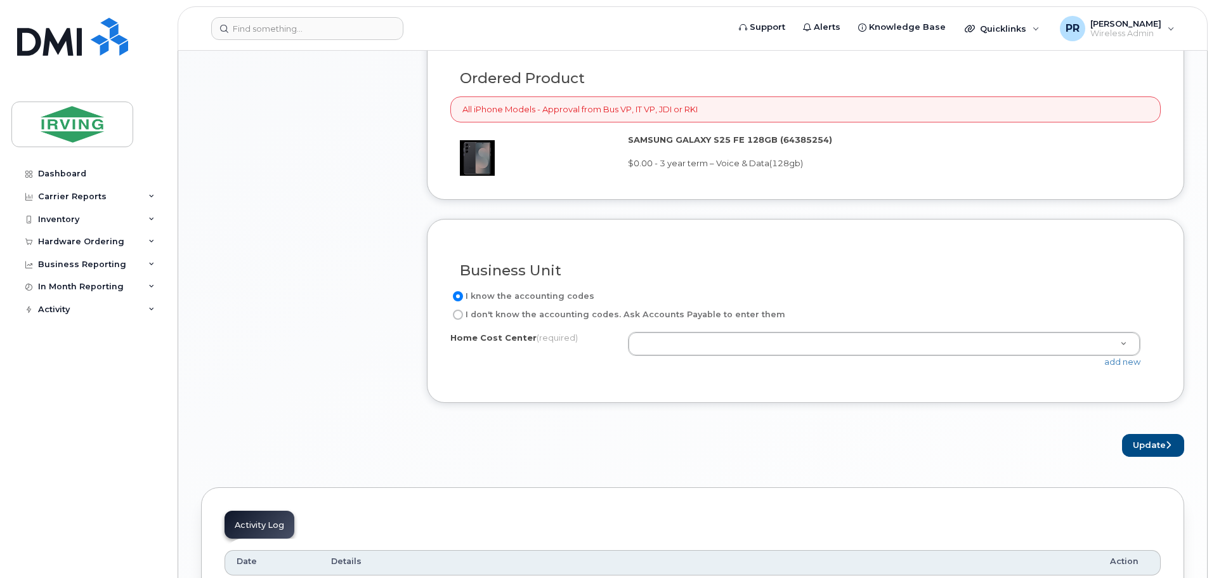
scroll to position [1015, 0]
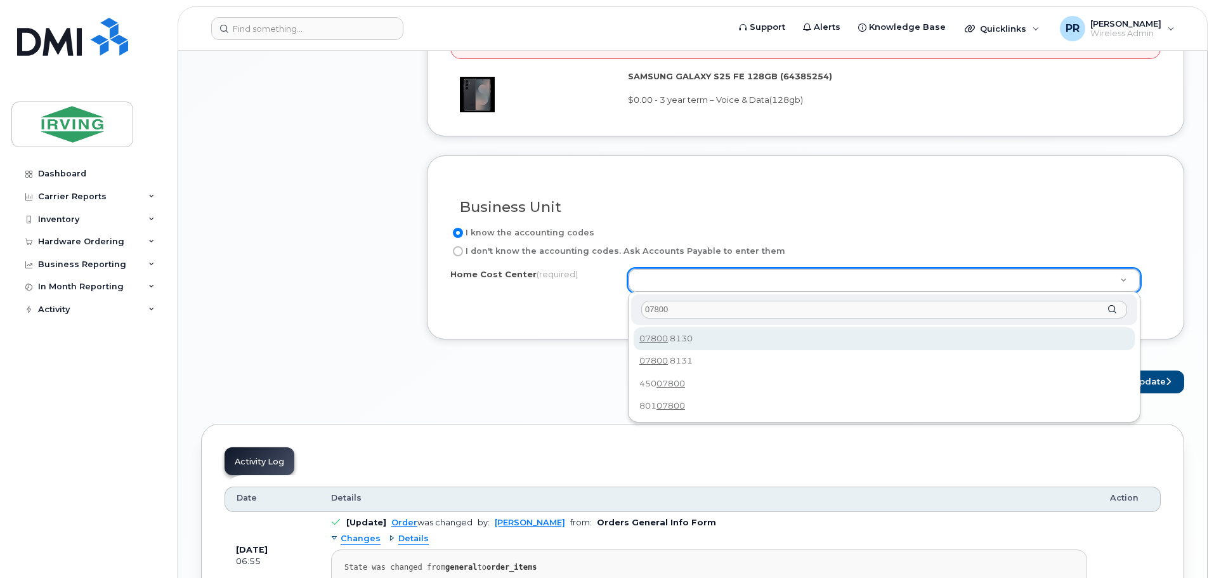
type input "07800"
type input "07800.8130"
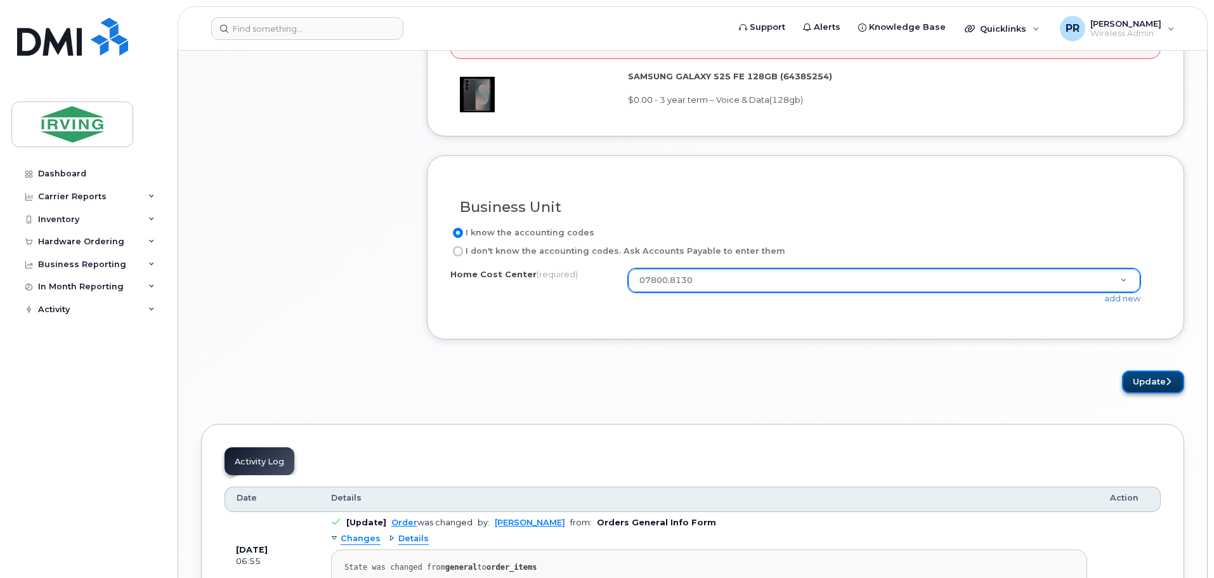
click at [1138, 374] on button "Update" at bounding box center [1153, 382] width 62 height 23
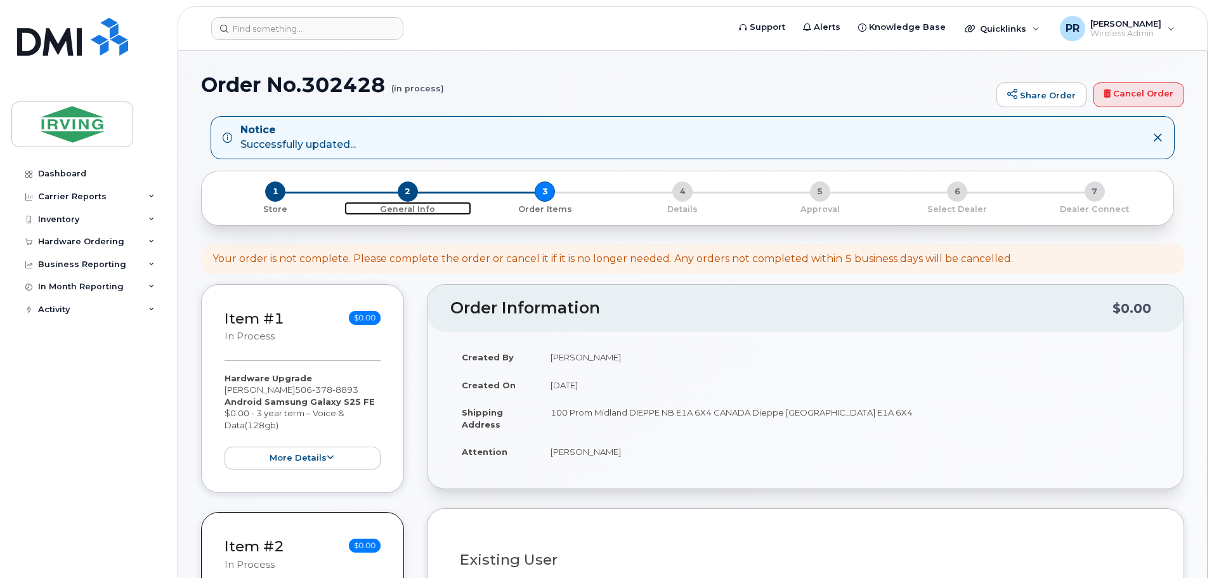
drag, startPoint x: 402, startPoint y: 197, endPoint x: 444, endPoint y: 213, distance: 44.6
click at [402, 197] on span "2" at bounding box center [408, 191] width 20 height 20
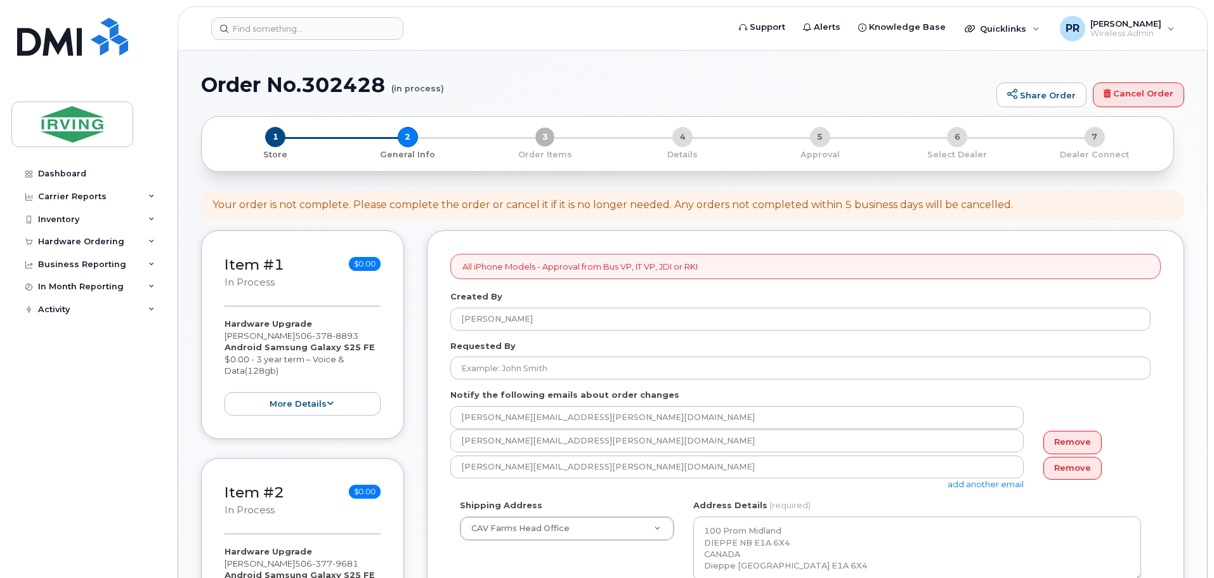
select select
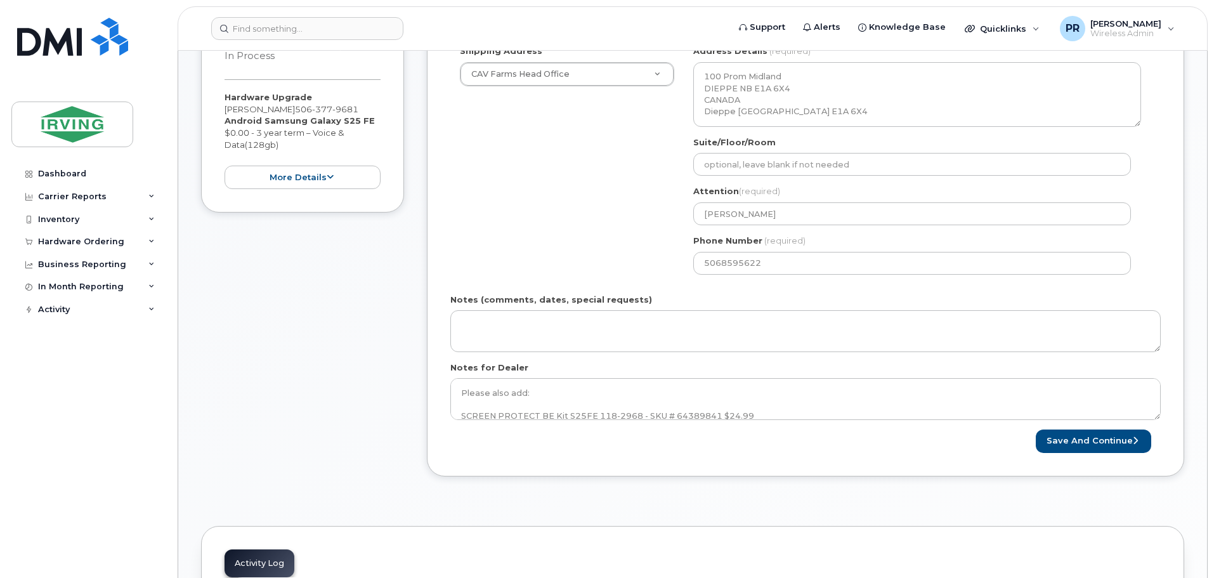
scroll to position [508, 0]
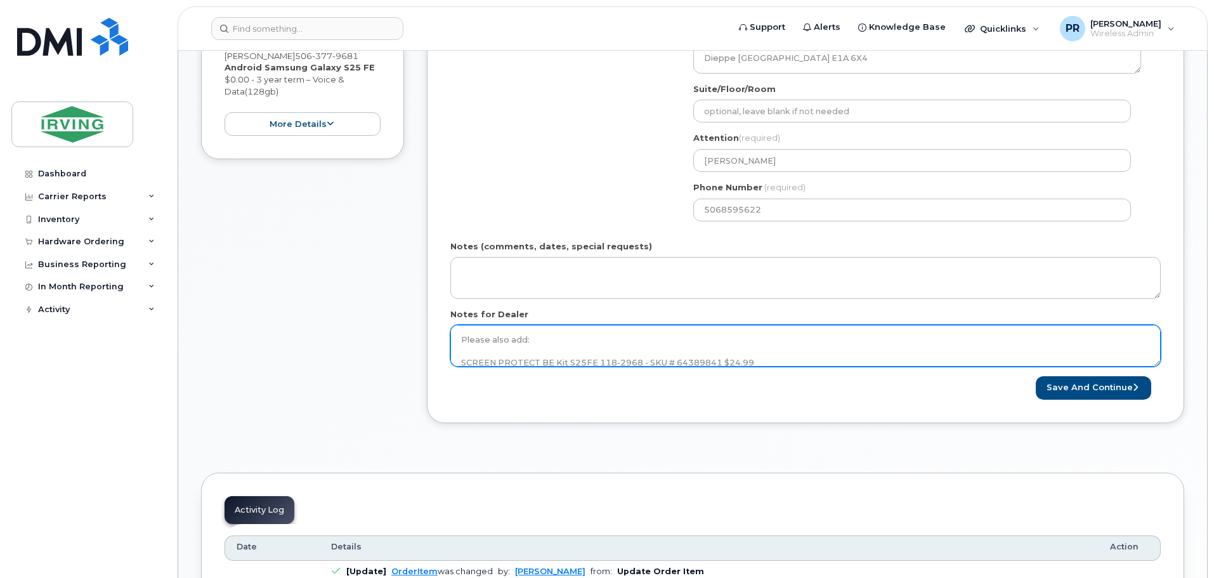
click at [574, 338] on textarea "Please also add: SCREEN PROTECT BE Kit S25FE 118-2968 - SKU # 64389841 $24.99" at bounding box center [805, 346] width 711 height 42
type textarea "Flex should have been applied by [PERSON_NAME]. Please also add: SCREEN PROTECT…"
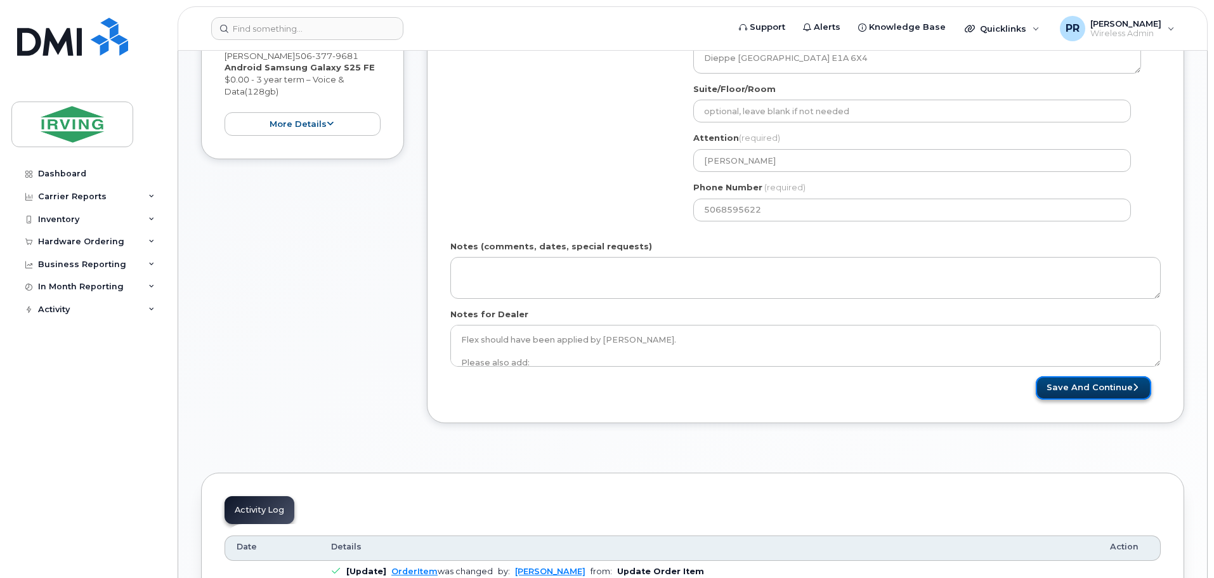
click at [1106, 385] on button "Save and Continue" at bounding box center [1093, 387] width 115 height 23
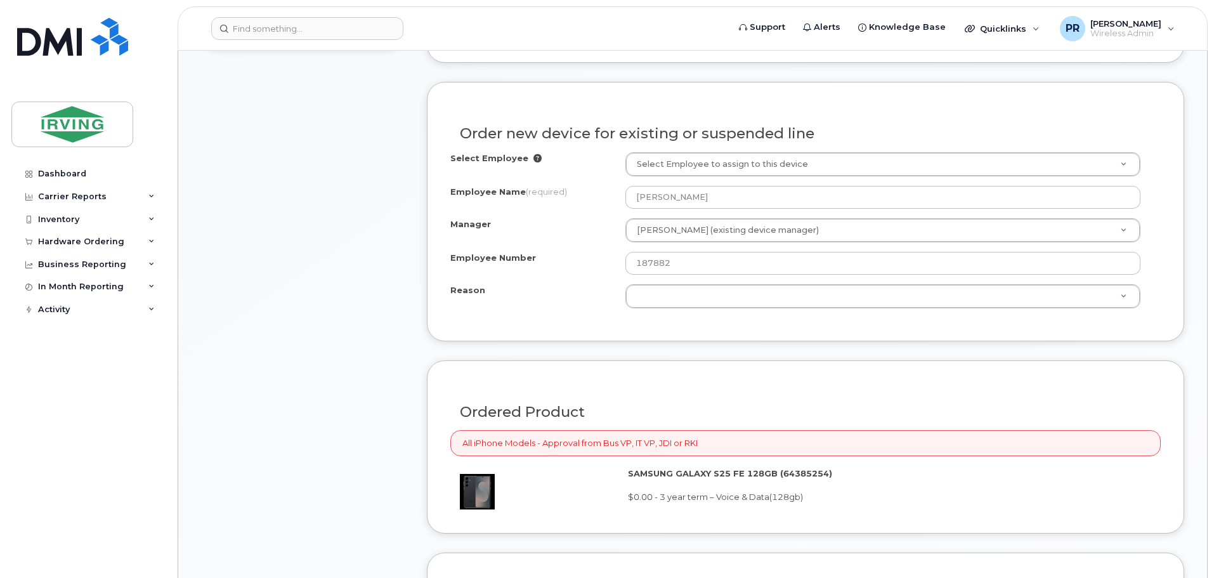
scroll to position [634, 0]
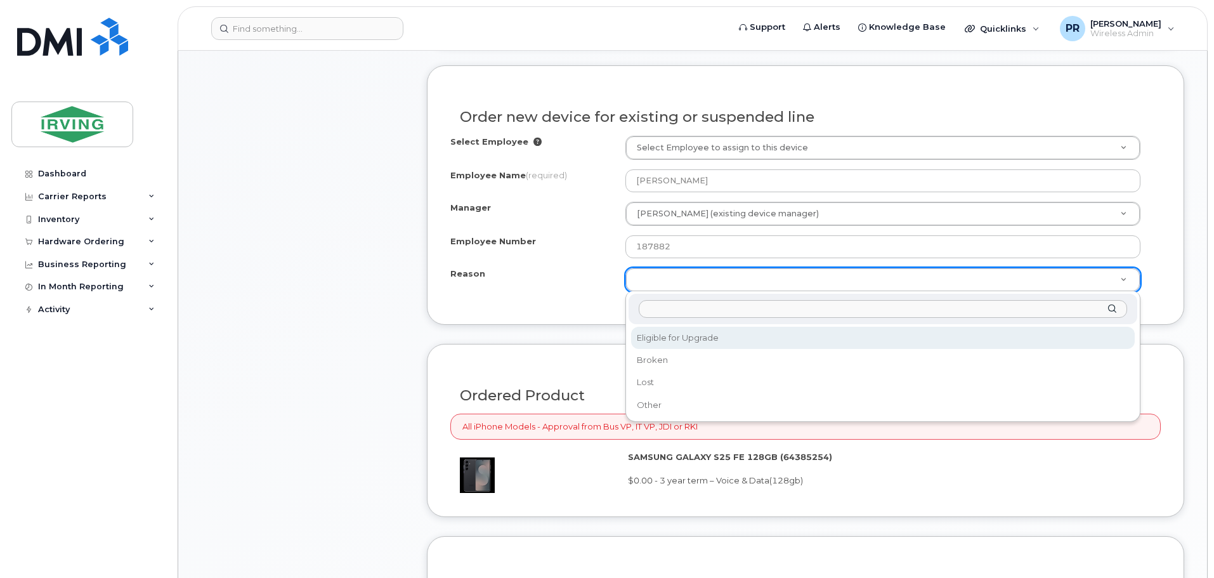
select select "eligible_for_upgrade"
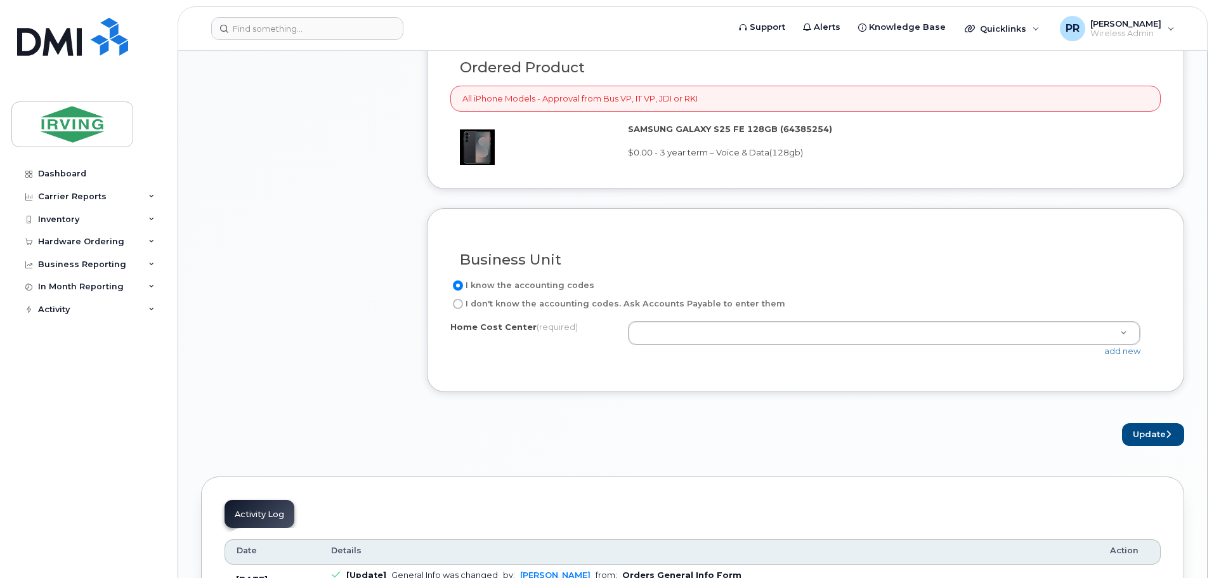
scroll to position [952, 0]
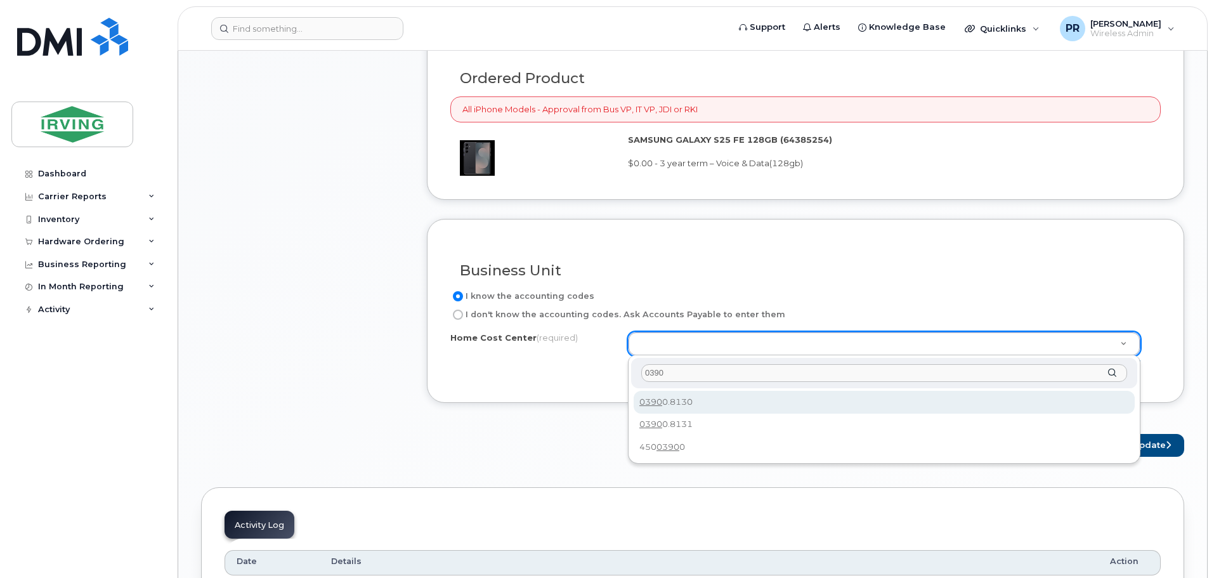
type input "0390"
type input "03900.8130"
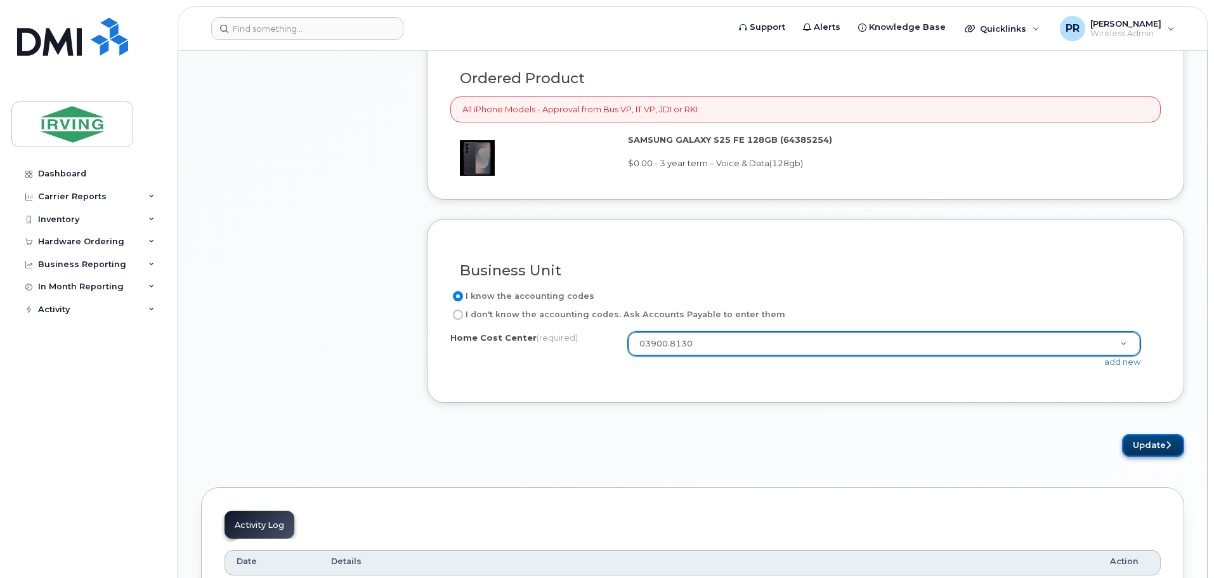
click at [1158, 449] on button "Update" at bounding box center [1153, 445] width 62 height 23
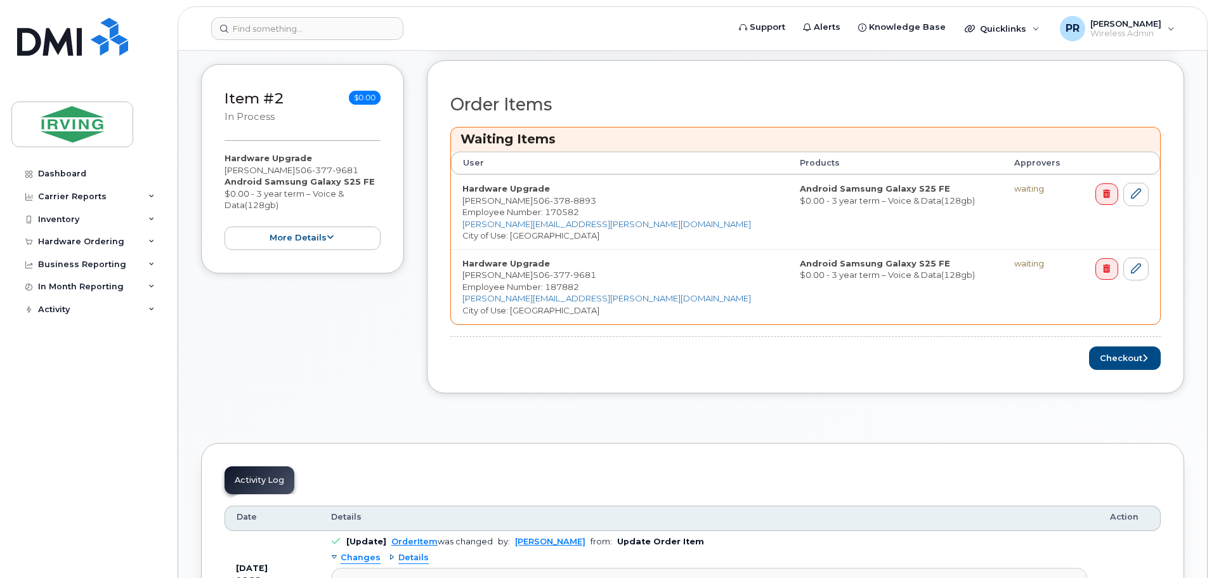
scroll to position [508, 0]
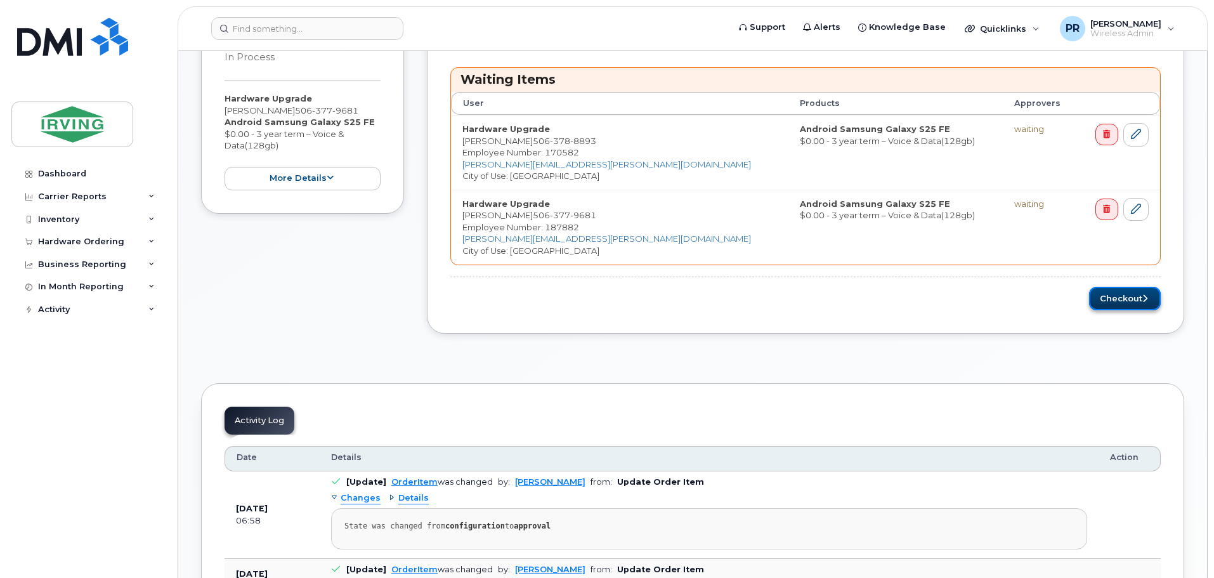
click at [1115, 299] on button "Checkout" at bounding box center [1125, 298] width 72 height 23
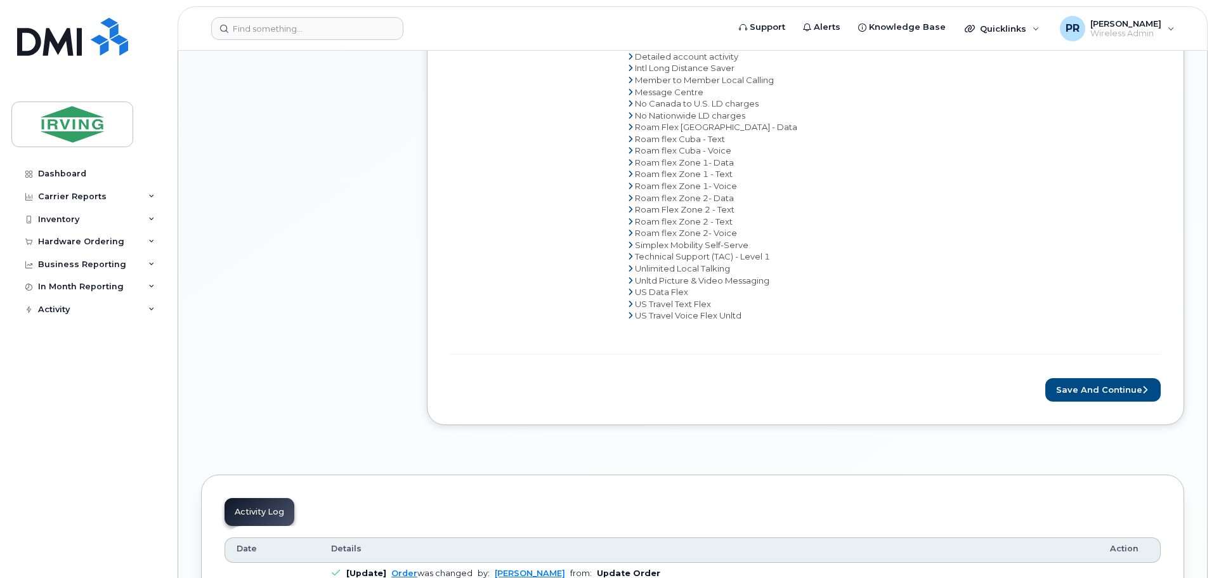
scroll to position [1269, 0]
click at [1088, 390] on button "Save and Continue" at bounding box center [1103, 390] width 115 height 23
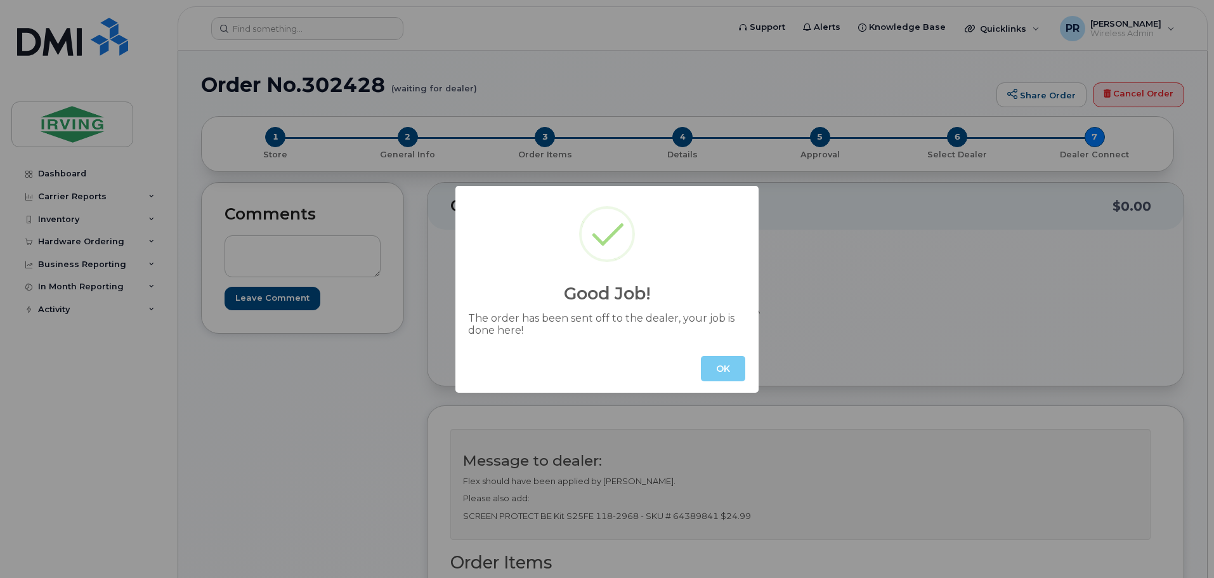
click at [726, 379] on button "OK" at bounding box center [723, 368] width 44 height 25
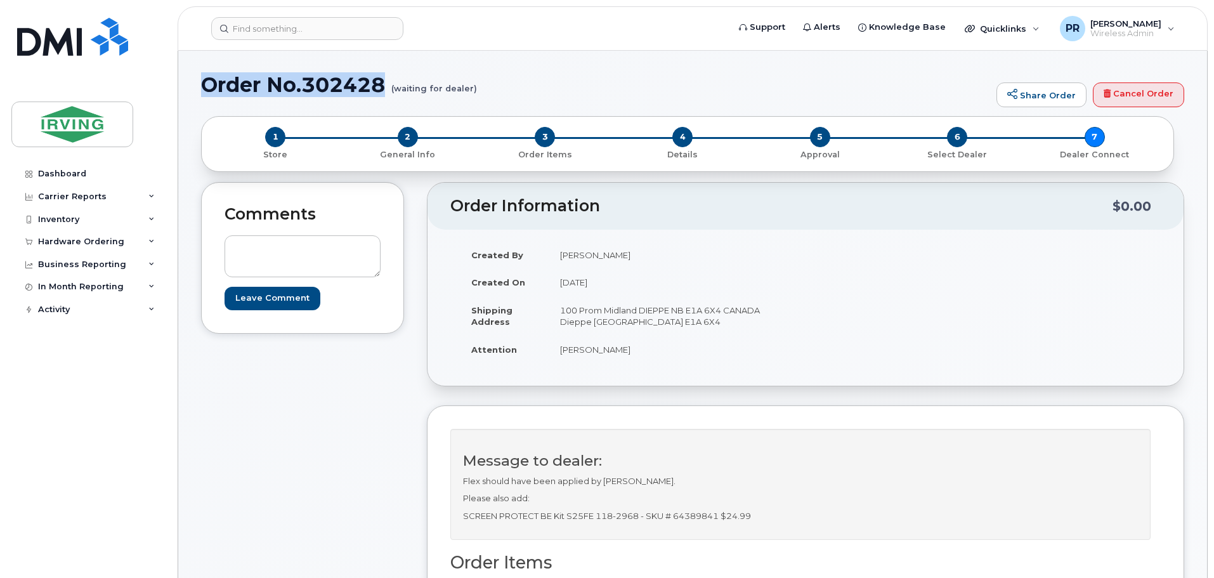
drag, startPoint x: 385, startPoint y: 86, endPoint x: 204, endPoint y: 85, distance: 180.8
click at [204, 85] on h1 "Order No.302428 (waiting for dealer)" at bounding box center [595, 85] width 789 height 22
copy h1 "Order No.302428"
